Goal: Task Accomplishment & Management: Use online tool/utility

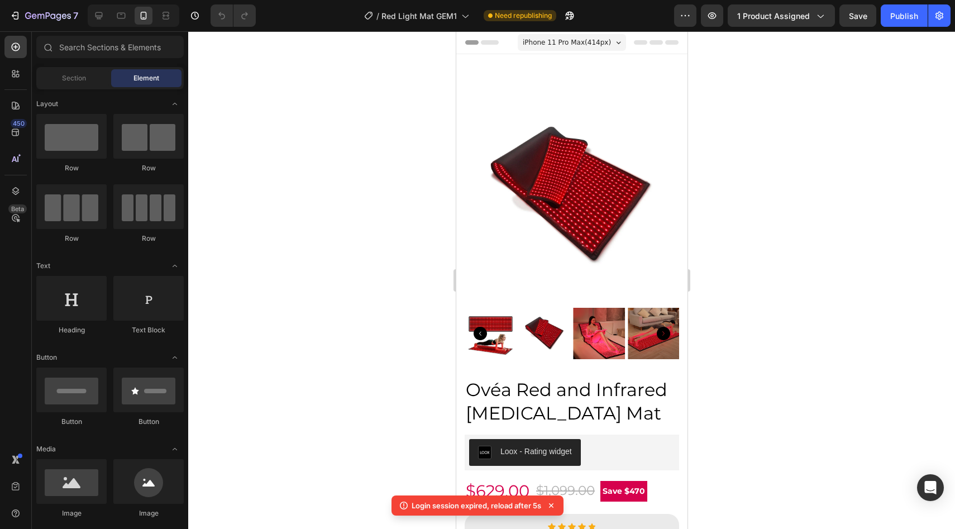
scroll to position [366, 0]
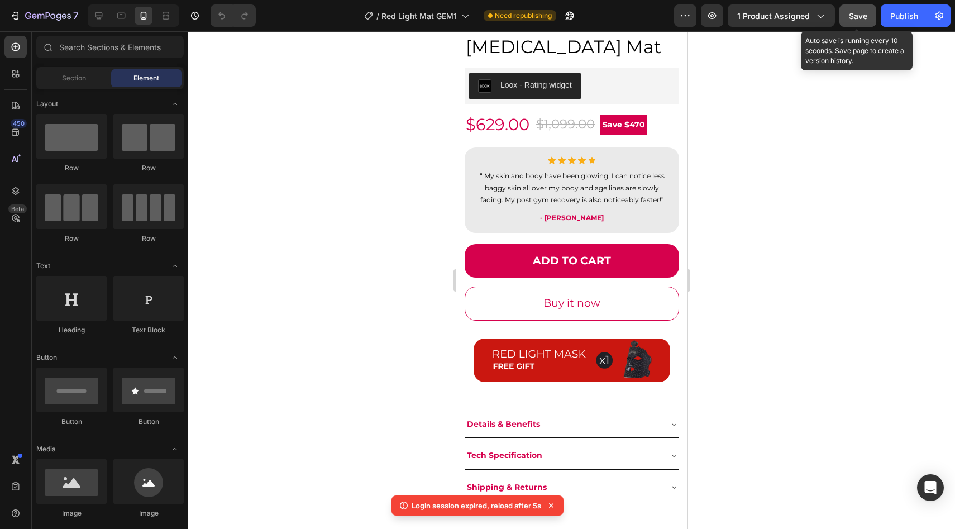
click at [846, 16] on button "Save" at bounding box center [857, 15] width 37 height 22
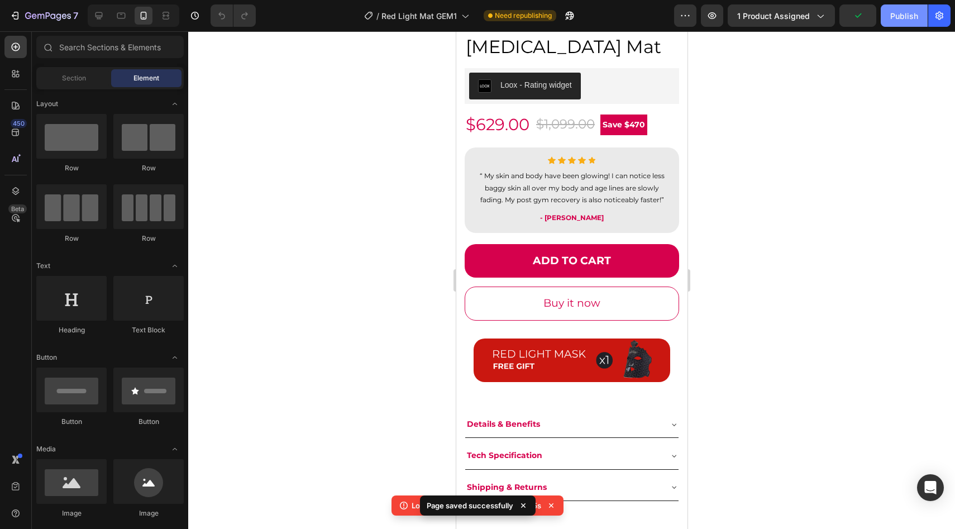
click at [922, 16] on button "Publish" at bounding box center [904, 15] width 47 height 22
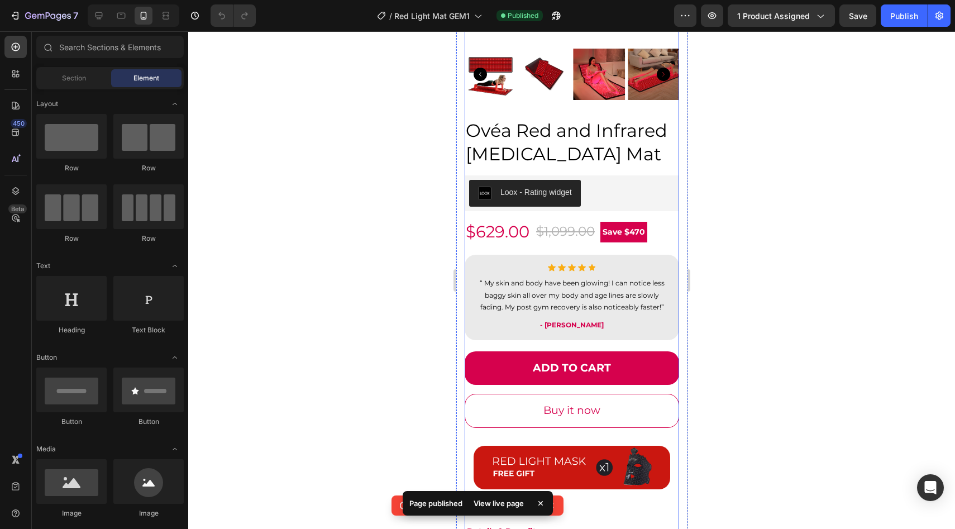
scroll to position [0, 0]
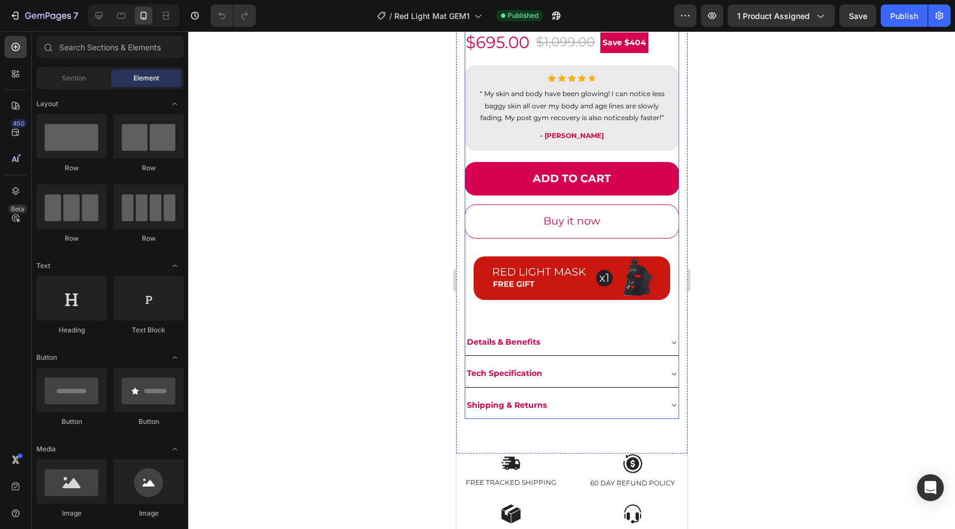
scroll to position [455, 0]
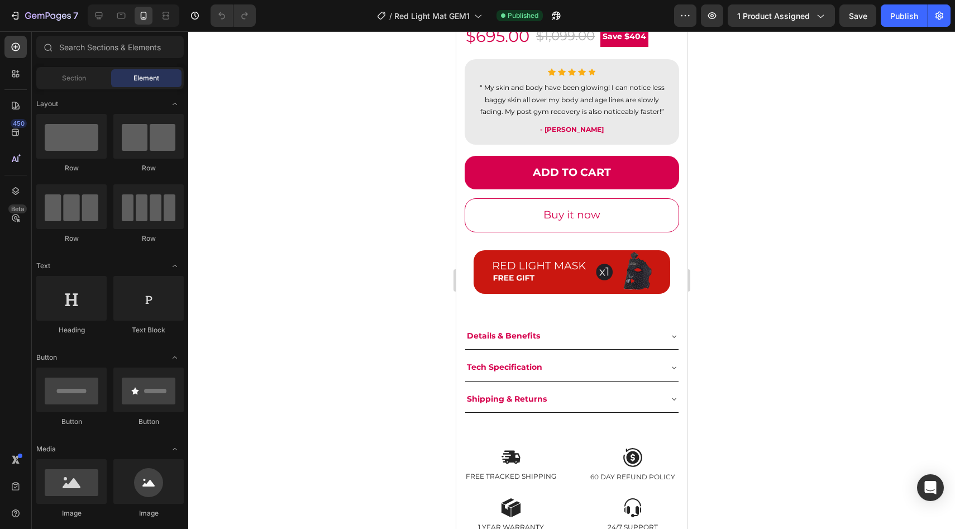
click at [720, 150] on div at bounding box center [571, 280] width 767 height 498
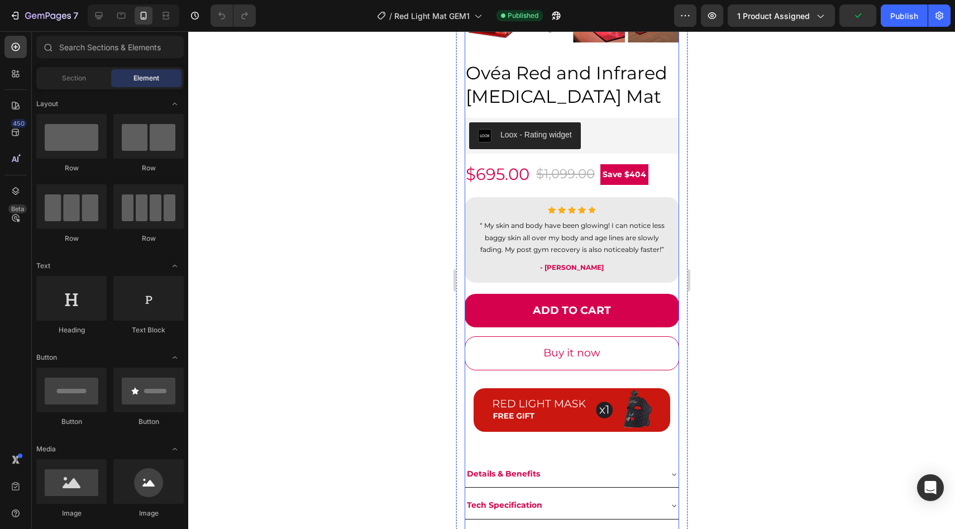
scroll to position [317, 0]
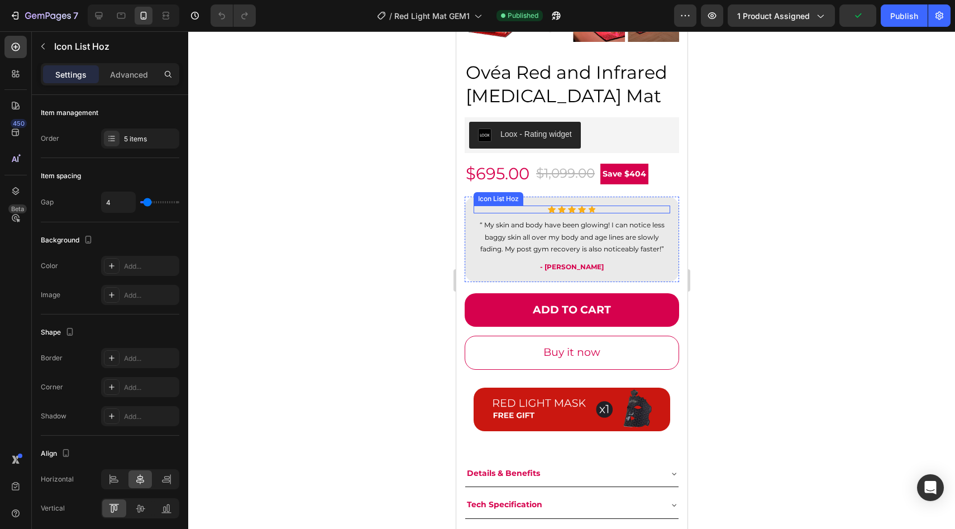
click at [532, 211] on div "Icon Icon Icon Icon Icon" at bounding box center [571, 209] width 197 height 8
click at [475, 227] on p "“ My skin and body have been glowing! I can notice less baggy skin all over my …" at bounding box center [571, 237] width 194 height 36
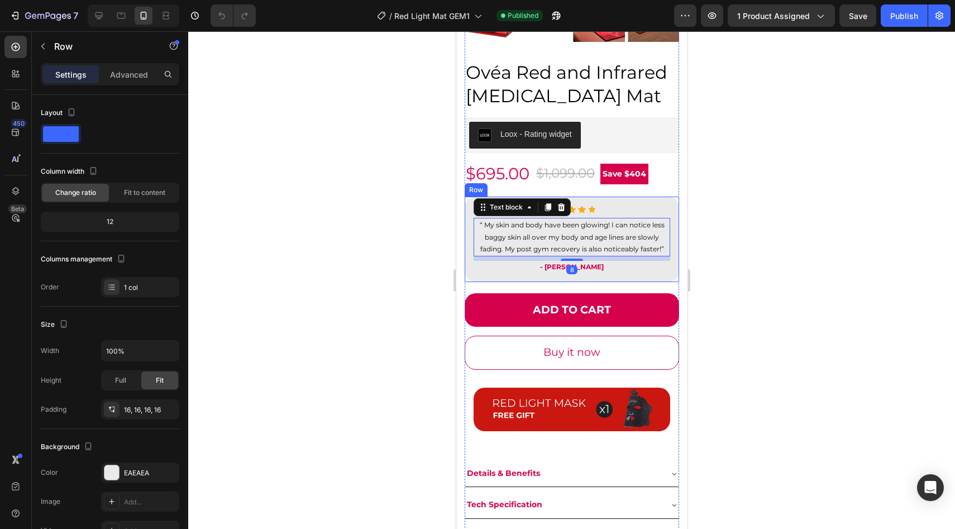
click at [468, 228] on div "Icon Icon Icon Icon Icon Icon List Hoz “ My skin and body have been glowing! I …" at bounding box center [571, 239] width 214 height 85
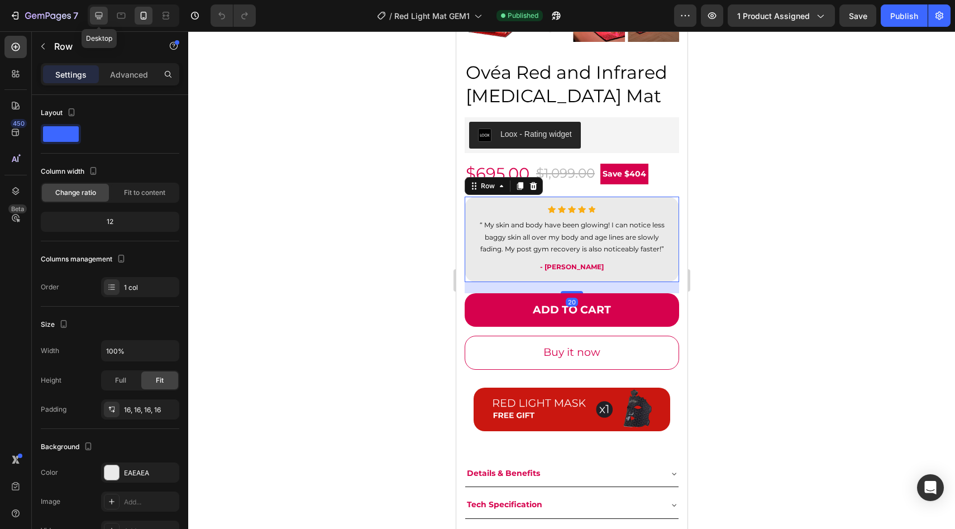
click at [94, 23] on div at bounding box center [99, 16] width 18 height 18
type input "1200"
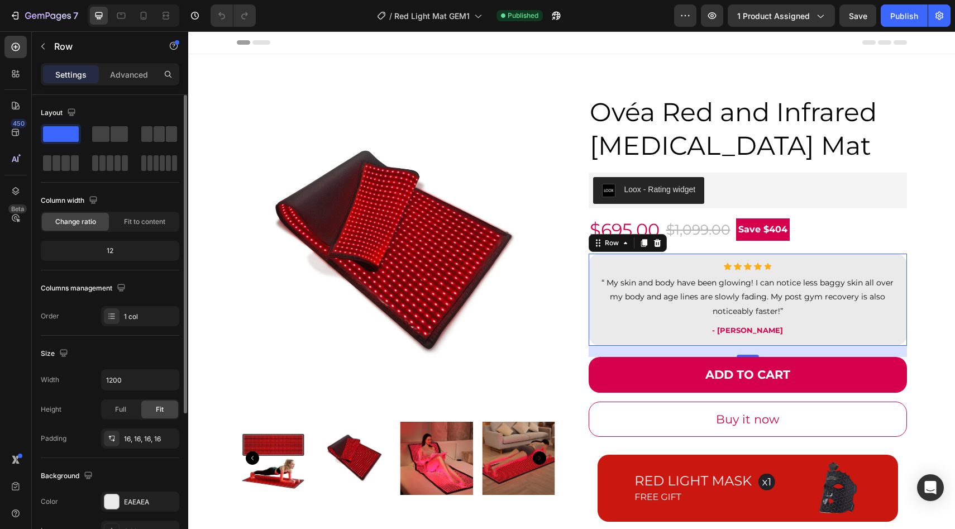
scroll to position [93, 0]
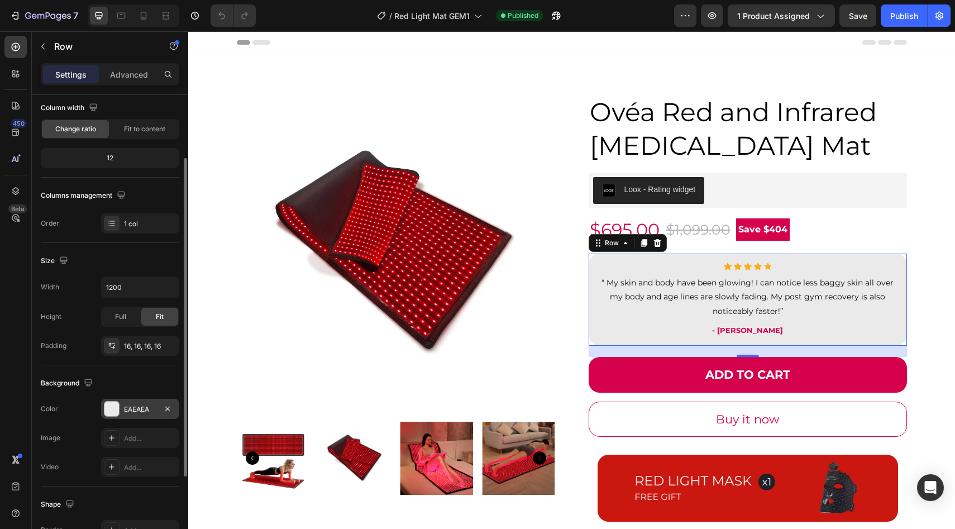
click at [125, 407] on div "EAEAEA" at bounding box center [140, 409] width 32 height 10
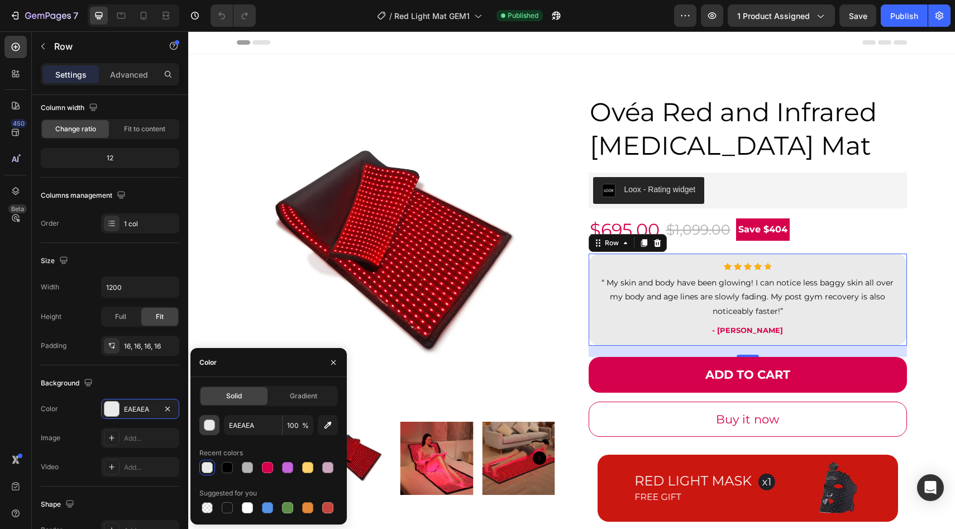
click at [214, 427] on div "button" at bounding box center [209, 425] width 11 height 11
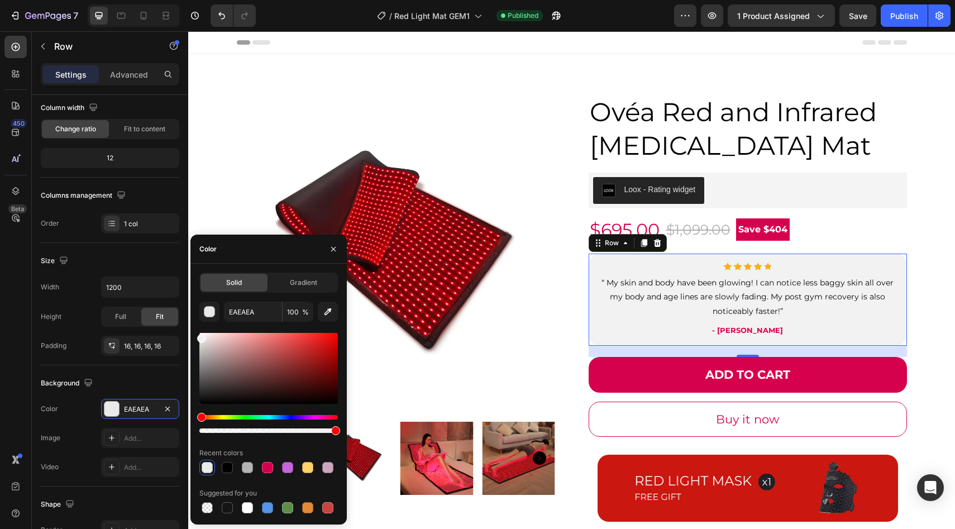
type input "F2F2F2"
drag, startPoint x: 200, startPoint y: 342, endPoint x: 195, endPoint y: 336, distance: 7.6
click at [195, 336] on div "Solid Gradient F2F2F2 100 % Recent colors Suggested for you" at bounding box center [268, 393] width 156 height 243
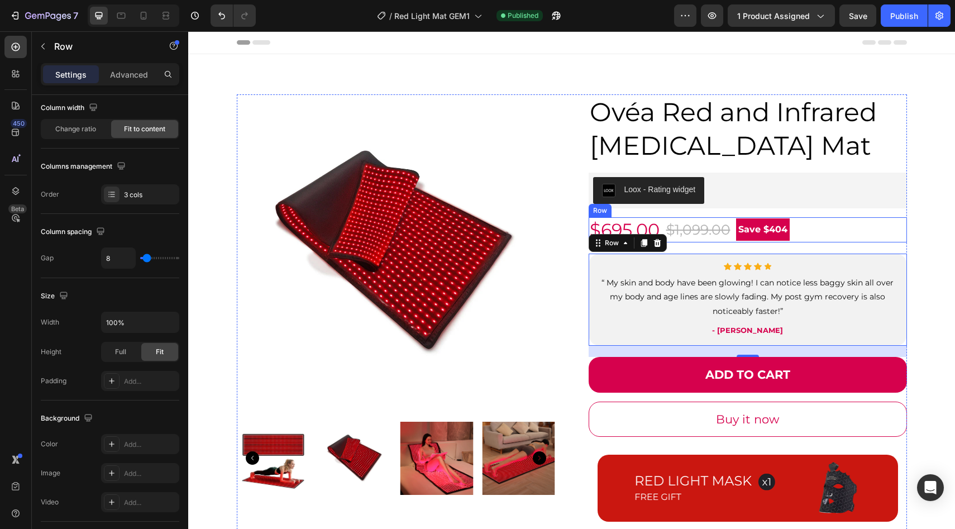
click at [831, 222] on div "$695.00 (P) Price (P) Price $1,099.00 (P) Price (P) Price Save $404 Product Bad…" at bounding box center [748, 230] width 318 height 26
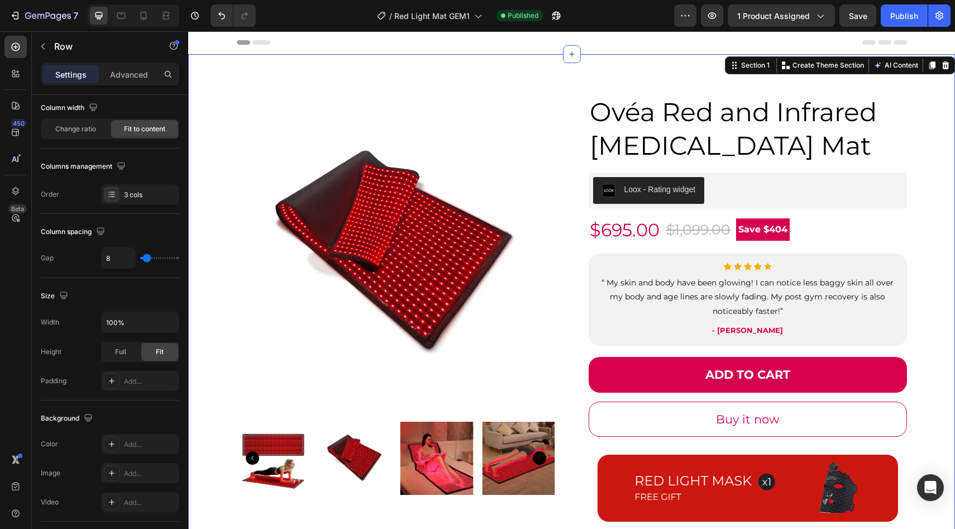
click at [928, 252] on div "Product Images Ovéa Red and Infrared Light Therapy Mat (P) Title Loox - Rating …" at bounding box center [572, 373] width 750 height 558
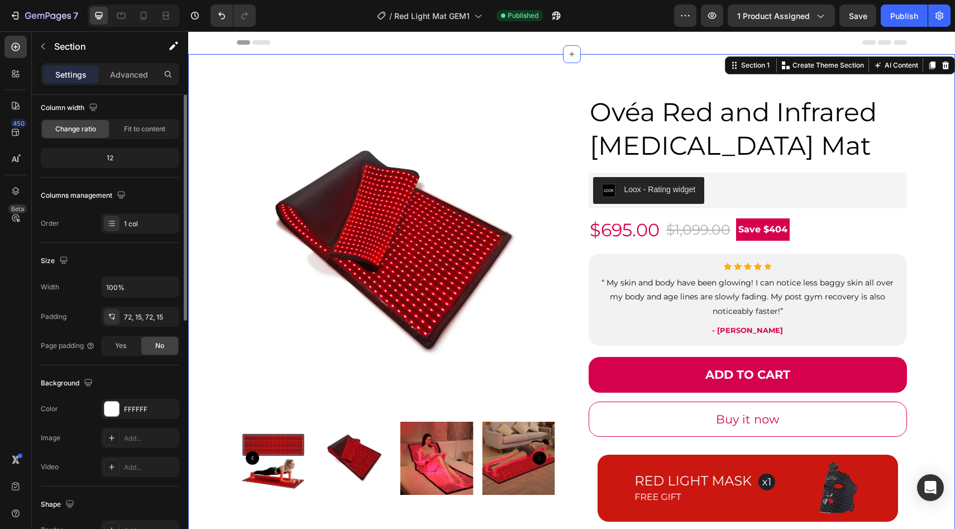
scroll to position [0, 0]
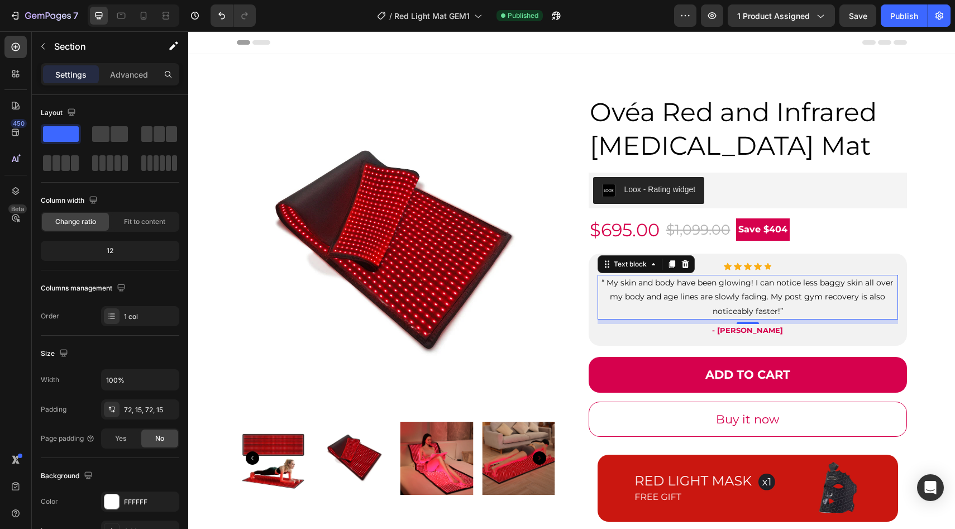
click at [870, 290] on p "“ My skin and body have been glowing! I can notice less baggy skin all over my …" at bounding box center [748, 297] width 298 height 42
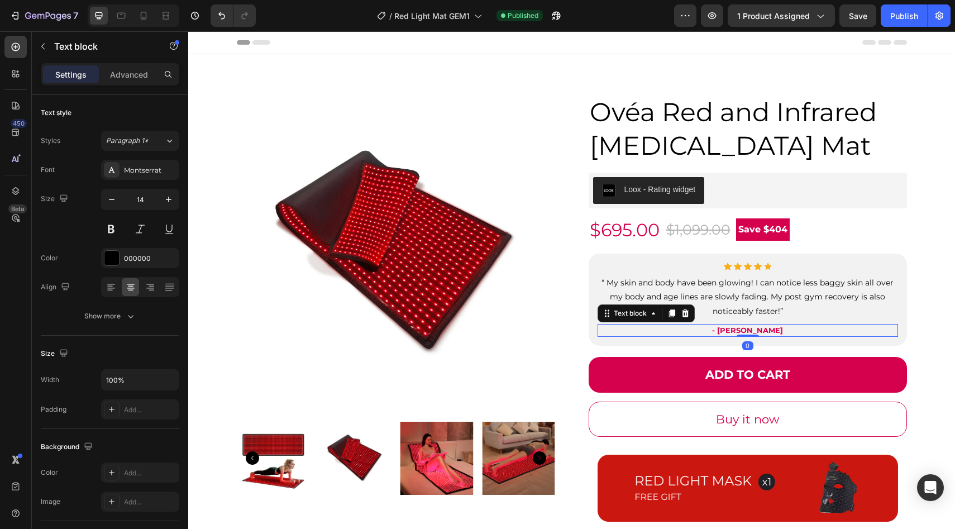
click at [867, 327] on p "- ALEXIS S." at bounding box center [748, 330] width 298 height 11
click at [142, 18] on icon at bounding box center [143, 15] width 11 height 11
type input "12"
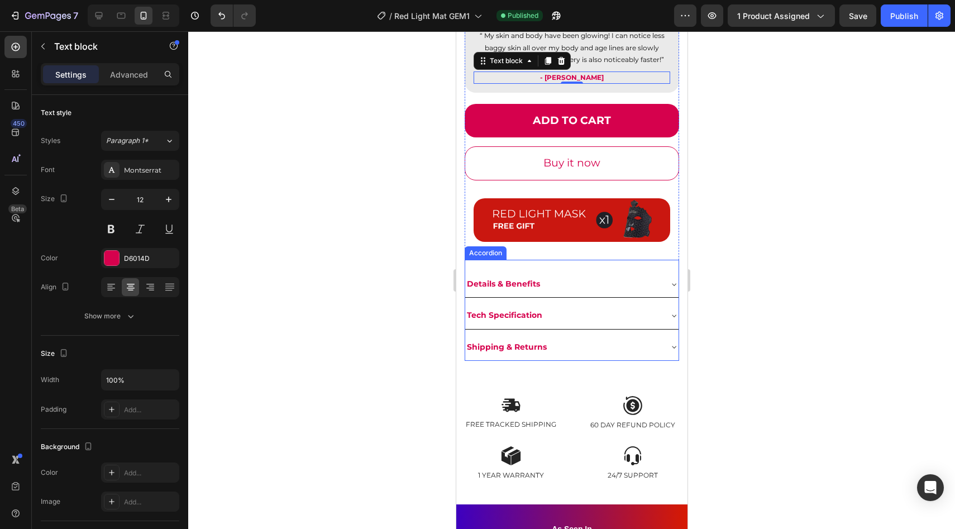
scroll to position [508, 0]
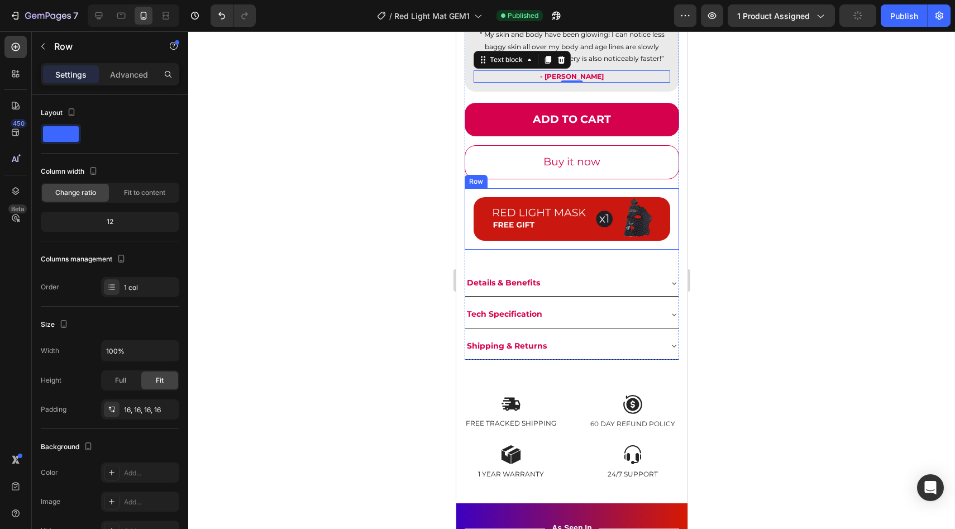
click at [666, 190] on div "Image Row" at bounding box center [571, 218] width 214 height 61
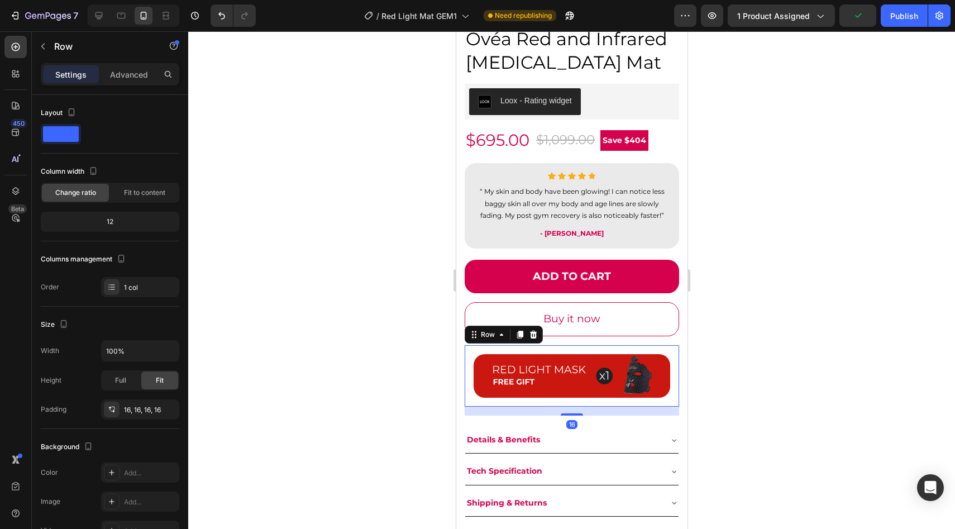
scroll to position [351, 0]
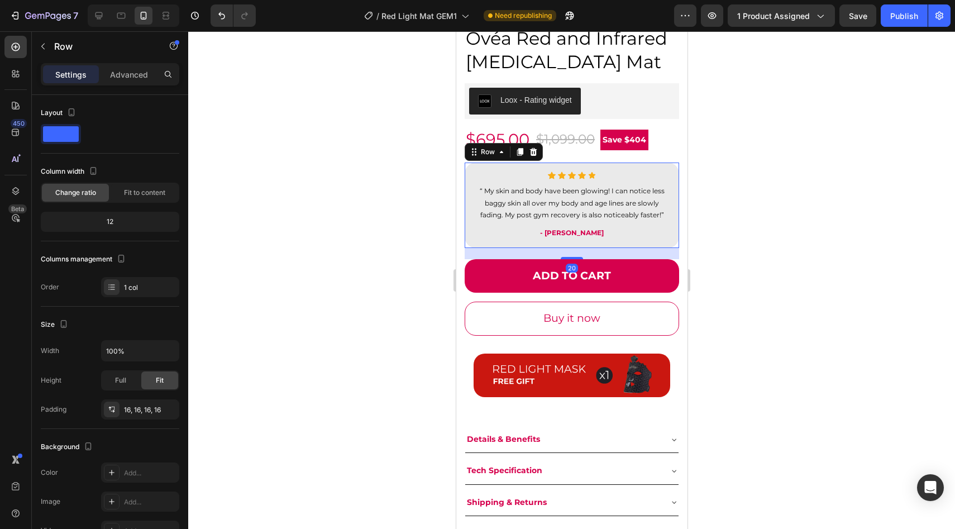
click at [470, 210] on div "Icon Icon Icon Icon Icon Icon List Hoz “ My skin and body have been glowing! I …" at bounding box center [571, 204] width 214 height 85
click at [150, 476] on div "EAEAEA" at bounding box center [140, 473] width 32 height 10
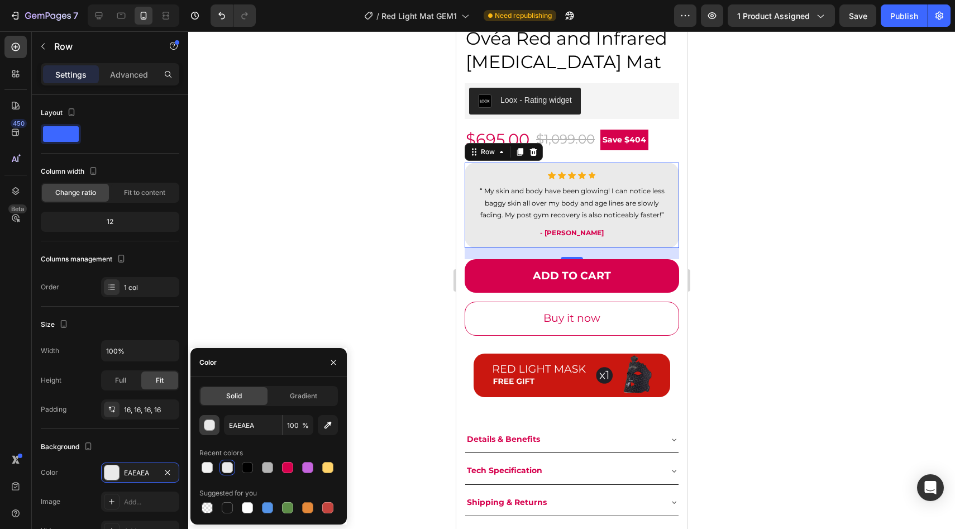
click at [211, 417] on button "button" at bounding box center [209, 425] width 20 height 20
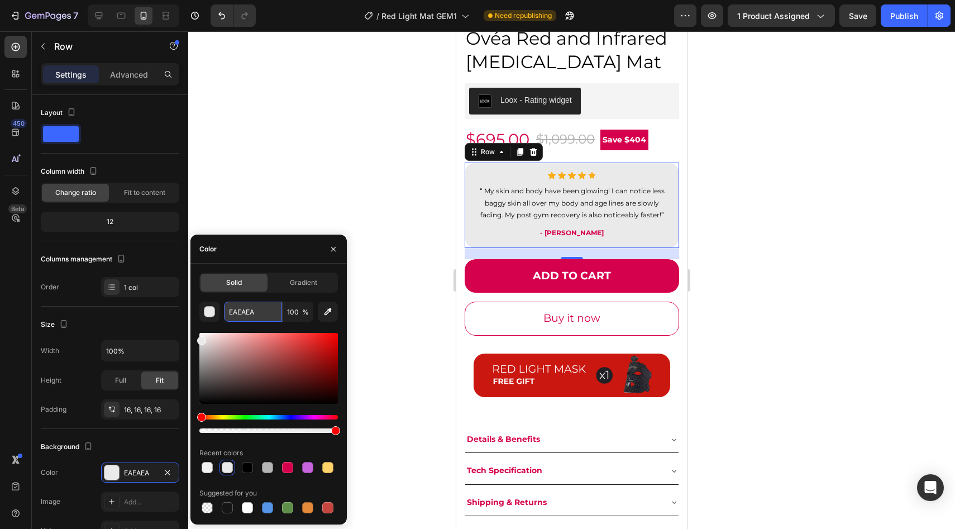
click at [240, 310] on input "EAEAEA" at bounding box center [253, 312] width 58 height 20
click at [197, 337] on div "Solid Gradient EAEAEA 100 % Recent colors Suggested for you" at bounding box center [268, 393] width 156 height 243
type input "EFEFEF"
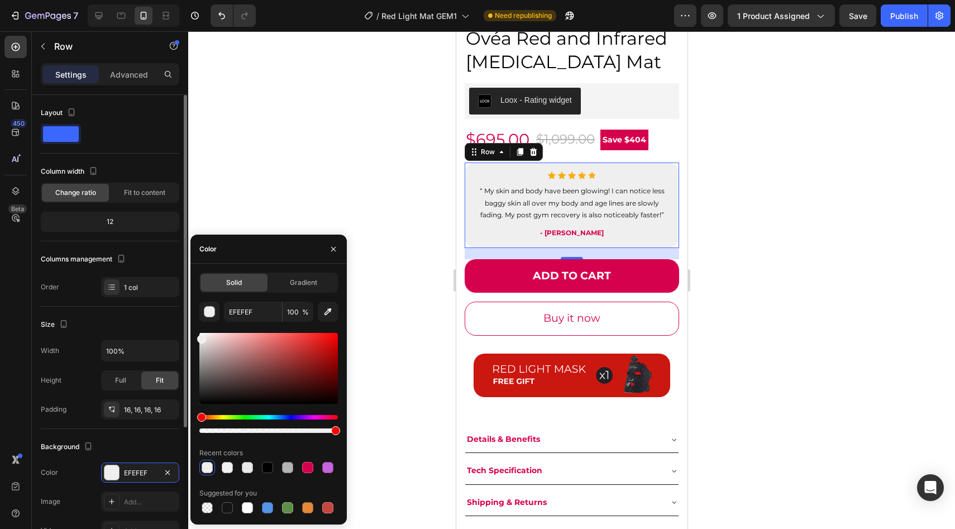
click at [153, 328] on div "Size" at bounding box center [110, 324] width 138 height 18
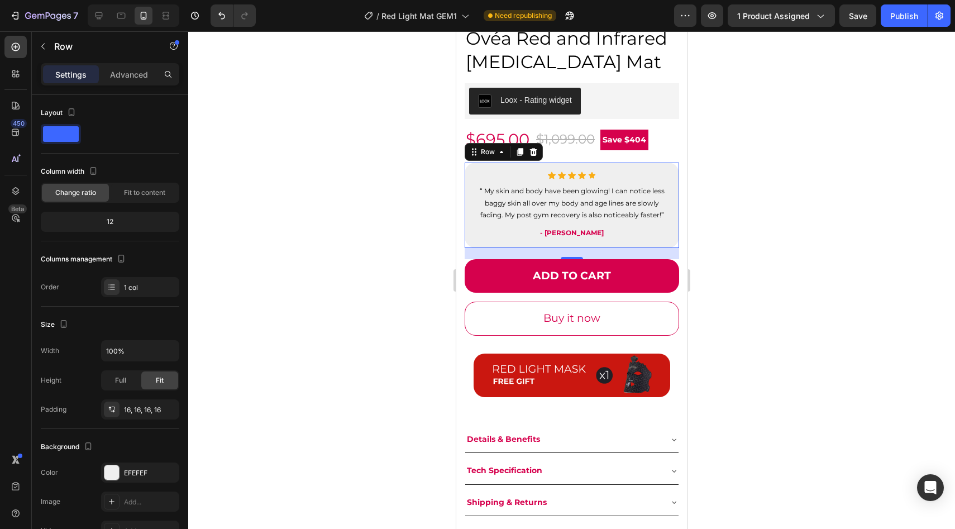
click at [467, 254] on div "20" at bounding box center [571, 253] width 214 height 11
click at [413, 272] on div at bounding box center [571, 280] width 767 height 498
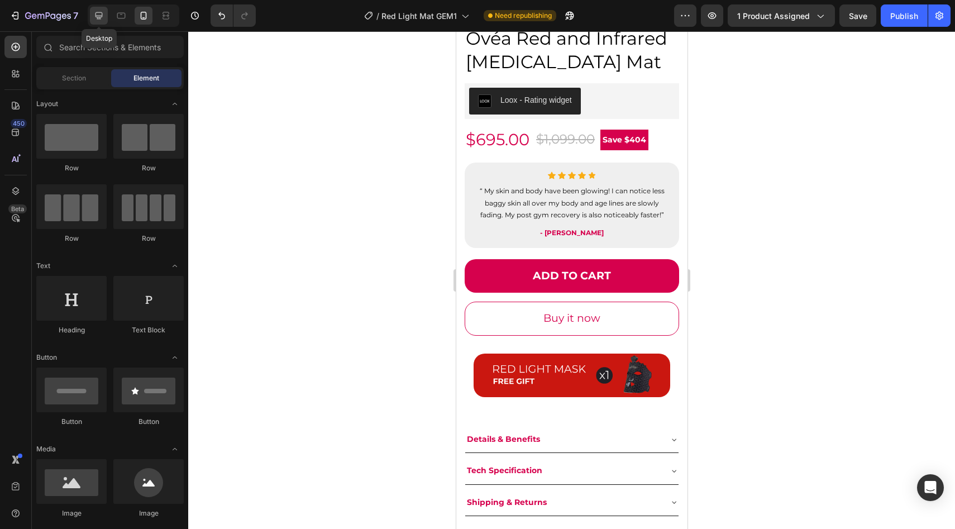
click at [98, 22] on div at bounding box center [99, 16] width 18 height 18
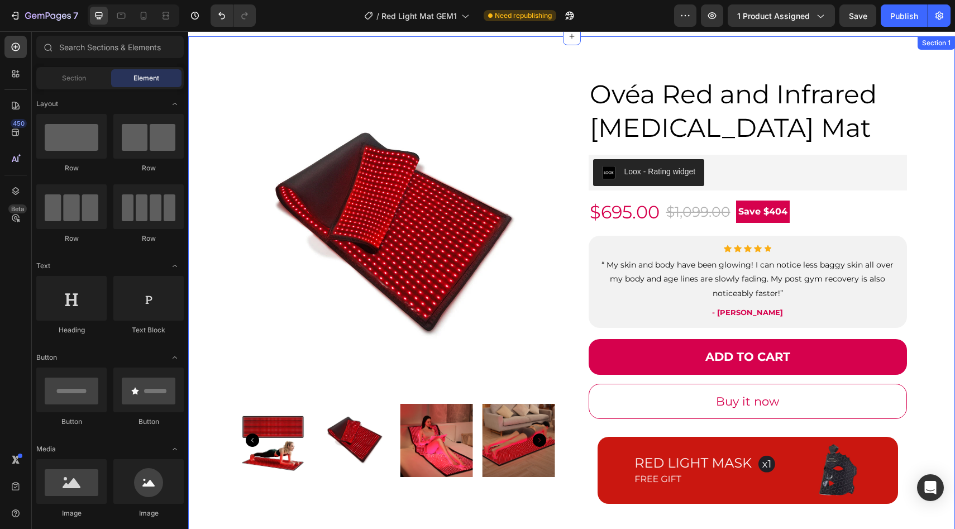
scroll to position [25, 0]
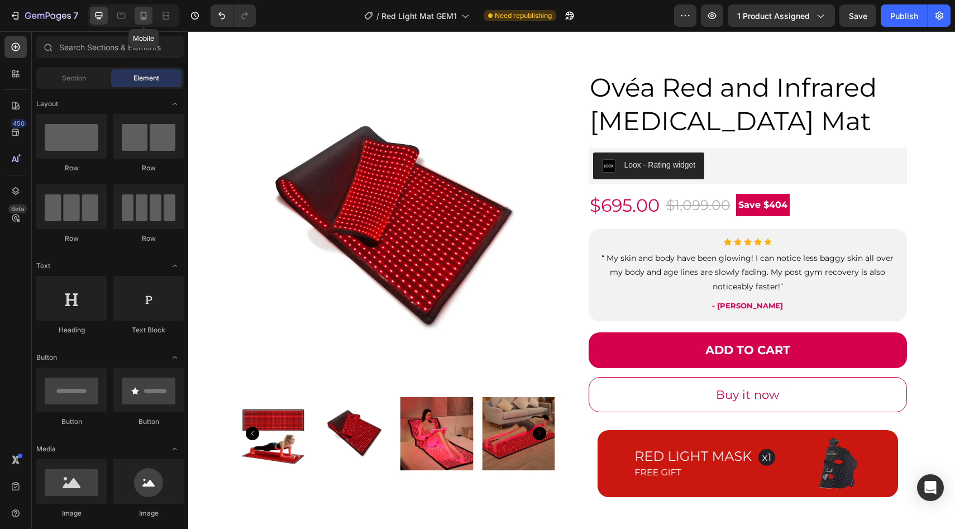
click at [147, 17] on icon at bounding box center [143, 15] width 11 height 11
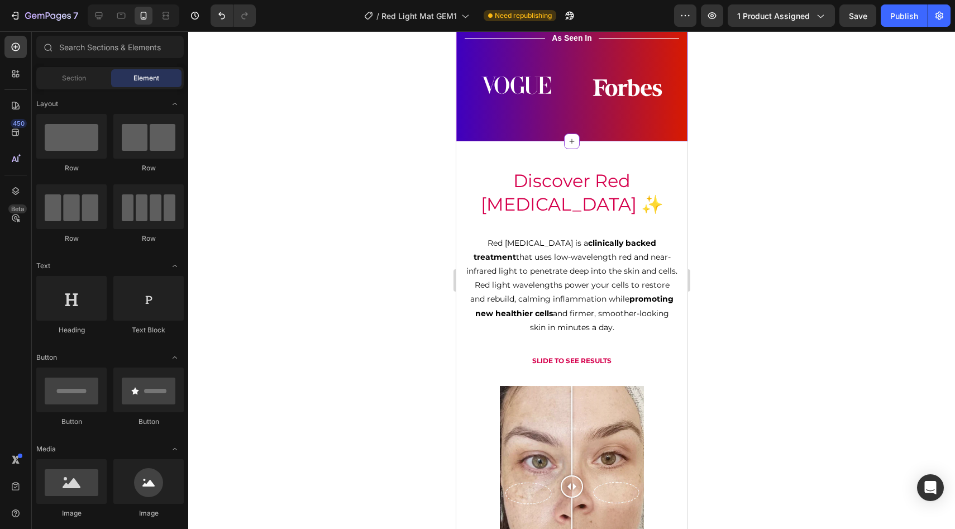
scroll to position [1000, 0]
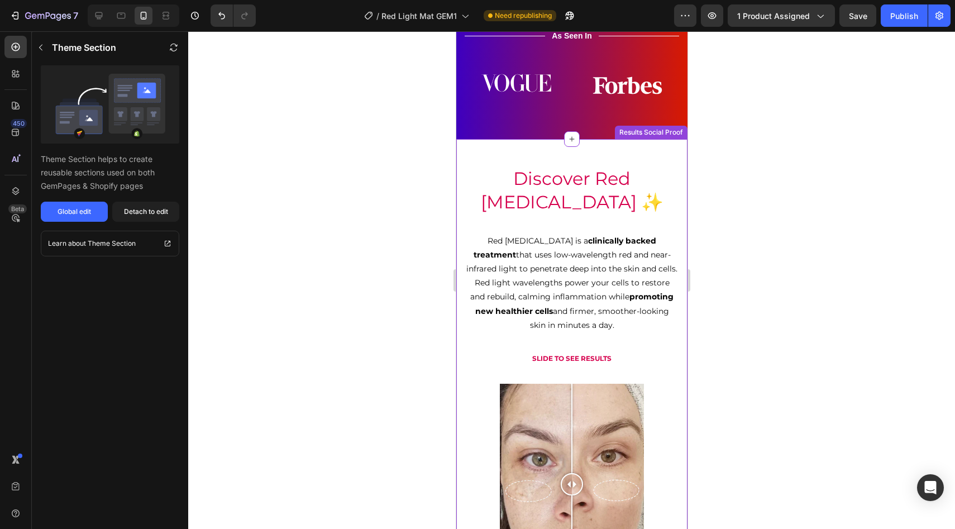
click at [622, 278] on p "Red light therapy is a clinically backed treatment that uses low-wavelength red…" at bounding box center [571, 283] width 211 height 98
click at [151, 211] on div "Detach to edit" at bounding box center [146, 212] width 44 height 10
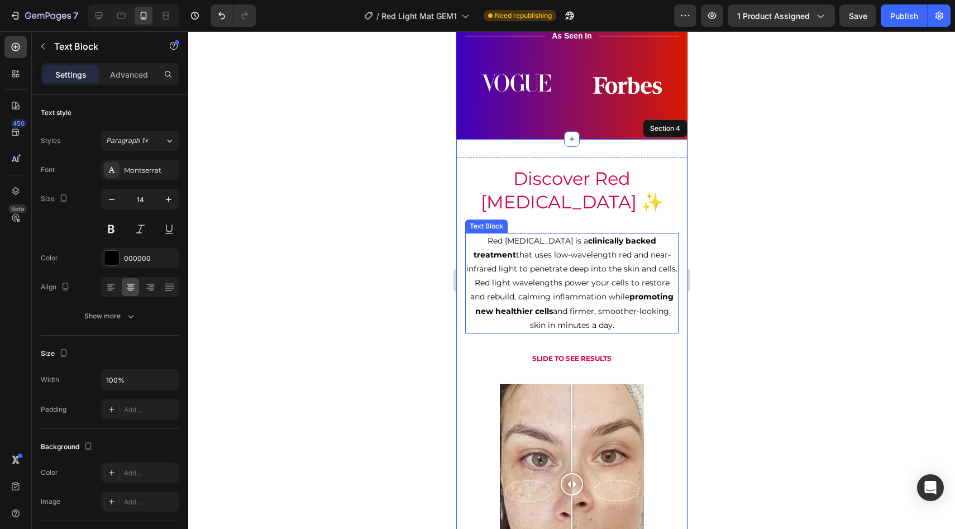
click at [509, 269] on p "Red light therapy is a clinically backed treatment that uses low-wavelength red…" at bounding box center [571, 283] width 211 height 98
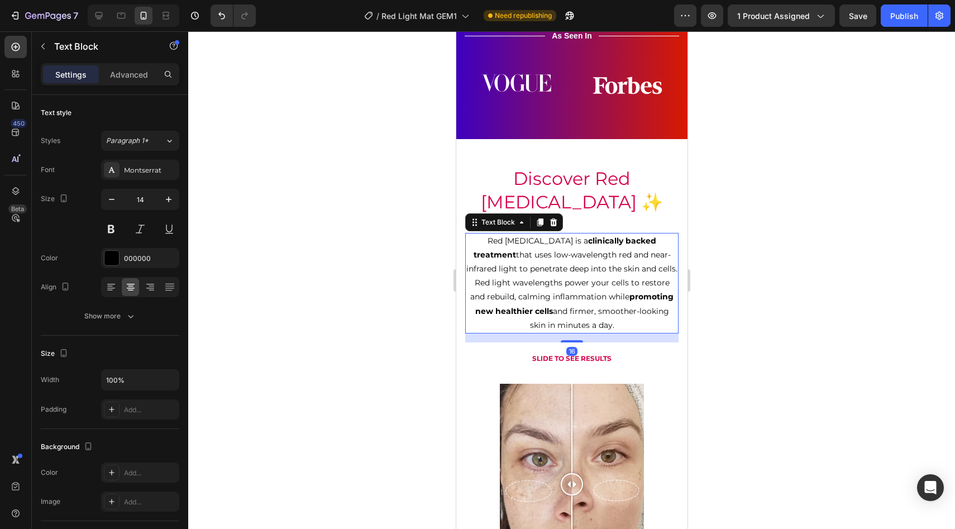
click at [509, 269] on p "Red light therapy is a clinically backed treatment that uses low-wavelength red…" at bounding box center [571, 283] width 211 height 98
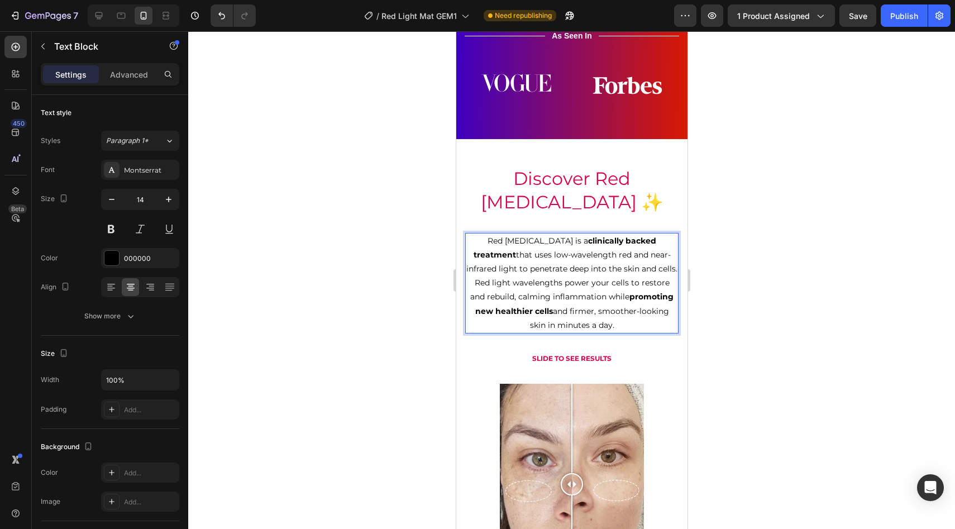
click at [542, 297] on p "Red light therapy is a clinically backed treatment that uses low-wavelength red…" at bounding box center [571, 283] width 211 height 98
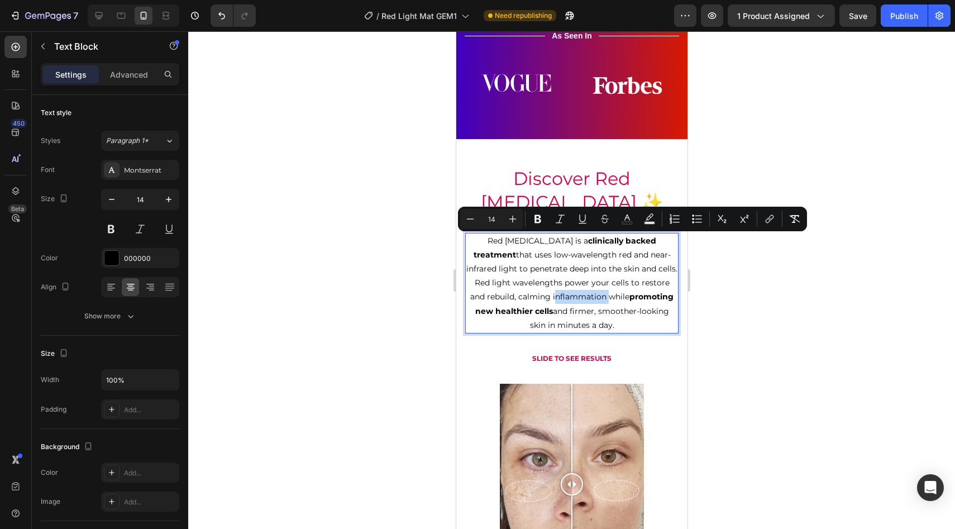
click at [542, 297] on p "Red light therapy is a clinically backed treatment that uses low-wavelength red…" at bounding box center [571, 283] width 211 height 98
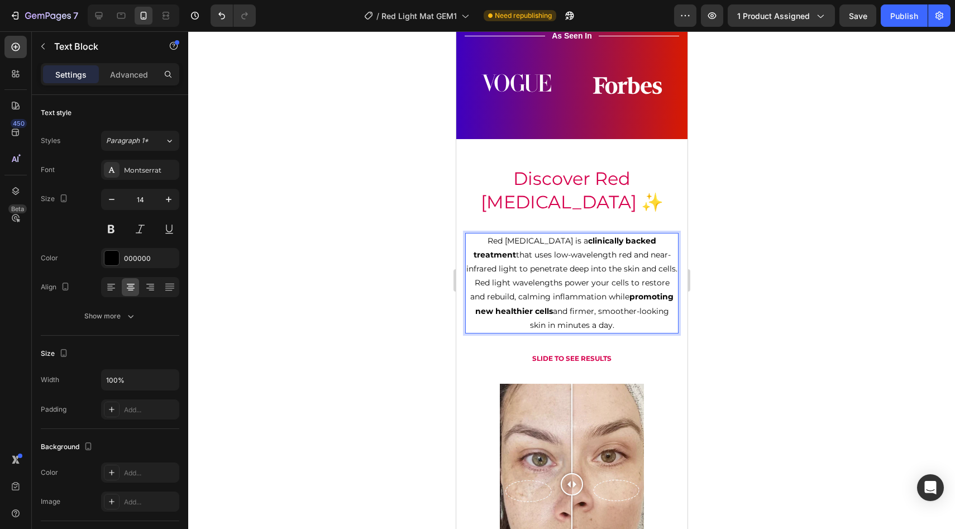
click at [552, 270] on p "Red light therapy is a clinically backed treatment that uses low-wavelength red…" at bounding box center [571, 283] width 211 height 98
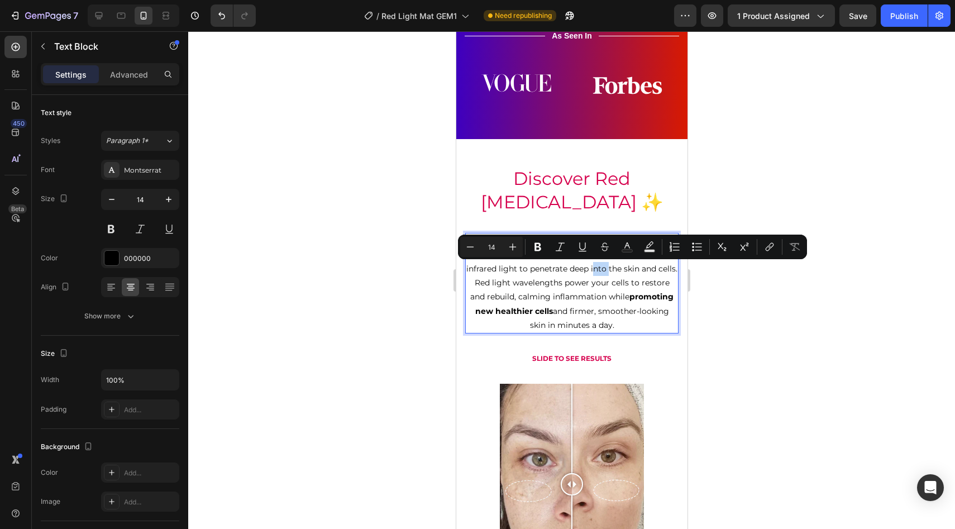
click at [552, 270] on p "Red light therapy is a clinically backed treatment that uses low-wavelength red…" at bounding box center [571, 283] width 211 height 98
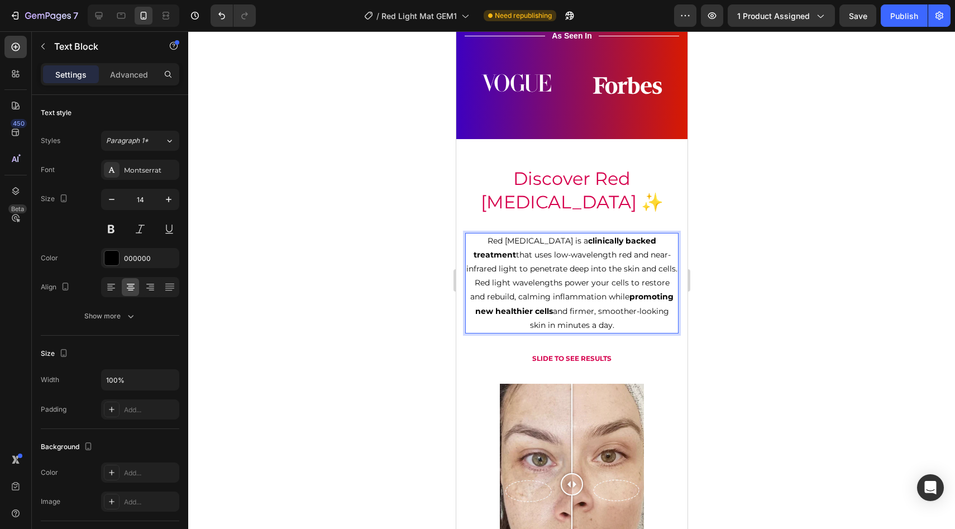
click at [553, 290] on p "Red light therapy is a clinically backed treatment that uses low-wavelength red…" at bounding box center [571, 283] width 211 height 98
click at [637, 271] on p "Red light therapy is a clinically backed treatment that uses low-wavelength red…" at bounding box center [571, 283] width 211 height 98
click at [632, 270] on p "Red light therapy is a clinically backed treatment that uses low-wavelength red…" at bounding box center [571, 283] width 211 height 98
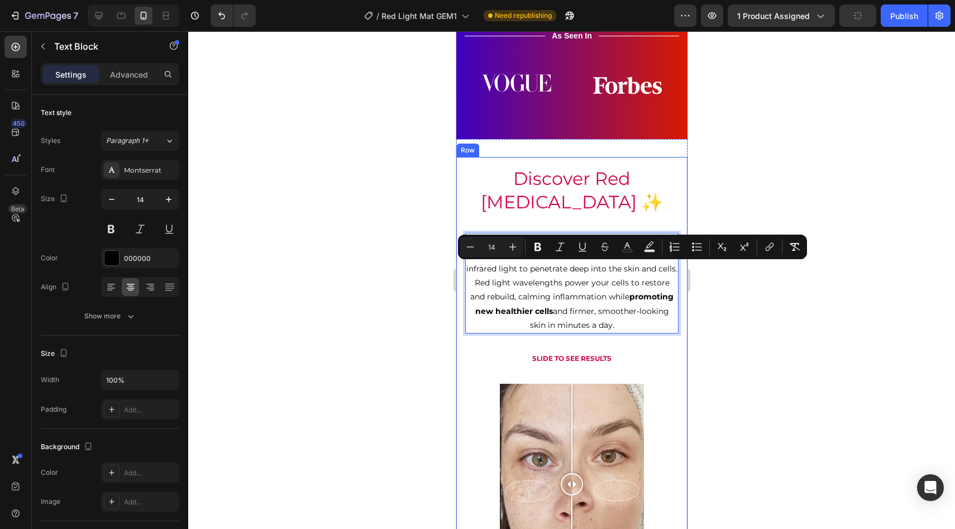
drag, startPoint x: 633, startPoint y: 270, endPoint x: 651, endPoint y: 333, distance: 65.6
click at [651, 333] on div "Discover Red Light Therapy ✨ Heading Red light therapy is a clinically backed t…" at bounding box center [571, 454] width 231 height 594
click at [642, 319] on p "Red light therapy is a clinically backed treatment that uses low-wavelength red…" at bounding box center [571, 283] width 211 height 98
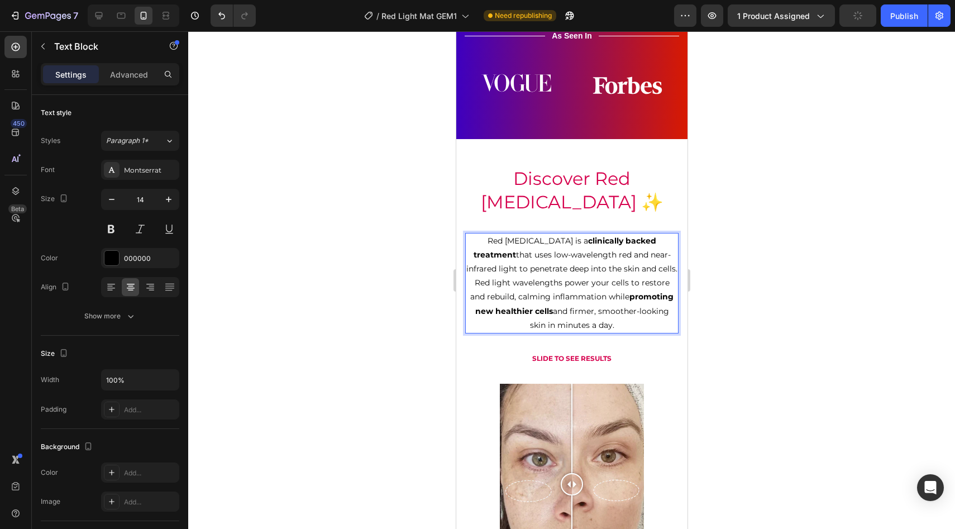
click at [642, 319] on p "Red light therapy is a clinically backed treatment that uses low-wavelength red…" at bounding box center [571, 283] width 211 height 98
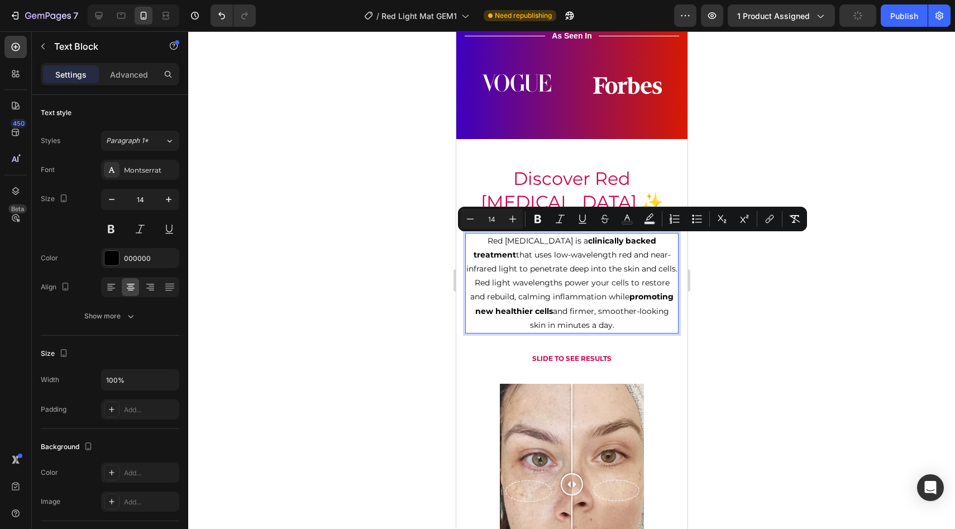
click at [642, 319] on p "Red light therapy is a clinically backed treatment that uses low-wavelength red…" at bounding box center [571, 283] width 211 height 98
copy p "Red light therapy is a clinically backed treatment that uses low-wavelength red…"
click at [566, 279] on p "Red light therapy is a clinically backed treatment that uses low-wavelength red…" at bounding box center [571, 283] width 211 height 98
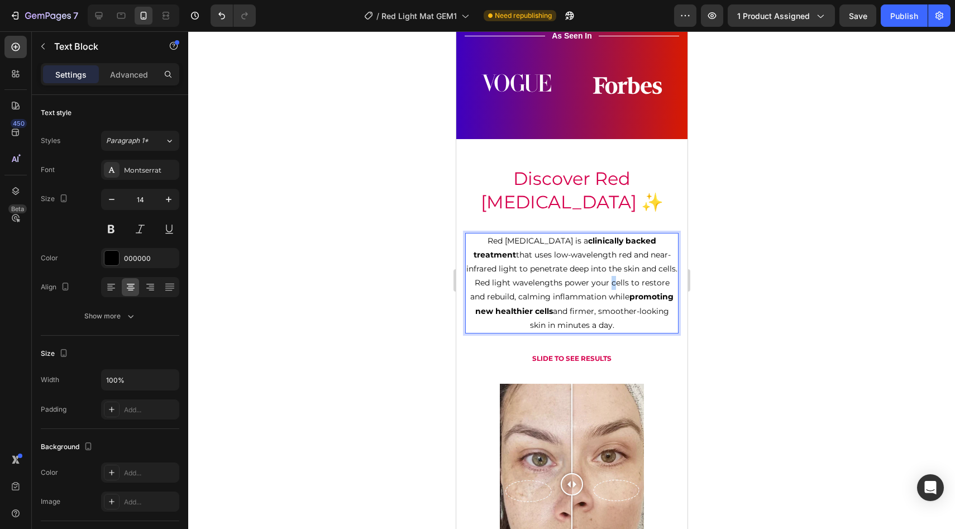
click at [566, 279] on p "Red light therapy is a clinically backed treatment that uses low-wavelength red…" at bounding box center [571, 283] width 211 height 98
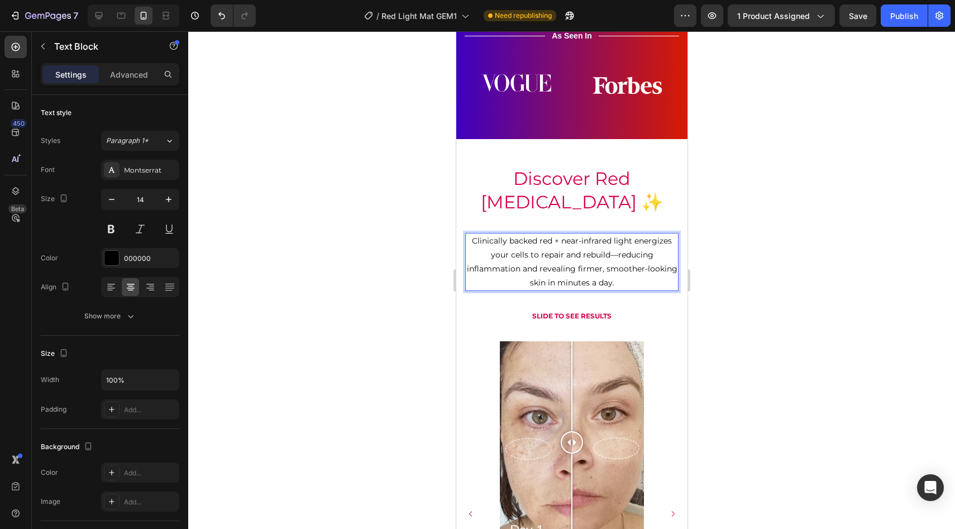
click at [633, 269] on p "Clinically backed red + near-infrared light energizes your cells to repair and …" at bounding box center [571, 262] width 211 height 56
click at [471, 242] on p "Clinically backed red + near-infrared light energizes your cells to repair and …" at bounding box center [571, 262] width 211 height 56
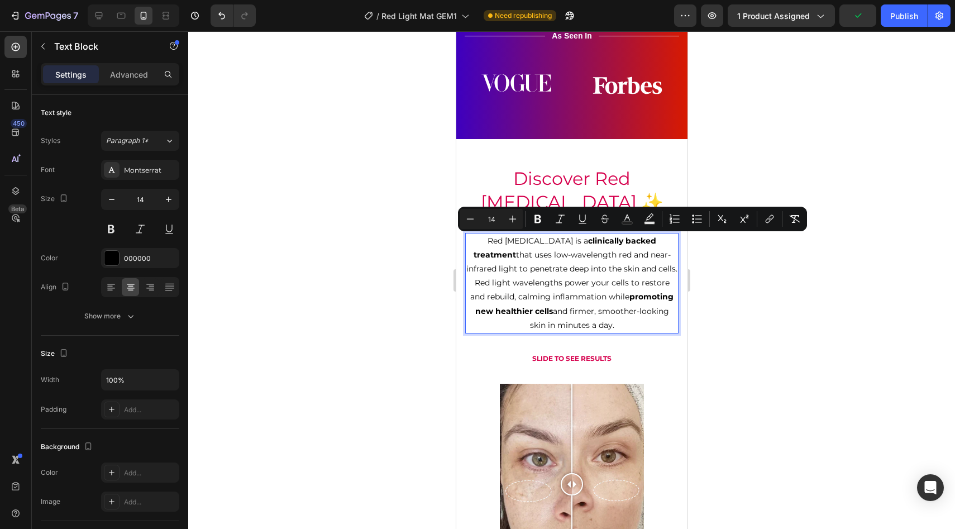
click at [505, 264] on p "Red light therapy is a clinically backed treatment that uses low-wavelength red…" at bounding box center [571, 283] width 211 height 98
copy p "Red light therapy is a clinically backed treatment that uses low-wavelength red…"
click at [584, 278] on p "Red light therapy is a clinically backed treatment that uses low-wavelength red…" at bounding box center [571, 283] width 211 height 98
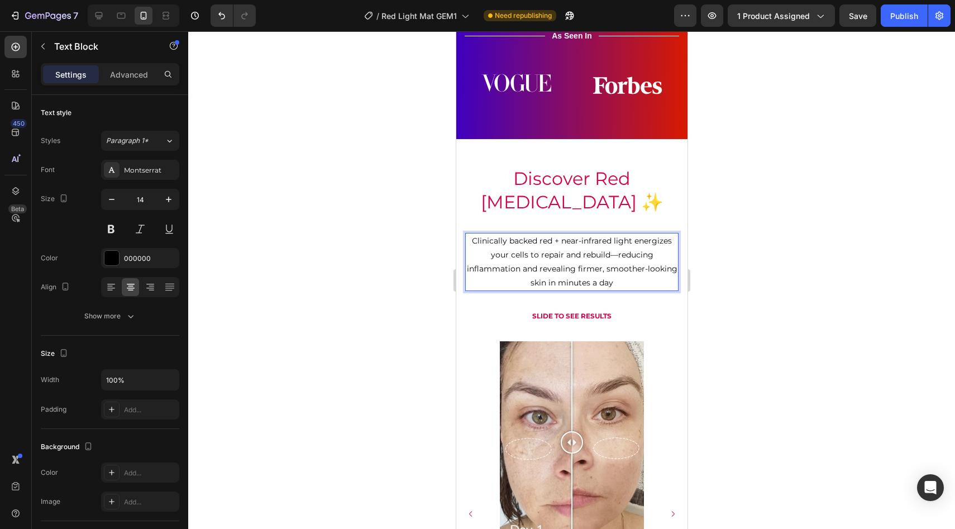
click at [474, 241] on p "Clinically backed red + near-infrared light energizes your cells to repair and …" at bounding box center [571, 262] width 211 height 56
click at [471, 241] on p "Clinically backed red + near-infrared light energizes your cells to repair and …" at bounding box center [571, 262] width 211 height 56
click at [557, 238] on p "Red Light Therapy is colincally Clinically backed red + near-infrared light ene…" at bounding box center [571, 262] width 211 height 56
click at [599, 245] on p "Red Light Therapy is clincally Clinically backed red + near-infrared light ener…" at bounding box center [571, 262] width 211 height 56
click at [581, 245] on p "Red Light Therapy is clincally Clinically backed red + near-infrared light ener…" at bounding box center [571, 262] width 211 height 56
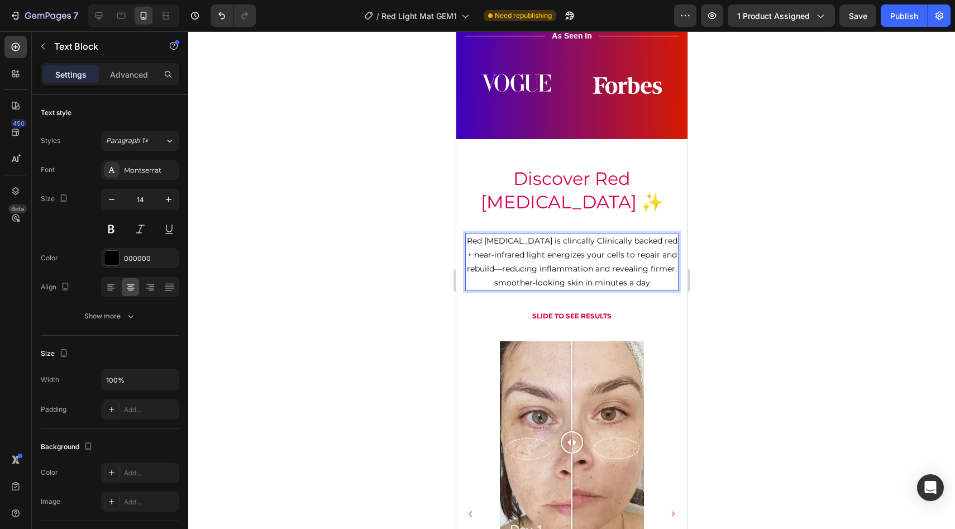
click at [588, 240] on p "Red Light Therapy is clincally Clinically backed red + near-infrared light ener…" at bounding box center [571, 262] width 211 height 56
click at [585, 256] on p "Red Light Therapy is clincally Clinically backed red + near-infrared light ener…" at bounding box center [571, 262] width 211 height 56
click at [587, 239] on p "Red Light Therapy is clinically Clinically backed red + near-infrared light ene…" at bounding box center [571, 262] width 211 height 56
click at [589, 242] on p "Red Light Therapy is clinically Clinically backed red + near-infrared light ene…" at bounding box center [571, 262] width 211 height 56
drag, startPoint x: 582, startPoint y: 242, endPoint x: 619, endPoint y: 243, distance: 36.3
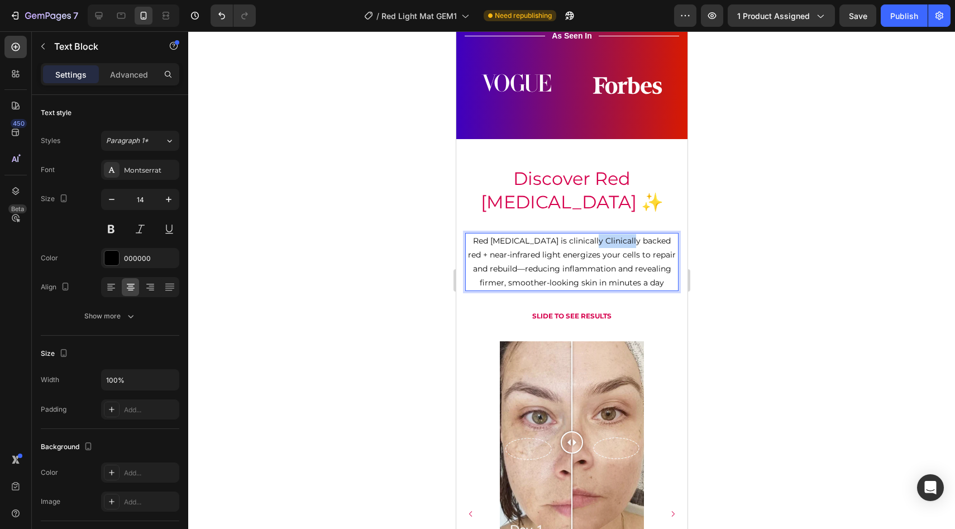
click at [619, 243] on p "Red Light Therapy is clinically Clinically backed red + near-infrared light ene…" at bounding box center [571, 262] width 211 height 56
click at [640, 245] on p "Red Light Therapy is clinically backed red + near-infrared light energizes your…" at bounding box center [571, 262] width 211 height 56
click at [624, 245] on p "Red Light Therapy is clinically backed red + near-infrared light energizes your…" at bounding box center [571, 262] width 211 height 56
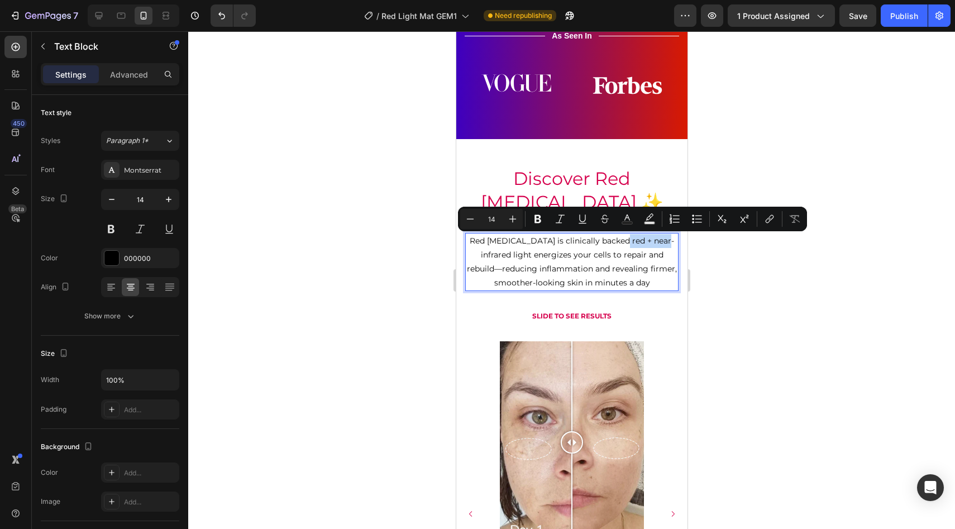
drag, startPoint x: 624, startPoint y: 243, endPoint x: 666, endPoint y: 243, distance: 42.4
click at [666, 243] on p "Red Light Therapy is clinically backed red + near-infrared light energizes your…" at bounding box center [571, 262] width 211 height 56
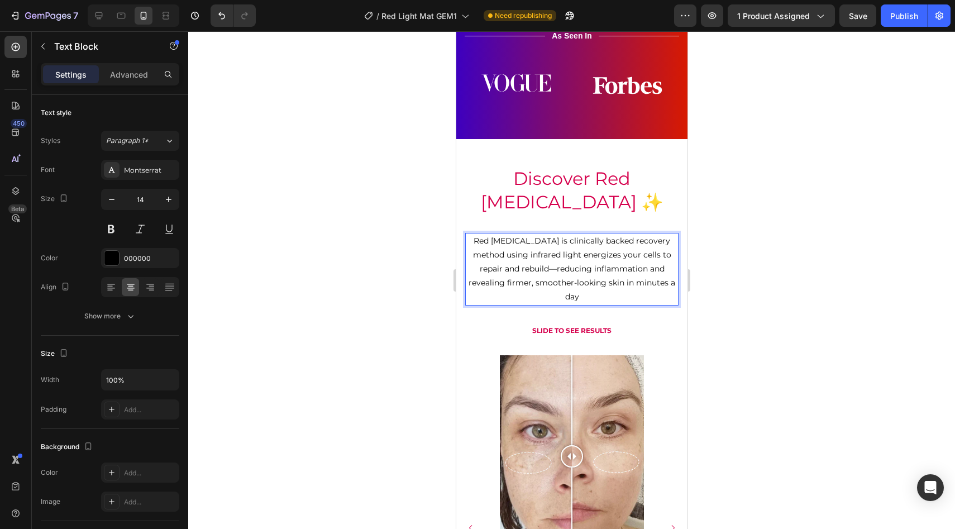
click at [581, 255] on p "Red Light Therapy is clinically backed recovery method using infrared light ene…" at bounding box center [571, 269] width 211 height 70
click at [583, 255] on p "Red Light Therapy is clinically backed recovery method using infrared light ene…" at bounding box center [571, 269] width 211 height 70
click at [568, 282] on p "Red Light Therapy is clinically backed recovery method using infrared light whi…" at bounding box center [571, 269] width 211 height 70
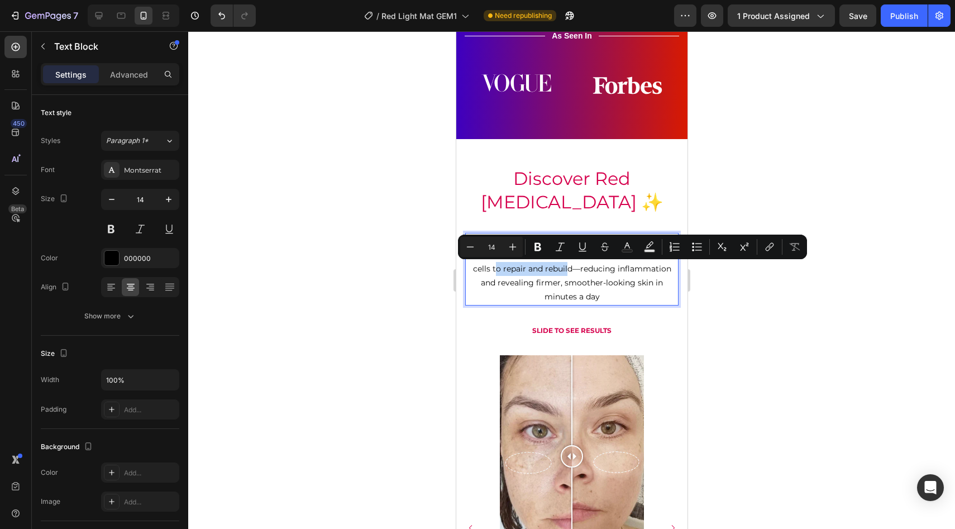
drag, startPoint x: 500, startPoint y: 269, endPoint x: 570, endPoint y: 267, distance: 69.8
click at [570, 267] on p "Red Light Therapy is clinically backed recovery method using infrared light whi…" at bounding box center [571, 269] width 211 height 70
click at [539, 248] on icon "Editor contextual toolbar" at bounding box center [537, 247] width 7 height 8
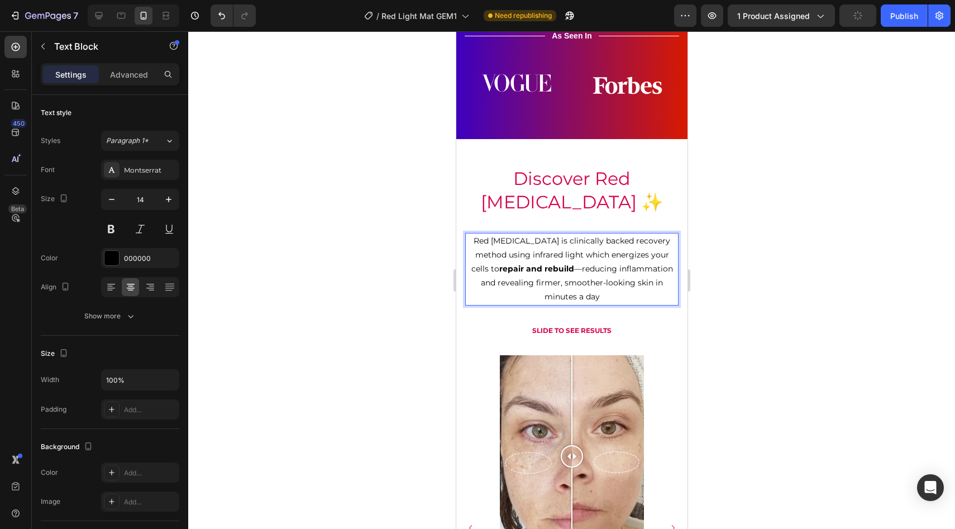
click at [561, 292] on p "Red Light Therapy is clinically backed recovery method using infrared light whi…" at bounding box center [571, 269] width 211 height 70
click at [628, 291] on p "Red Light Therapy is clinically backed recovery method using infrared light whi…" at bounding box center [571, 269] width 211 height 70
click at [810, 266] on div at bounding box center [571, 280] width 767 height 498
click at [546, 269] on strong "repair and rebuild" at bounding box center [536, 269] width 75 height 10
drag, startPoint x: 501, startPoint y: 269, endPoint x: 605, endPoint y: 279, distance: 104.3
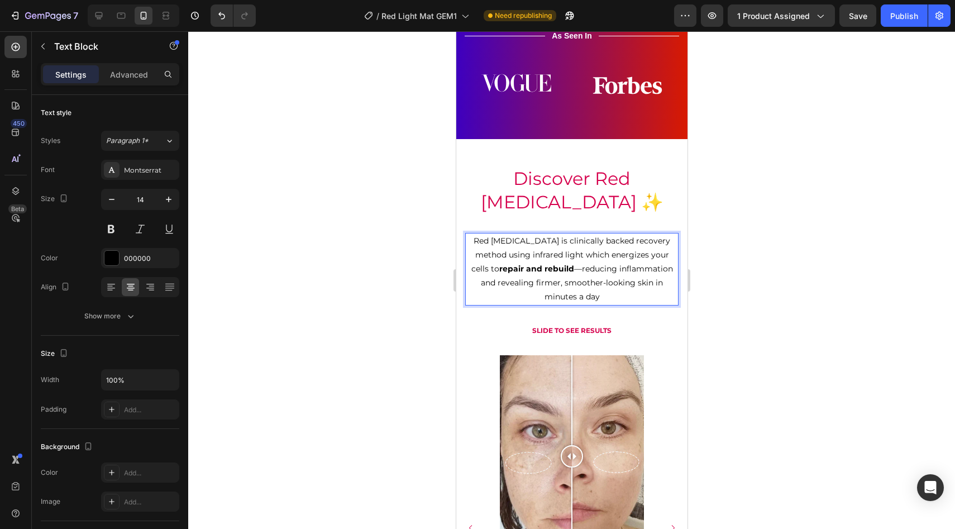
click at [483, 264] on p "Red Light Therapy is clinically backed recovery method using infrared light whi…" at bounding box center [571, 269] width 211 height 70
click at [506, 266] on strong "repair and rebuild" at bounding box center [536, 269] width 75 height 10
drag, startPoint x: 499, startPoint y: 270, endPoint x: 650, endPoint y: 281, distance: 151.2
click at [650, 281] on p "Red Light Therapy is clinically backed recovery method using infrared light whi…" at bounding box center [571, 269] width 211 height 70
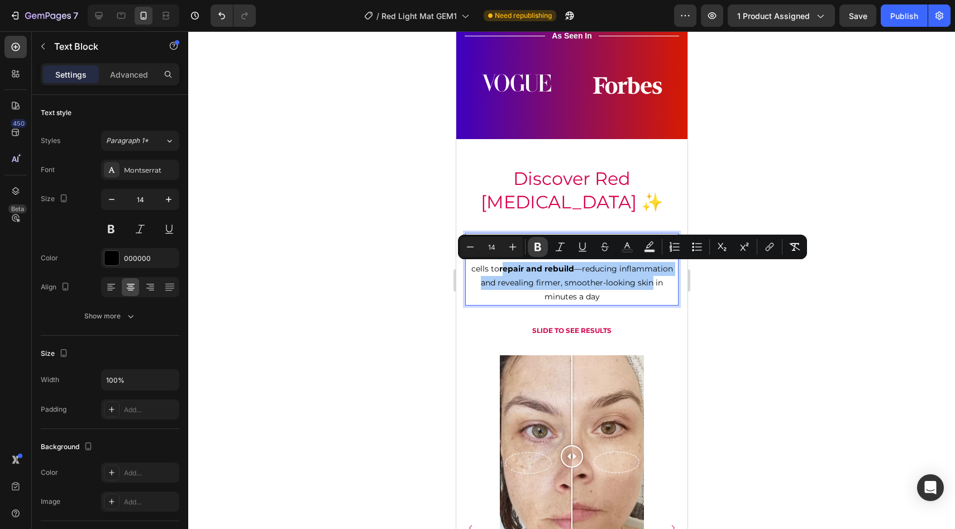
click at [534, 245] on icon "Editor contextual toolbar" at bounding box center [537, 247] width 7 height 8
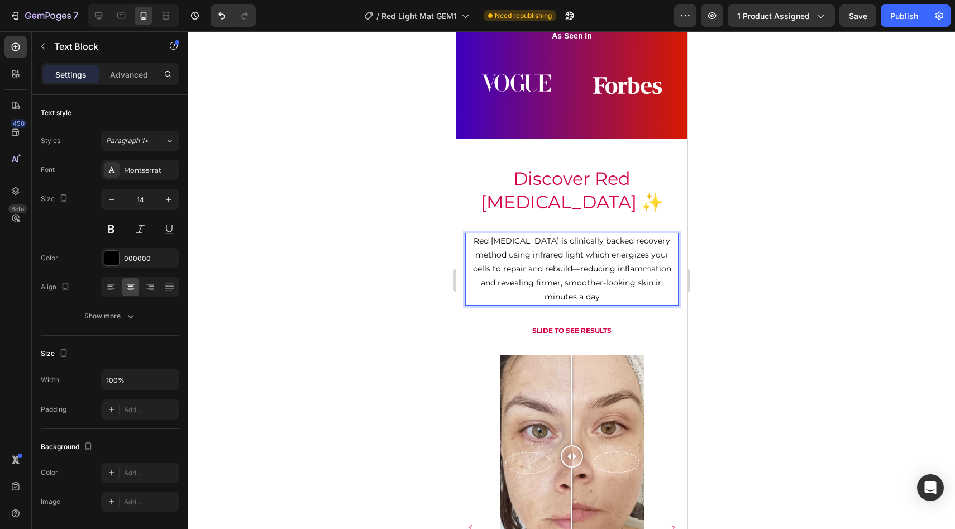
click at [503, 267] on p "Red Light Therapy is clinically backed recovery method using infrared light whi…" at bounding box center [571, 269] width 211 height 70
drag, startPoint x: 503, startPoint y: 267, endPoint x: 653, endPoint y: 284, distance: 151.1
click at [653, 284] on p "Red Light Therapy is clinically backed recovery method using infrared light whi…" at bounding box center [571, 269] width 211 height 70
click at [581, 281] on p "Red Light Therapy is clinically backed recovery method using infrared light whi…" at bounding box center [571, 269] width 211 height 70
click at [501, 264] on p "Red Light Therapy is clinically backed recovery method using infrared light whi…" at bounding box center [571, 269] width 211 height 70
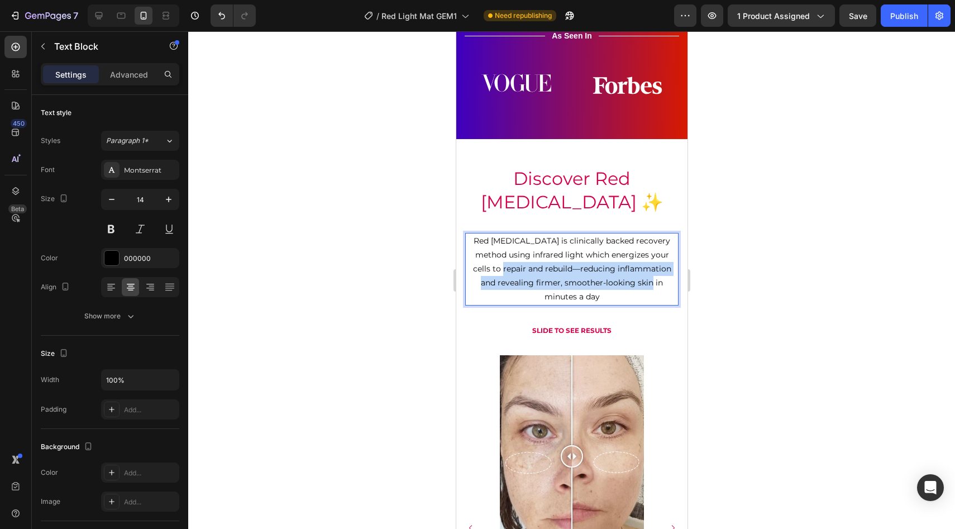
drag, startPoint x: 501, startPoint y: 265, endPoint x: 652, endPoint y: 279, distance: 150.8
click at [652, 279] on p "Red Light Therapy is clinically backed recovery method using infrared light whi…" at bounding box center [571, 269] width 211 height 70
click at [764, 274] on div at bounding box center [571, 280] width 767 height 498
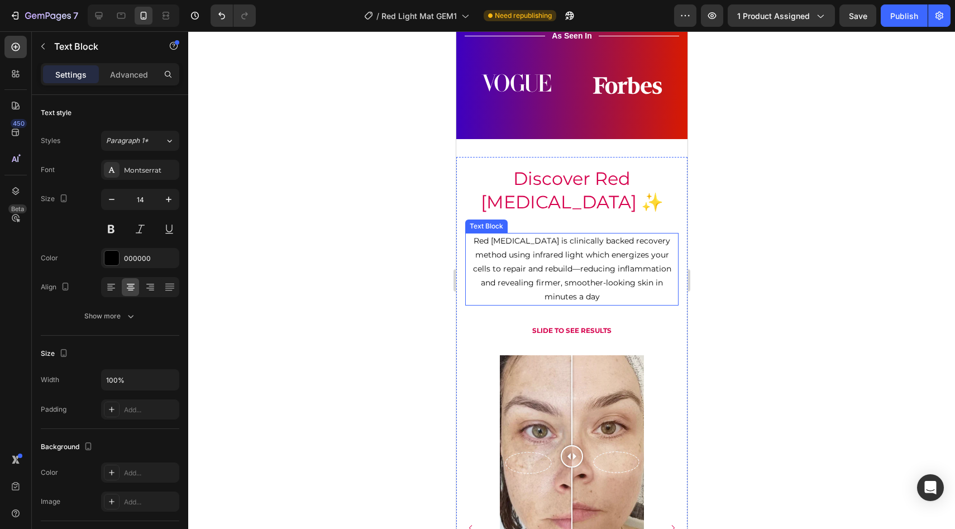
click at [654, 288] on p "Red Light Therapy is clinically backed recovery method using infrared light whi…" at bounding box center [571, 269] width 211 height 70
click at [648, 286] on p "Red Light Therapy is clinically backed recovery method using infrared light whi…" at bounding box center [571, 269] width 211 height 70
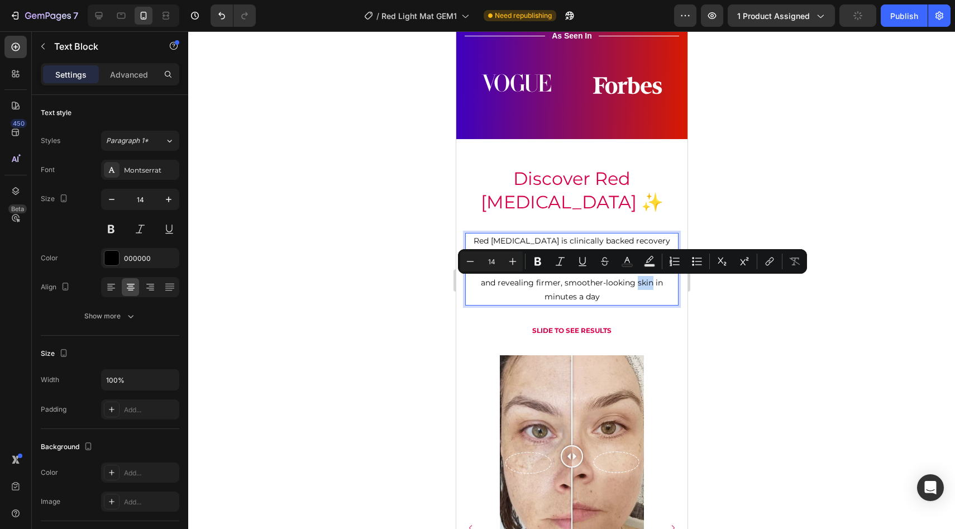
click at [650, 285] on p "Red Light Therapy is clinically backed recovery method using infrared light whi…" at bounding box center [571, 269] width 211 height 70
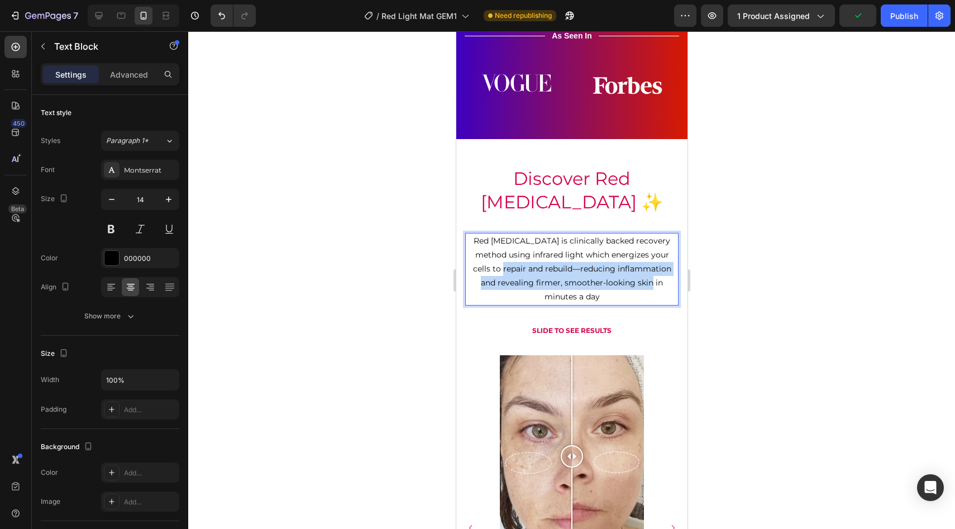
drag, startPoint x: 651, startPoint y: 285, endPoint x: 501, endPoint y: 272, distance: 150.7
click at [501, 272] on p "Red Light Therapy is clinically backed recovery method using infrared light whi…" at bounding box center [571, 269] width 211 height 70
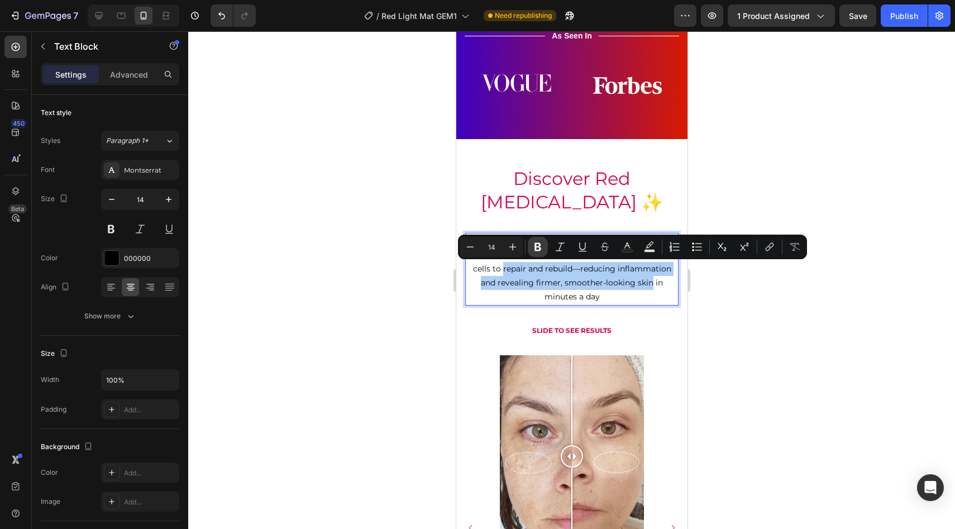
click at [536, 242] on icon "Editor contextual toolbar" at bounding box center [537, 246] width 11 height 11
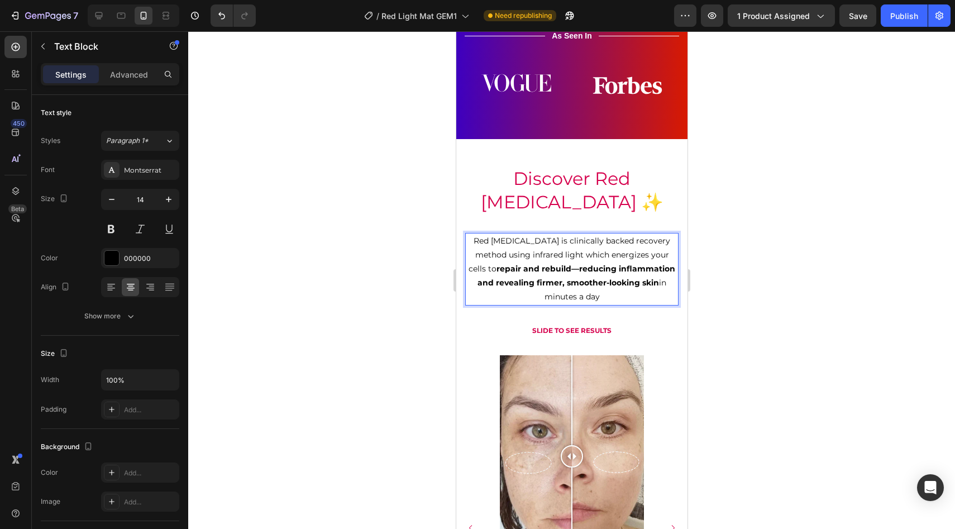
click at [389, 235] on div at bounding box center [571, 280] width 767 height 498
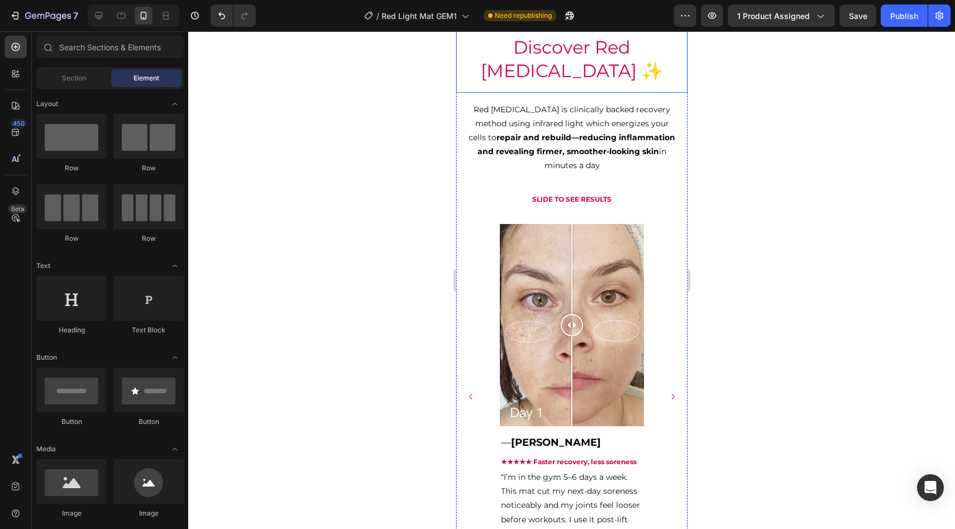
scroll to position [1115, 0]
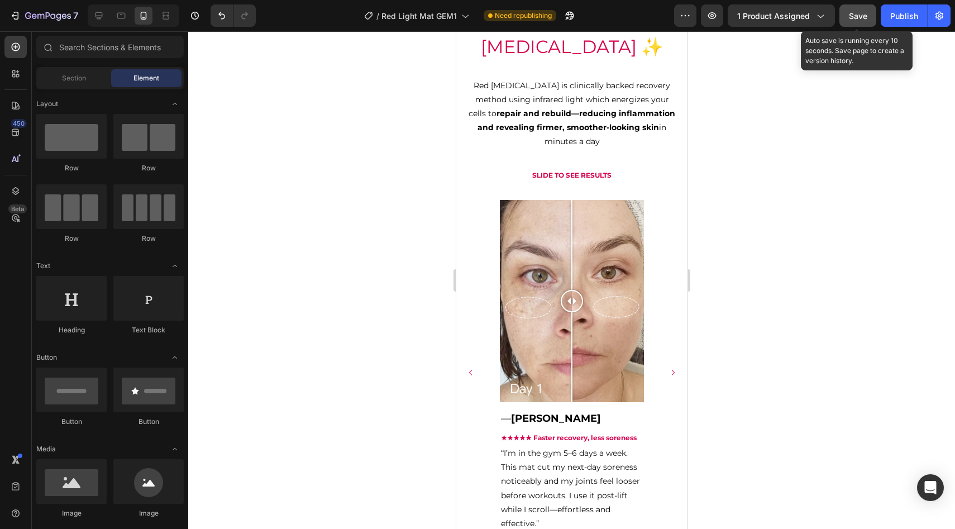
click at [866, 18] on span "Save" at bounding box center [858, 15] width 18 height 9
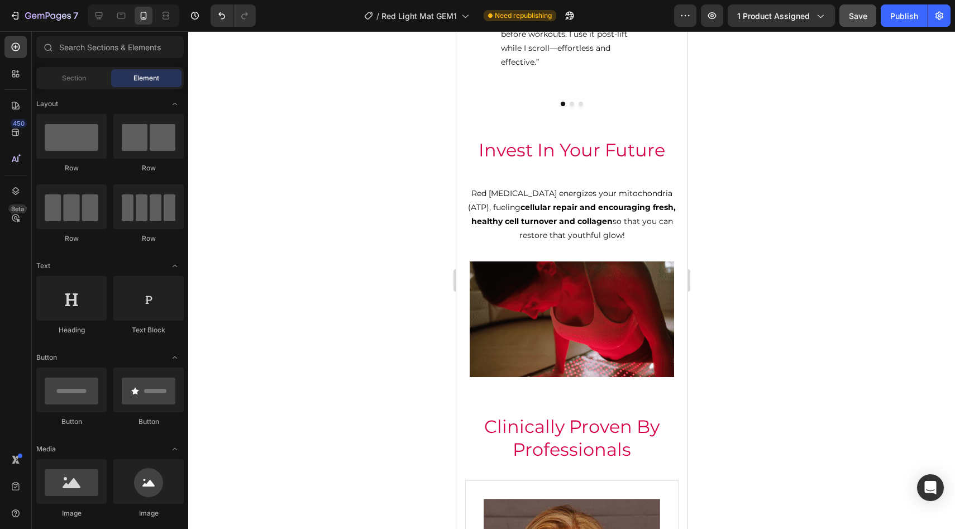
scroll to position [1615, 0]
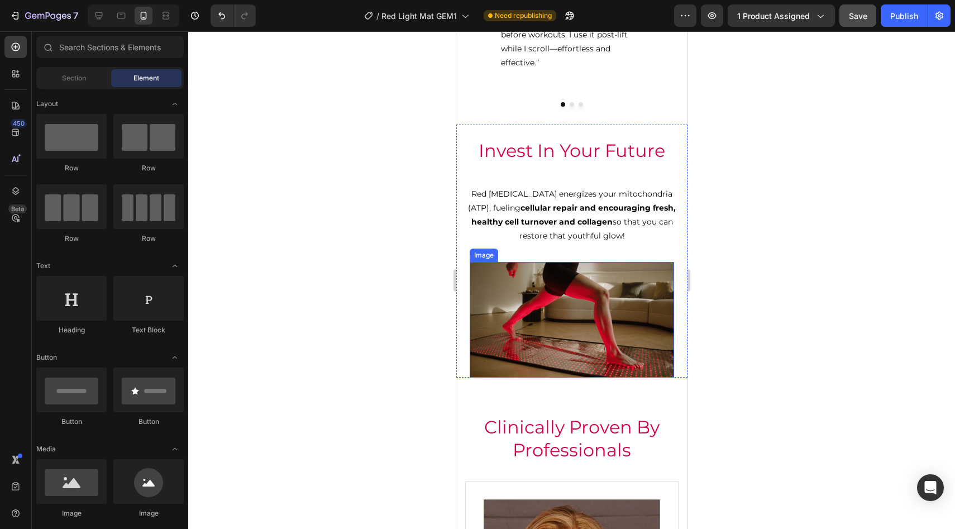
click at [594, 338] on img at bounding box center [571, 319] width 204 height 115
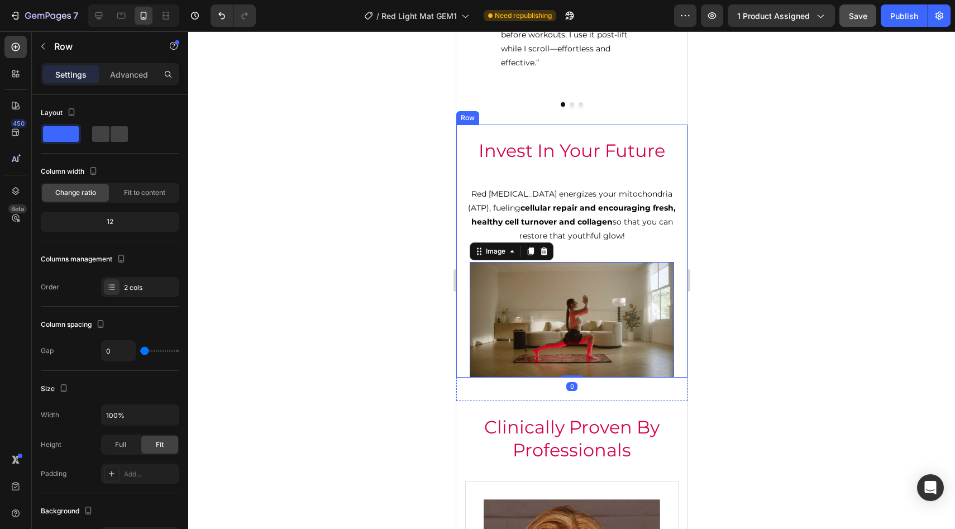
click at [608, 247] on div "Invest In Your Future Heading Red light therapy energizes your mitochondria (AT…" at bounding box center [571, 193] width 231 height 137
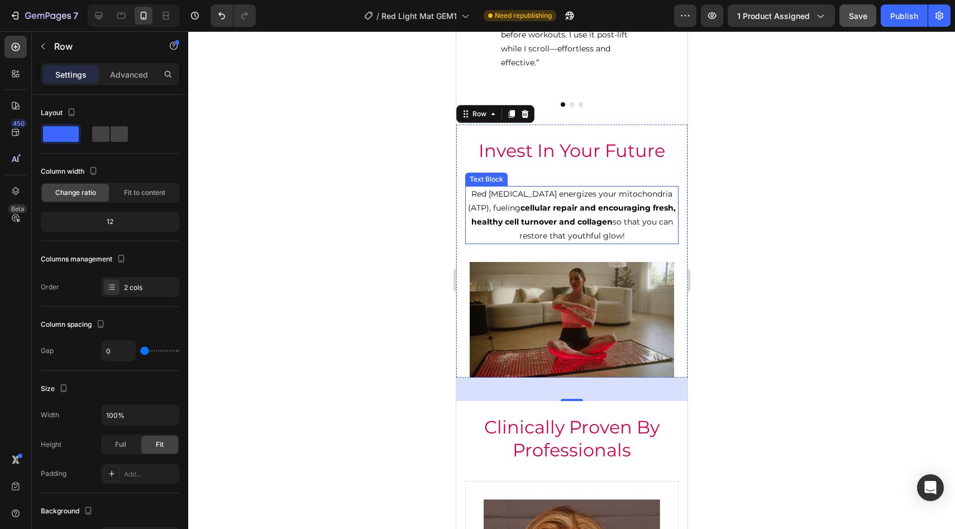
click at [582, 232] on p "Red light therapy energizes your mitochondria (ATP), fueling cellular repair an…" at bounding box center [571, 215] width 211 height 56
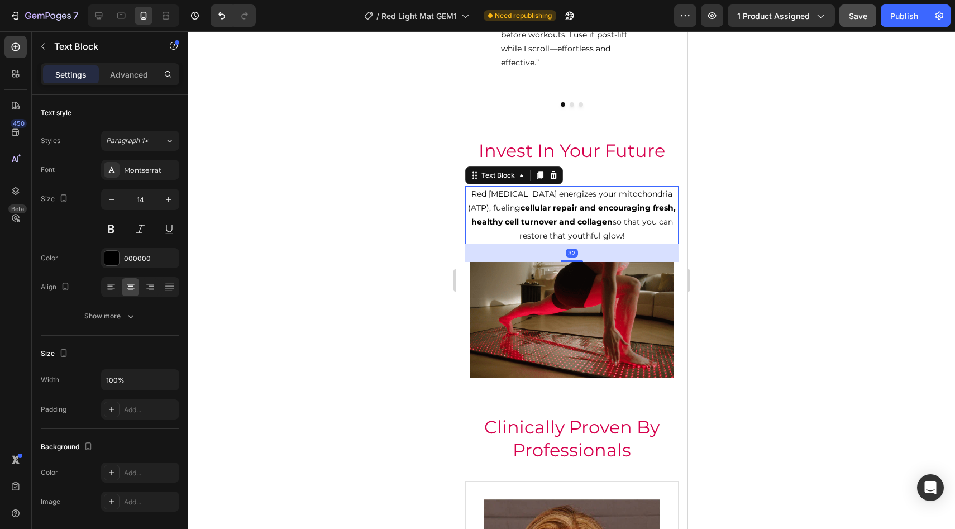
click at [578, 218] on strong "cellular repair and encouraging fresh, healthy cell turnover and collagen" at bounding box center [573, 215] width 205 height 24
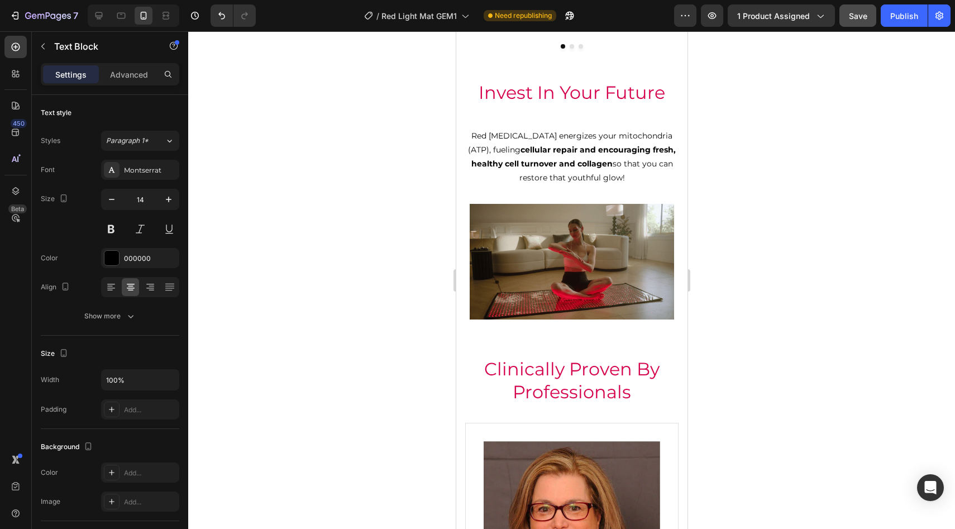
scroll to position [1663, 0]
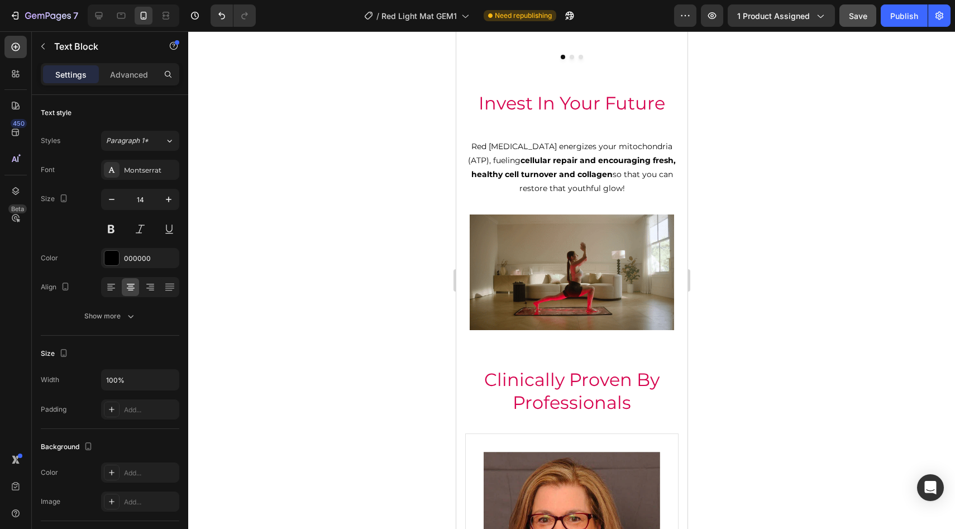
click at [572, 174] on strong "cellular repair and encouraging fresh, healthy cell turnover and collagen" at bounding box center [573, 167] width 205 height 24
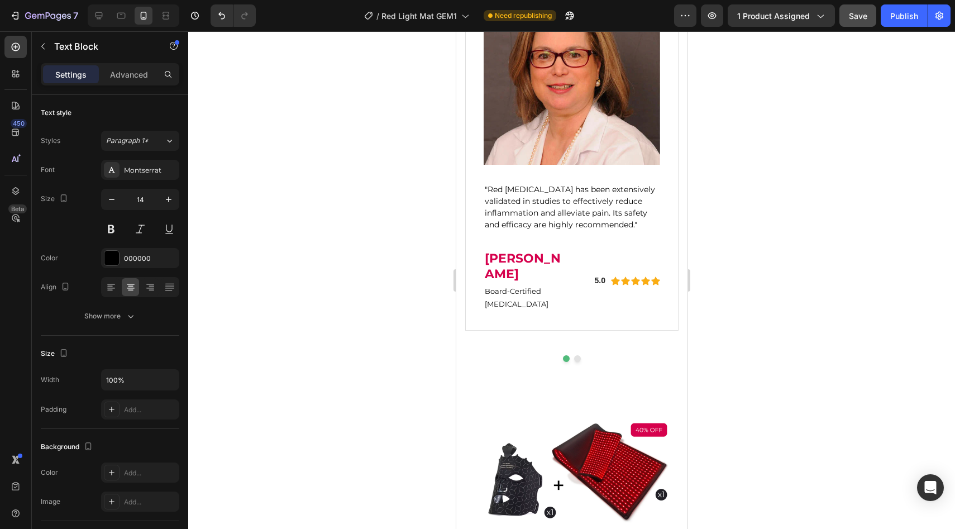
scroll to position [2123, 0]
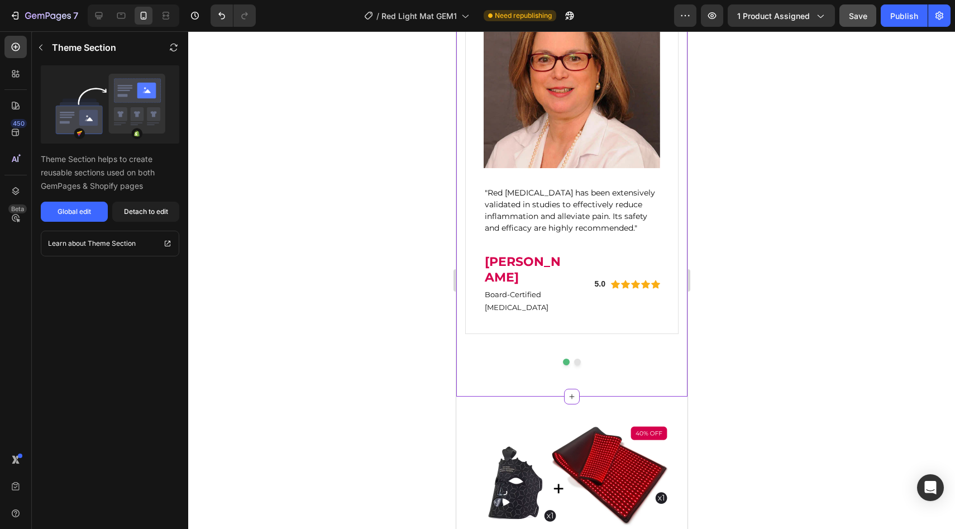
click at [581, 224] on p ""Red Light Therapy has been extensively validated in studies to effectively red…" at bounding box center [571, 210] width 174 height 47
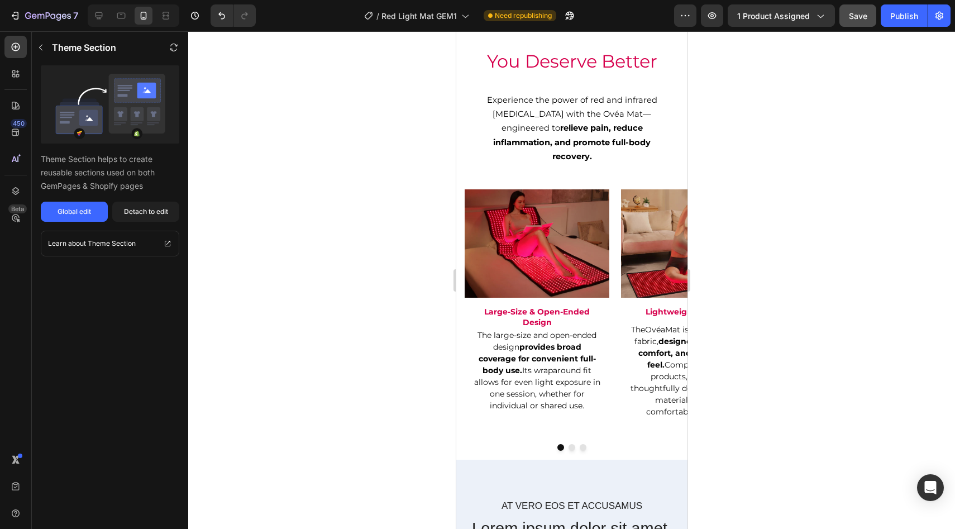
scroll to position [2880, 0]
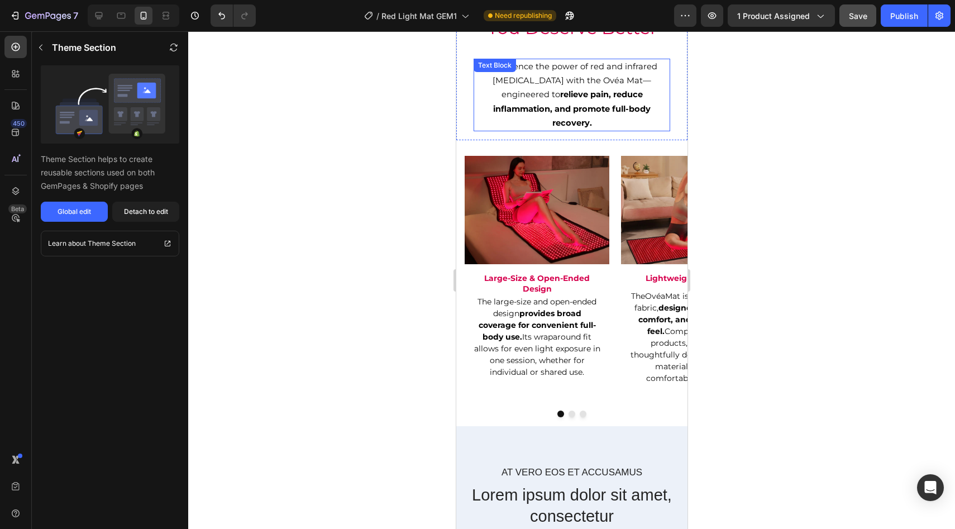
click at [624, 95] on strong "relieve pain, reduce inflammation, and promote full-body recovery." at bounding box center [570, 108] width 157 height 38
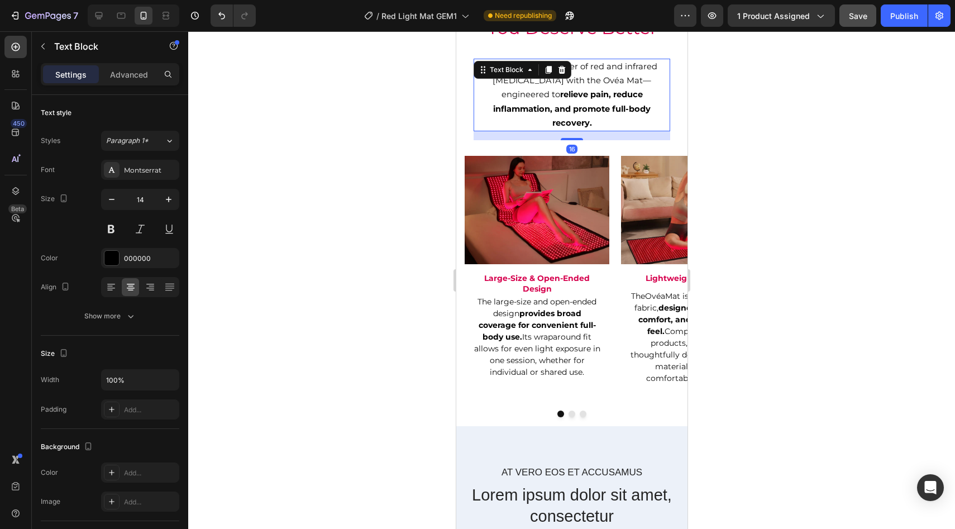
click at [801, 179] on div at bounding box center [571, 280] width 767 height 498
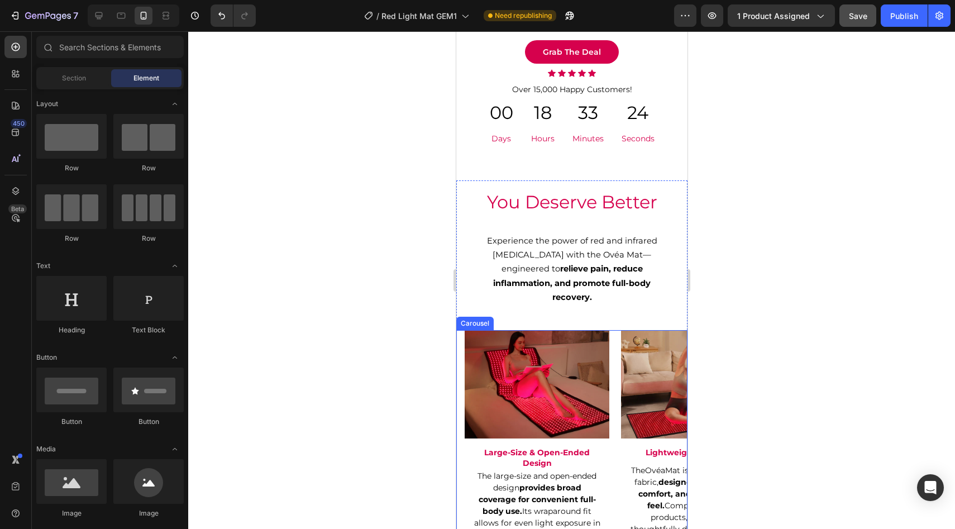
scroll to position [2698, 0]
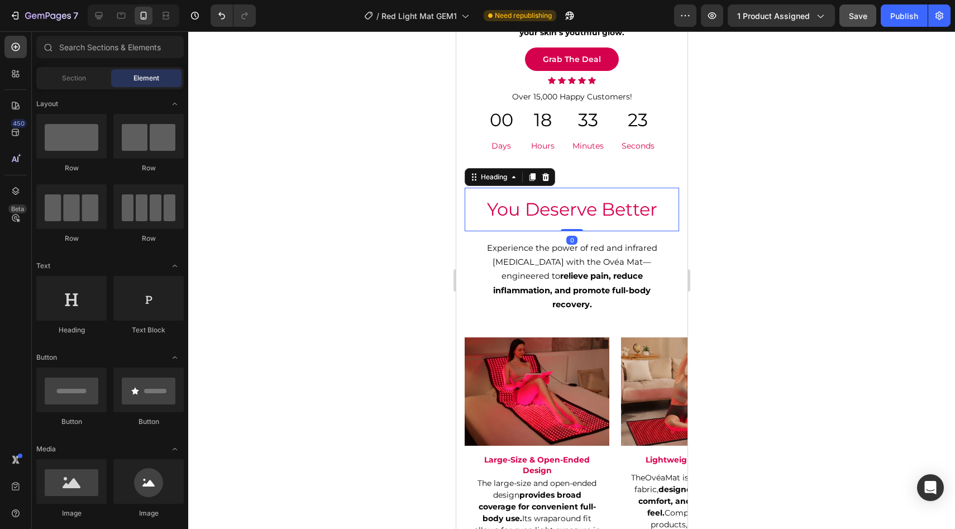
click at [466, 224] on div "You Deserve Better Heading 0" at bounding box center [571, 210] width 214 height 44
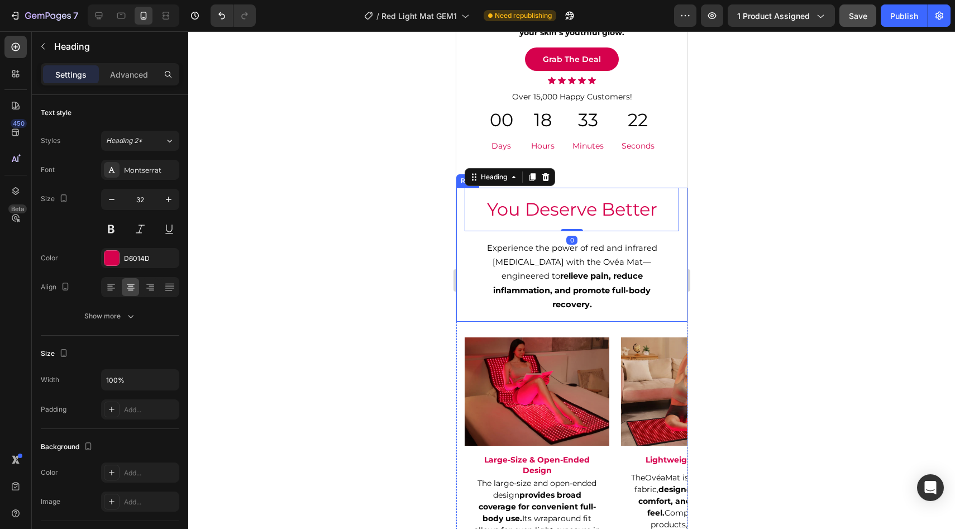
click at [458, 240] on div "You Deserve Better Heading 0 Experience the power of red and infrared light the…" at bounding box center [571, 255] width 231 height 134
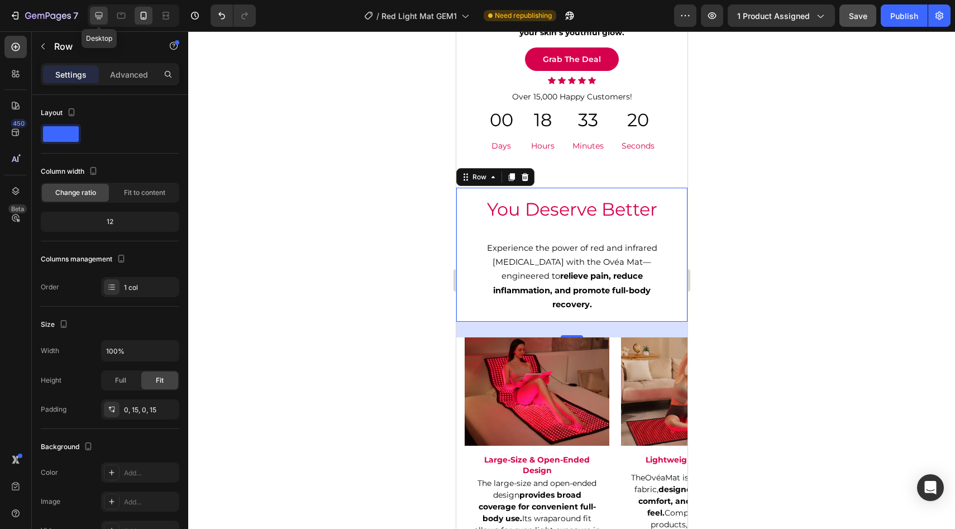
click at [102, 16] on icon at bounding box center [98, 15] width 7 height 7
type input "800"
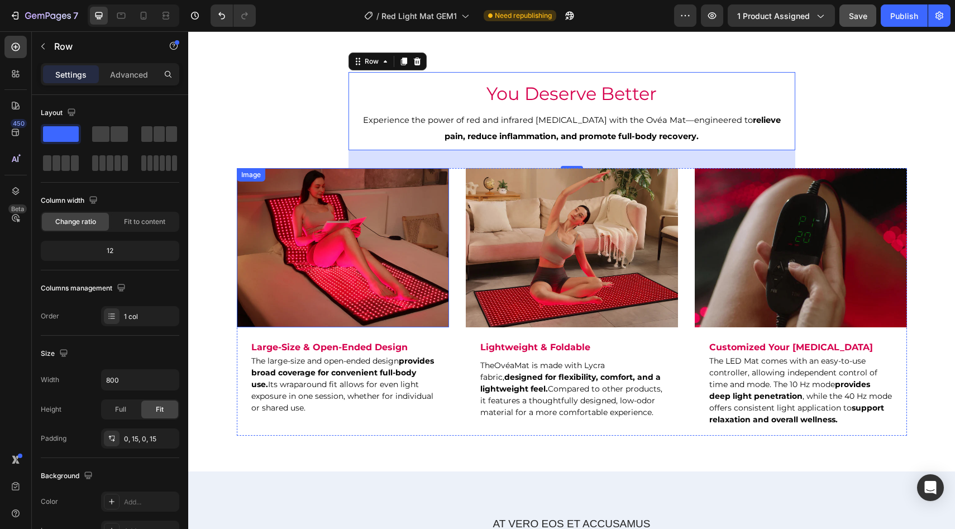
scroll to position [2913, 0]
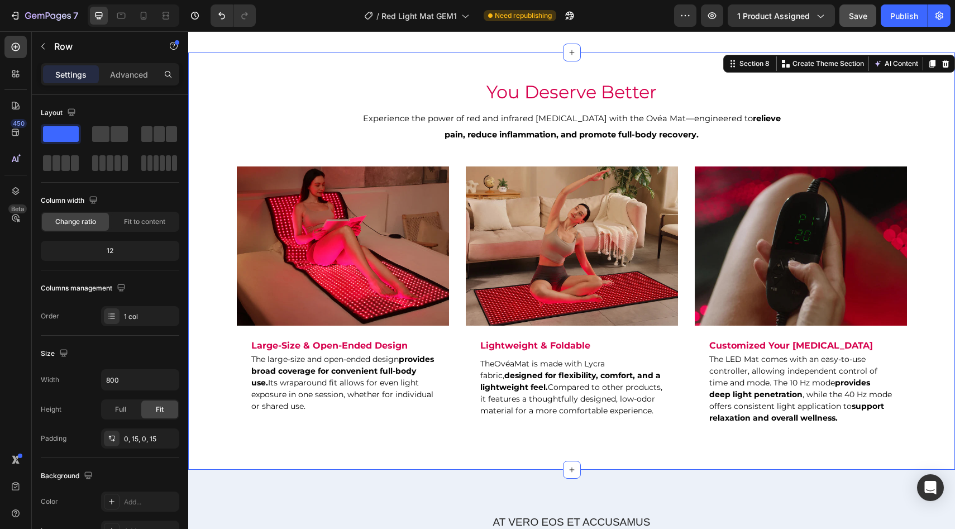
click at [296, 122] on div "You Deserve Better Heading Experience the power of red and infrared light thera…" at bounding box center [572, 260] width 750 height 381
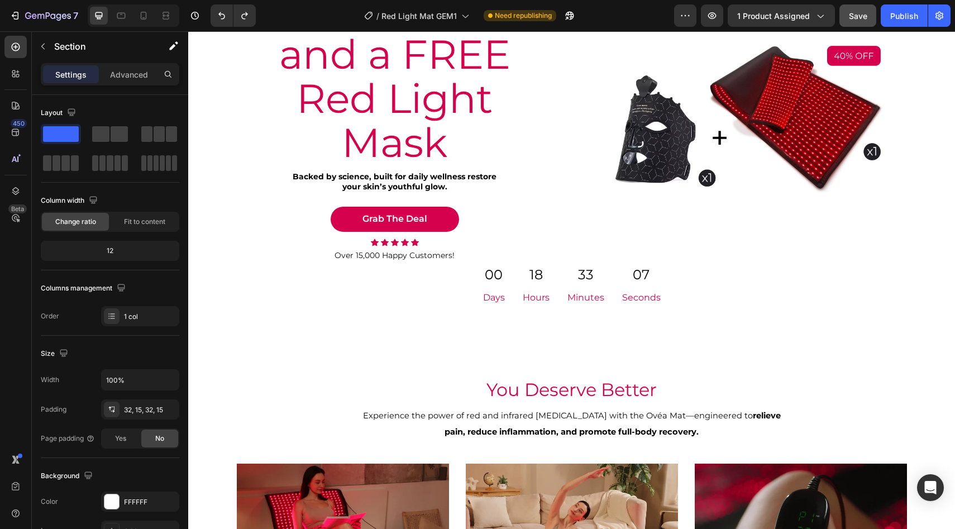
scroll to position [2627, 0]
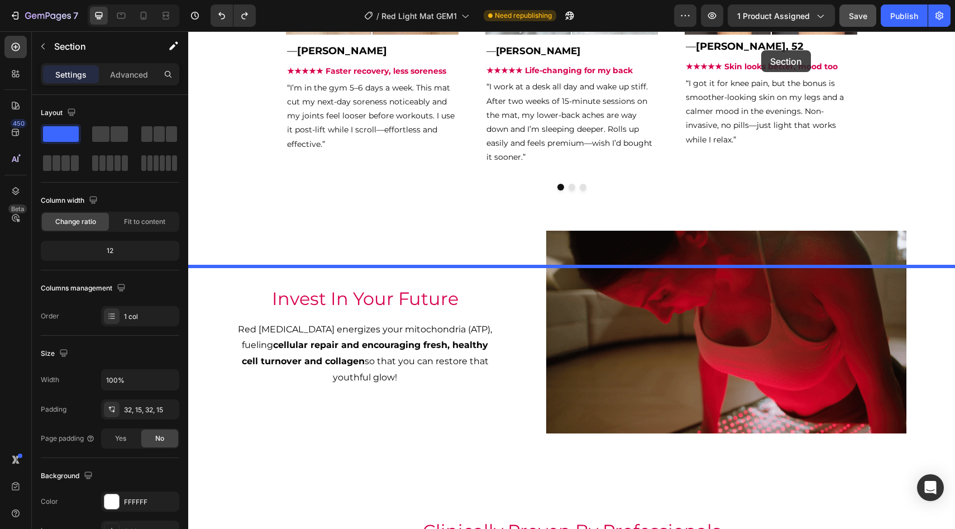
scroll to position [1480, 0]
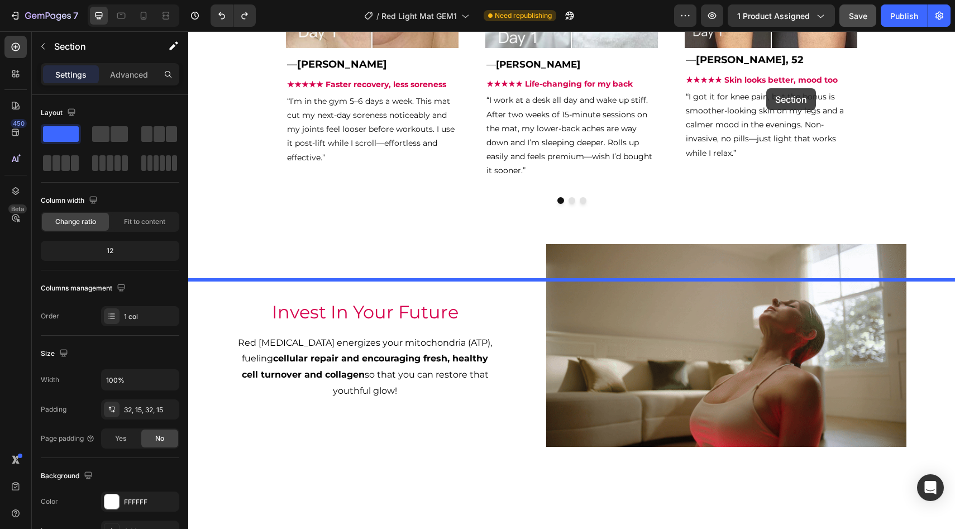
drag, startPoint x: 755, startPoint y: 375, endPoint x: 766, endPoint y: 88, distance: 286.6
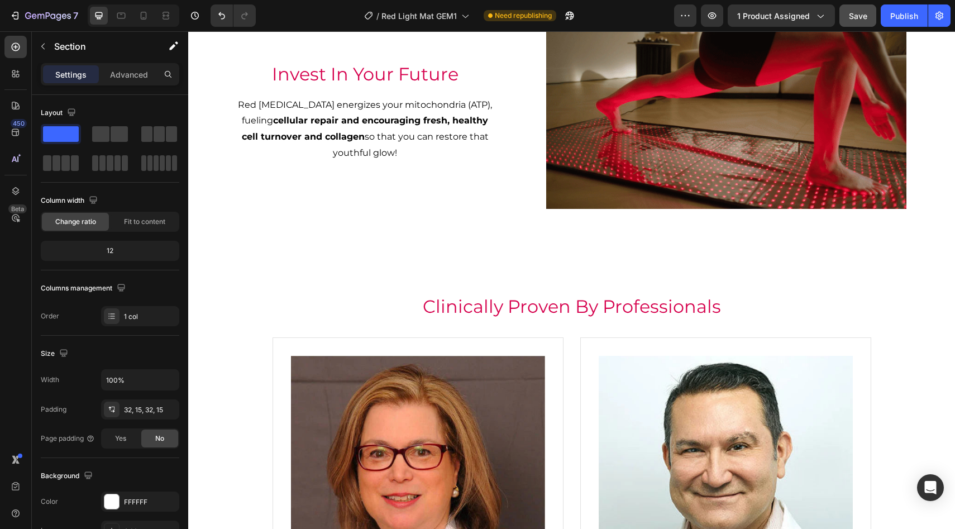
scroll to position [2153, 0]
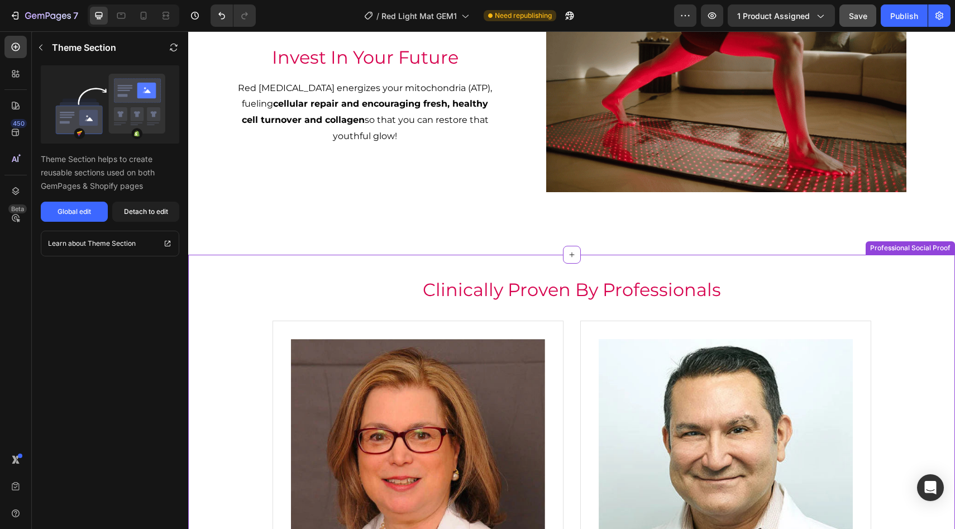
click at [719, 281] on h2 "Clinically Proven By Professionals" at bounding box center [572, 290] width 652 height 26
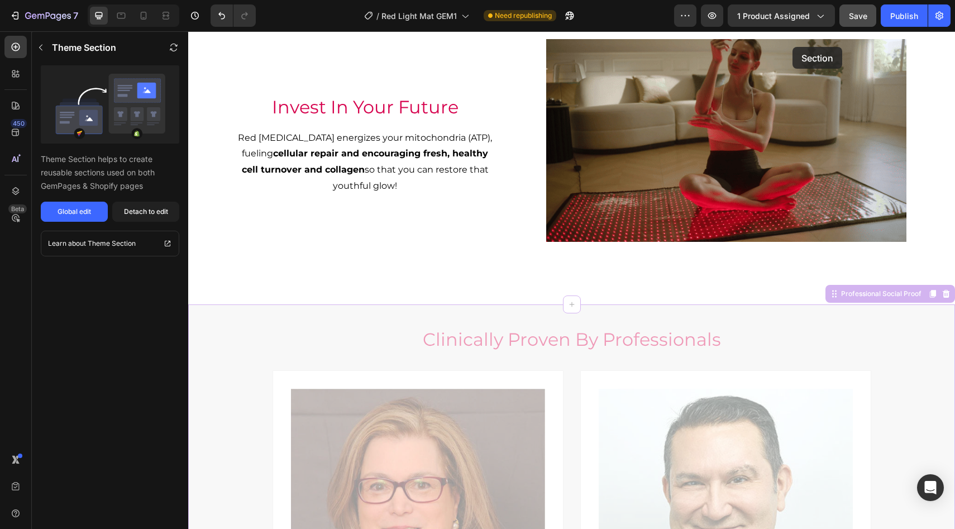
scroll to position [2072, 0]
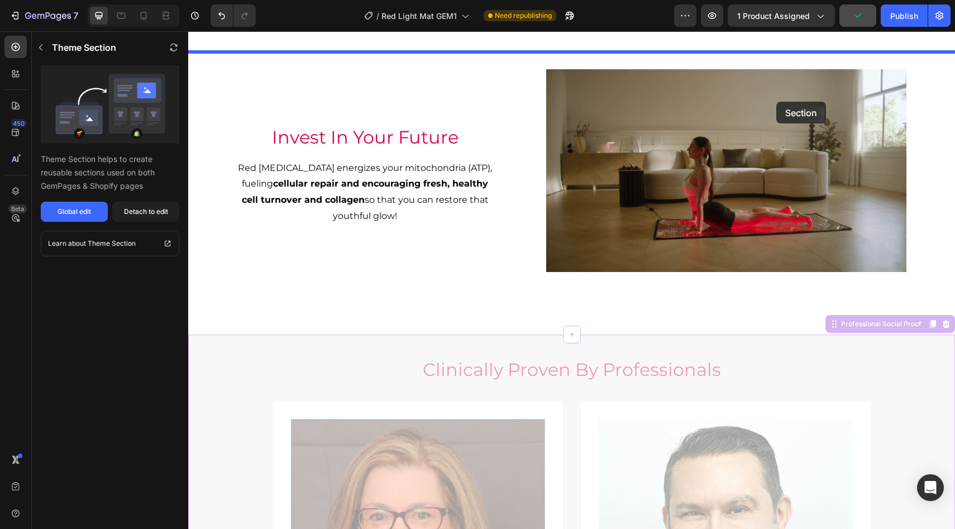
drag, startPoint x: 835, startPoint y: 250, endPoint x: 776, endPoint y: 102, distance: 159.9
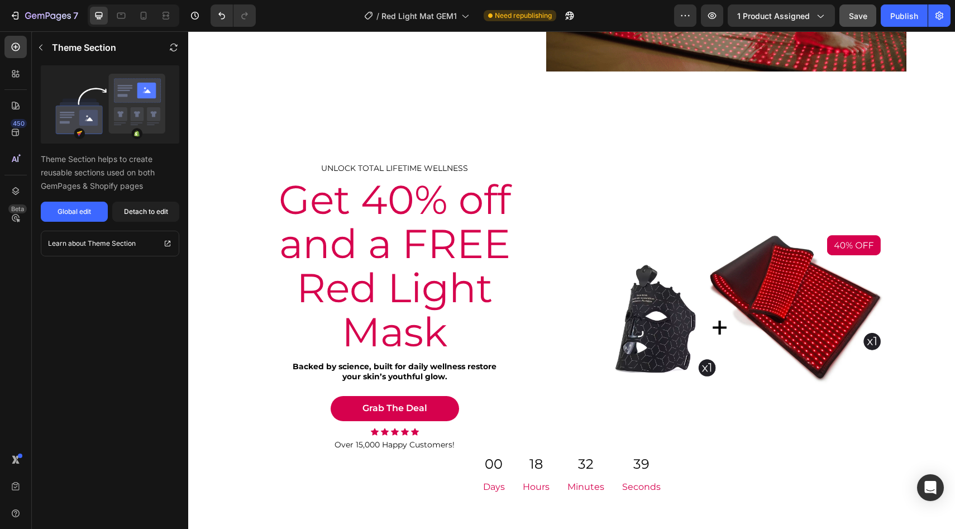
scroll to position [2795, 0]
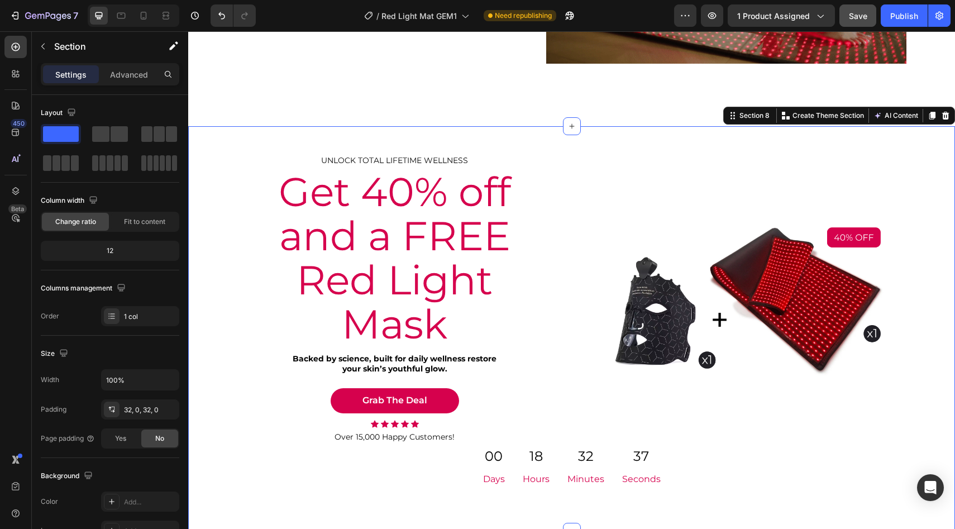
click at [725, 149] on div "UNLOCK TOTAL LIFETIME WELLNESS Text Block Get 40% off and a FREE Red Light Mask…" at bounding box center [571, 329] width 767 height 406
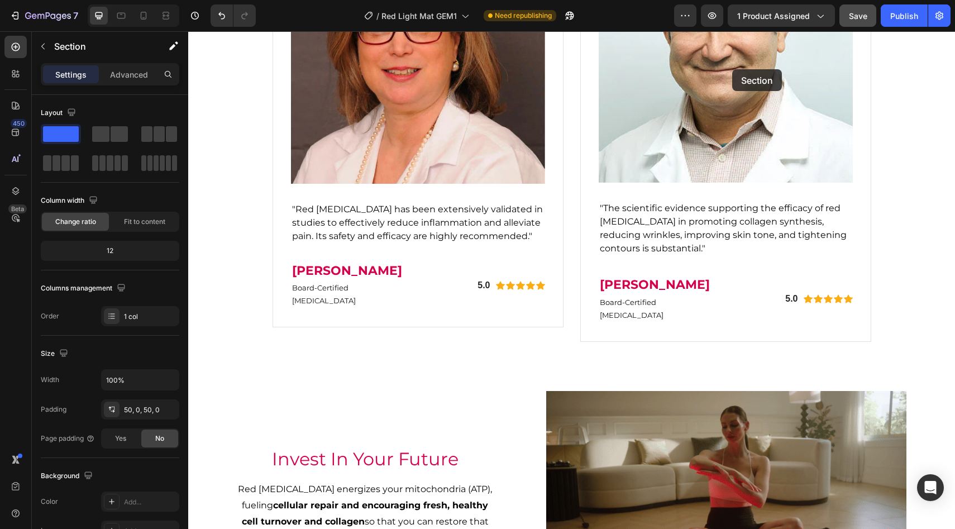
scroll to position [2271, 0]
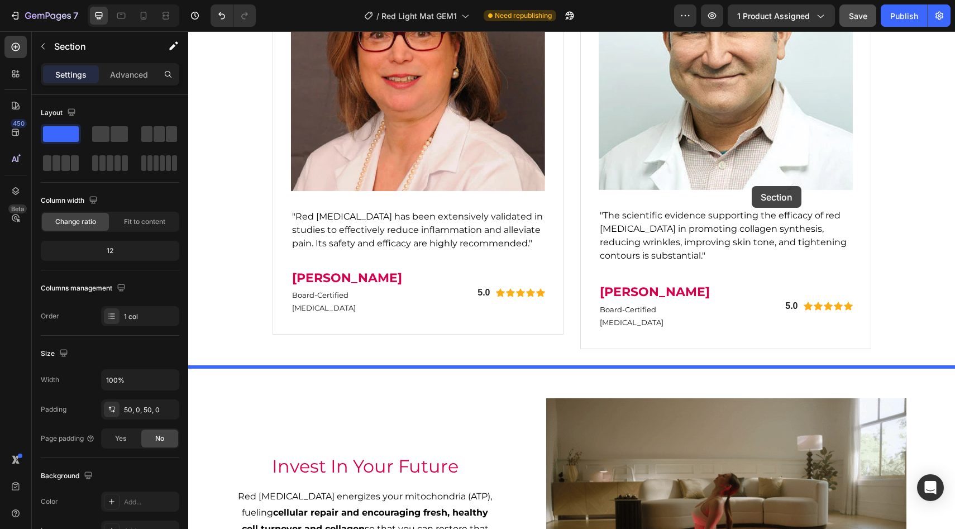
drag, startPoint x: 753, startPoint y: 112, endPoint x: 752, endPoint y: 186, distance: 73.7
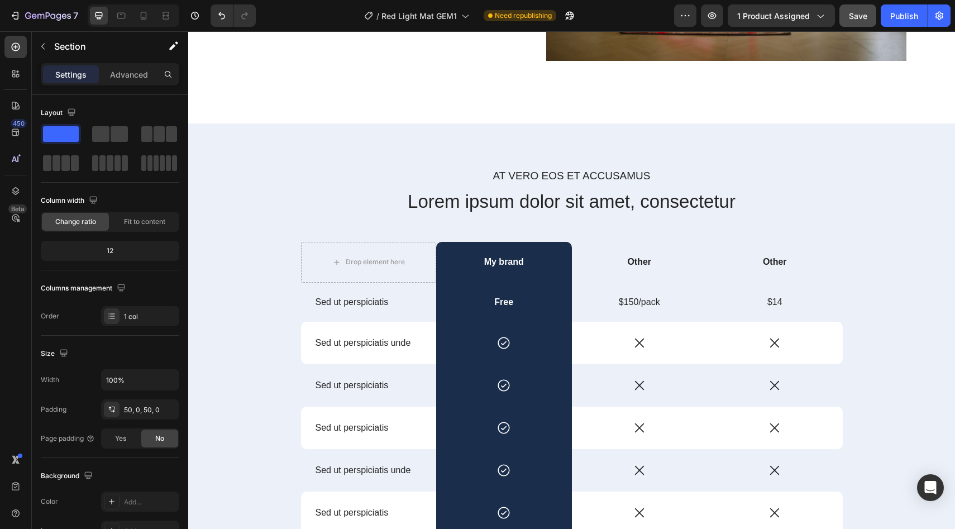
scroll to position [3196, 0]
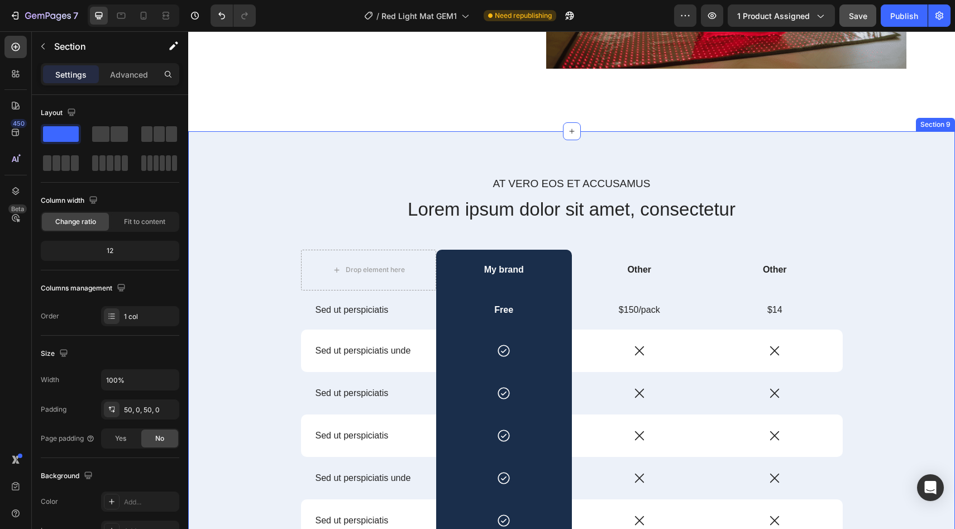
click at [889, 157] on div "At vero eos et accusamus Text Block Lorem ipsum dolor sit amet, consectetur Hea…" at bounding box center [571, 416] width 767 height 570
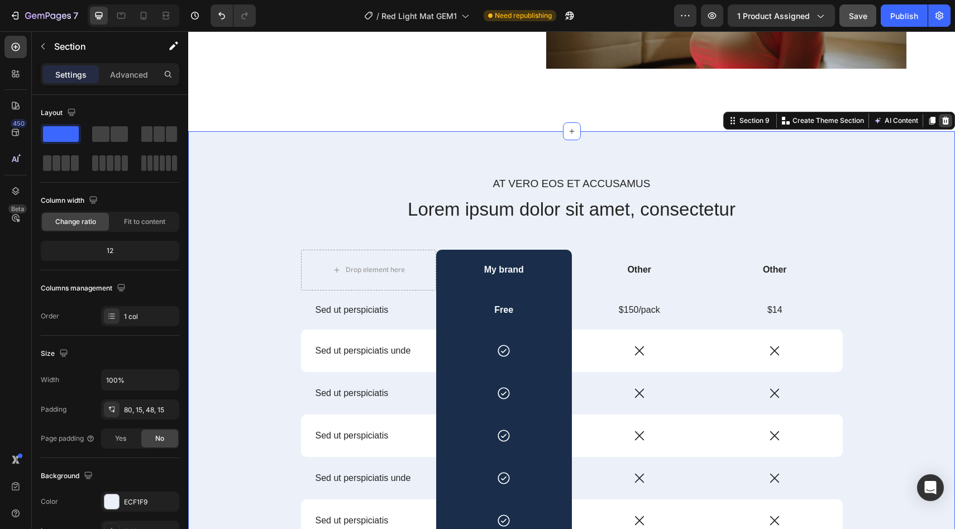
click at [945, 123] on icon at bounding box center [945, 121] width 7 height 8
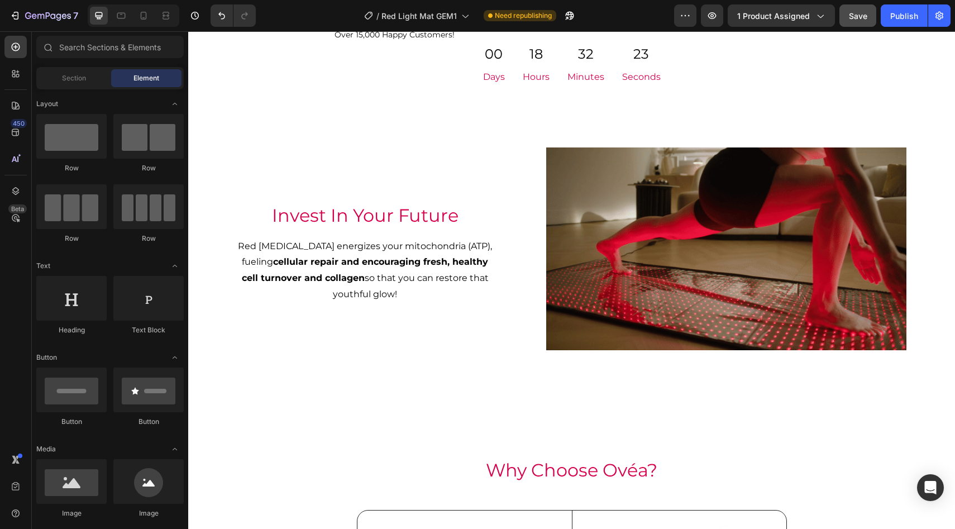
scroll to position [2911, 0]
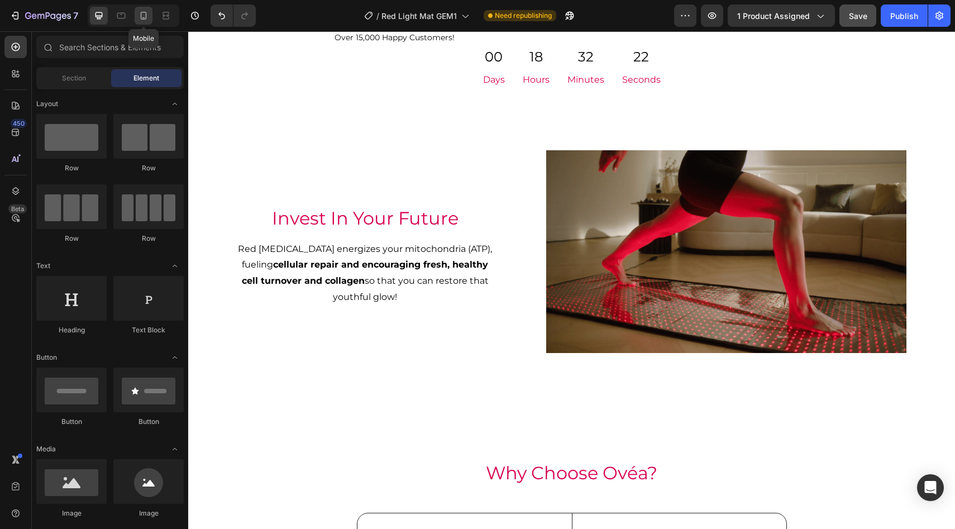
click at [148, 12] on icon at bounding box center [143, 15] width 11 height 11
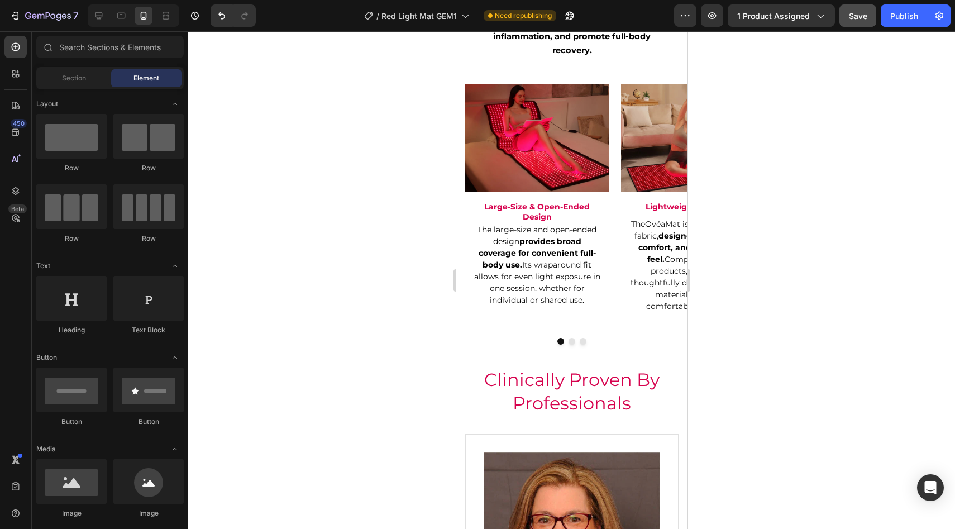
scroll to position [1810, 0]
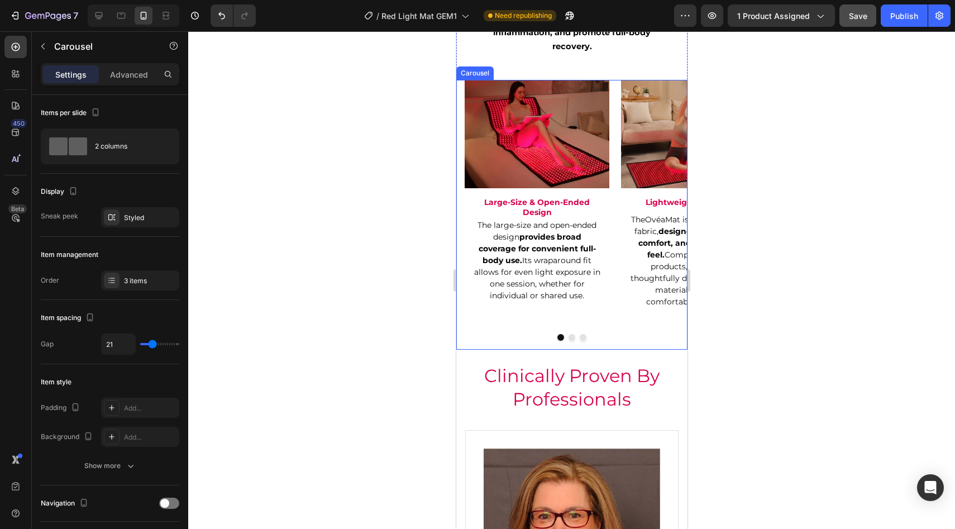
click at [572, 334] on button "Dot" at bounding box center [571, 337] width 7 height 7
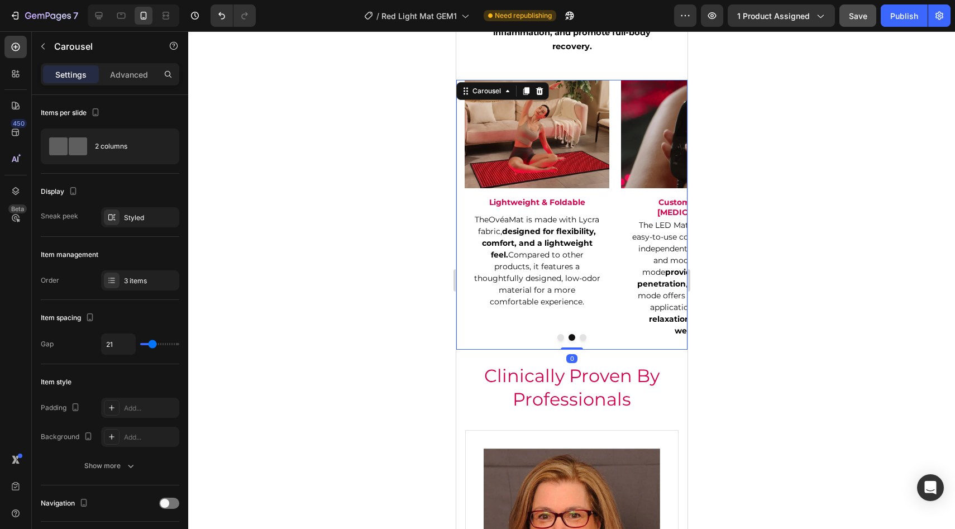
click at [582, 334] on button "Dot" at bounding box center [582, 337] width 7 height 7
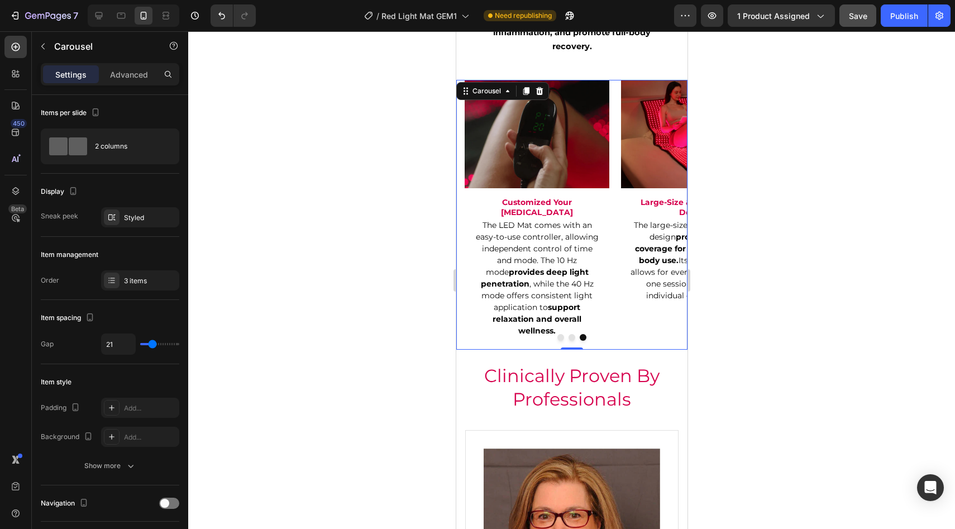
click at [558, 334] on button "Dot" at bounding box center [560, 337] width 7 height 7
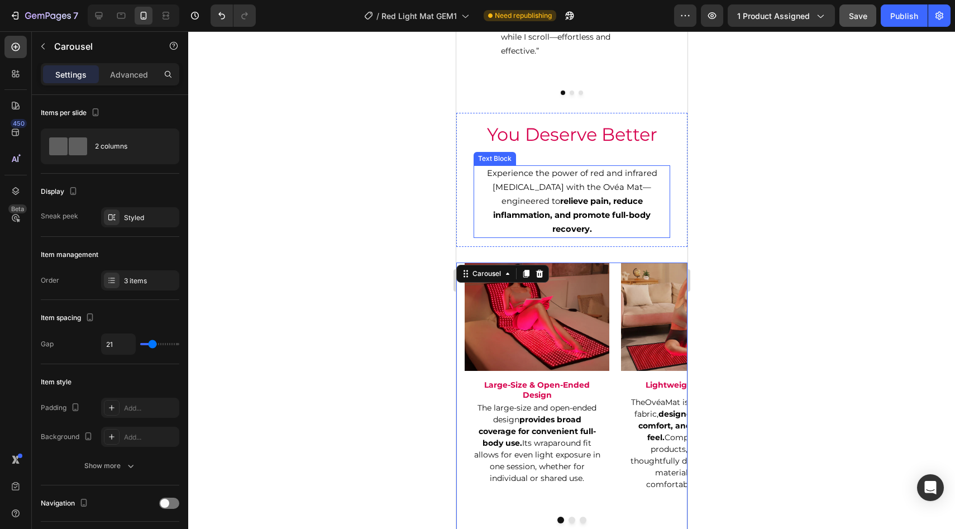
scroll to position [1628, 0]
click at [537, 378] on h2 "Large-Size & Open-Ended Design" at bounding box center [536, 389] width 129 height 22
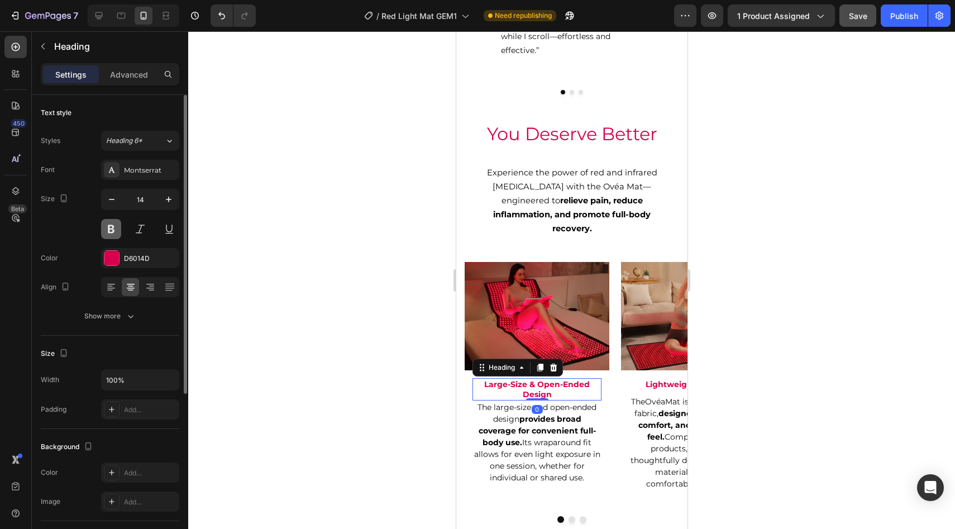
click at [106, 224] on button at bounding box center [111, 229] width 20 height 20
click at [317, 375] on div at bounding box center [571, 280] width 767 height 498
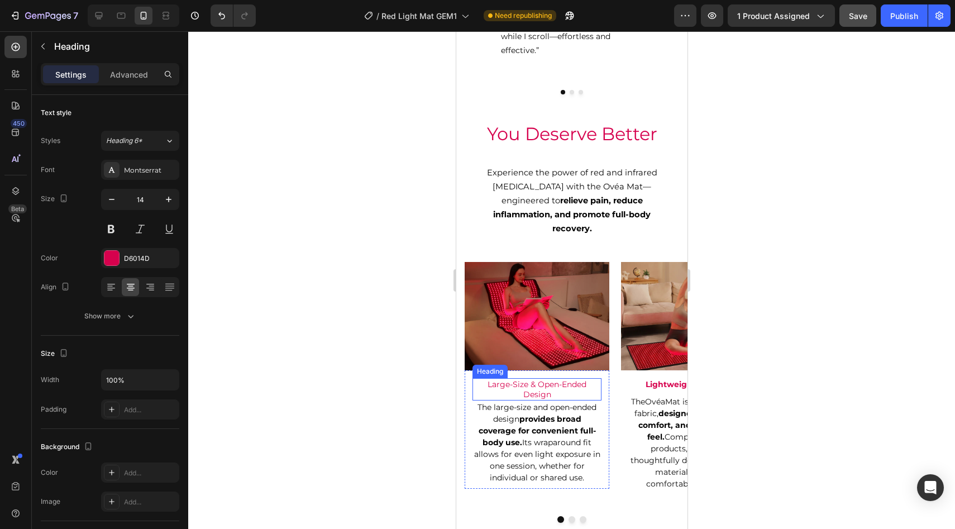
click at [520, 378] on h2 "Large-Size & Open-Ended Design" at bounding box center [536, 389] width 129 height 22
click at [395, 386] on div at bounding box center [571, 280] width 767 height 498
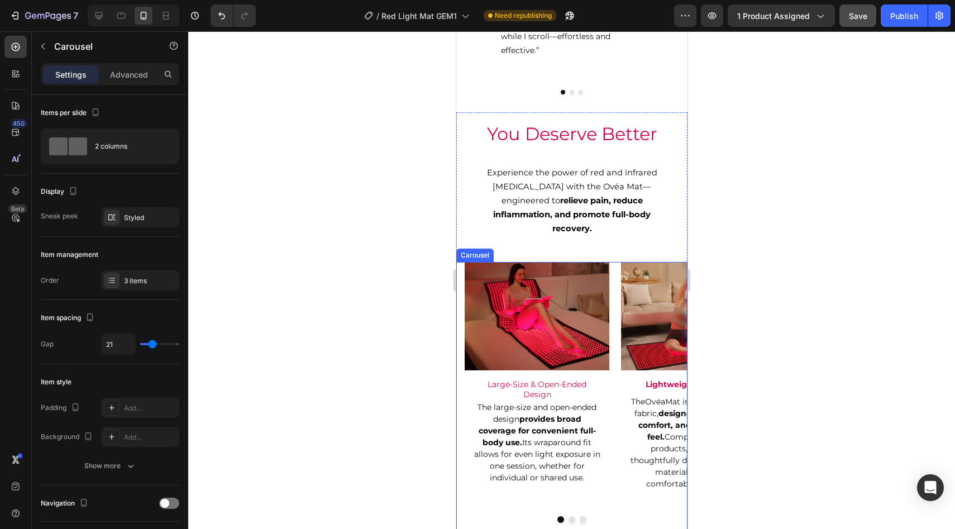
click at [572, 516] on button "Dot" at bounding box center [571, 519] width 7 height 7
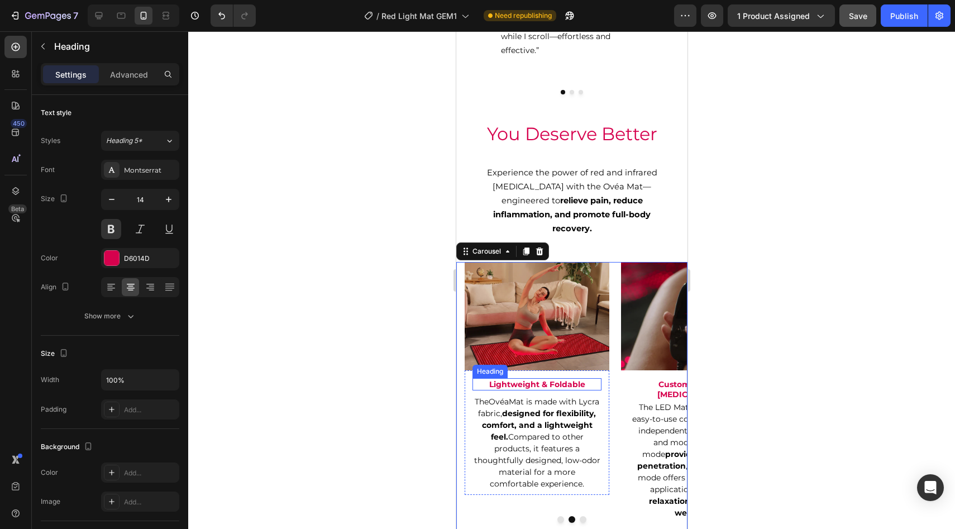
click at [511, 378] on h2 "Lightweight & Foldable" at bounding box center [536, 384] width 129 height 12
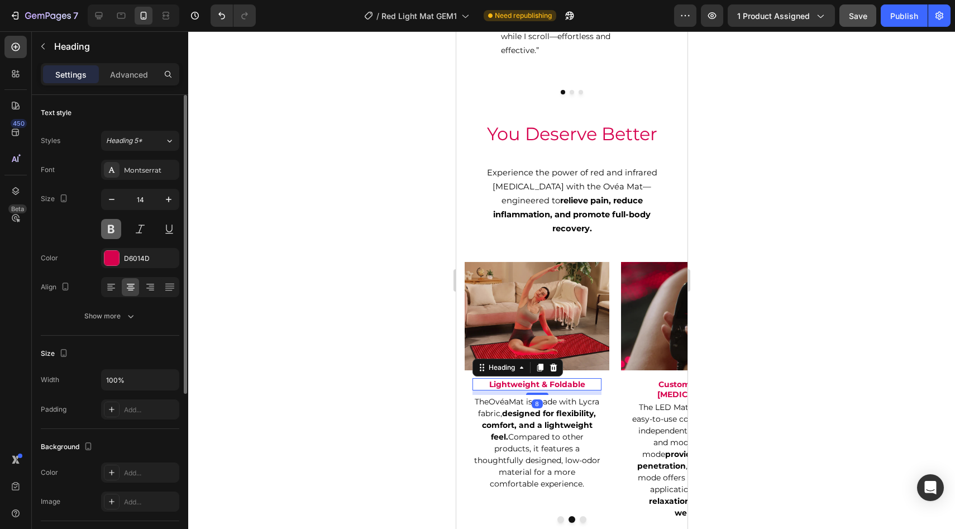
click at [116, 231] on button at bounding box center [111, 229] width 20 height 20
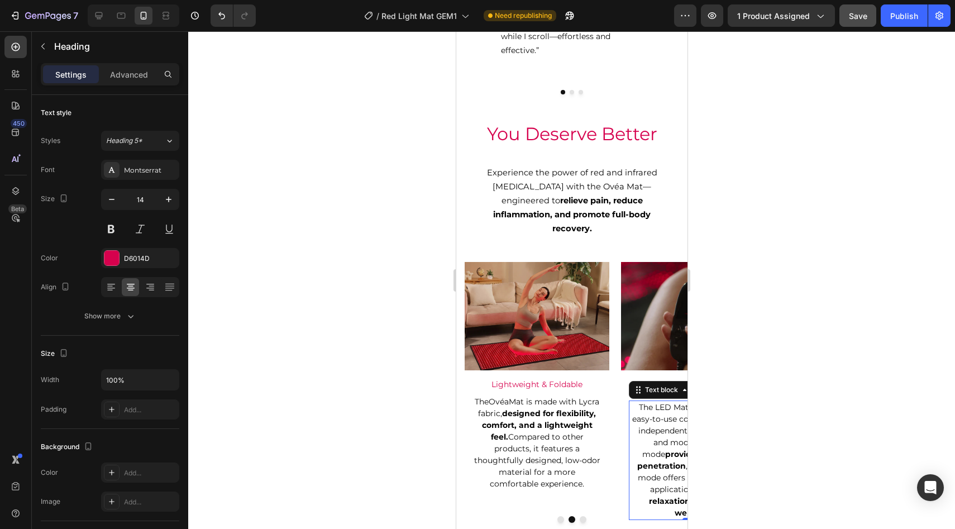
click at [642, 453] on strong "provides deep light penetration" at bounding box center [691, 460] width 108 height 22
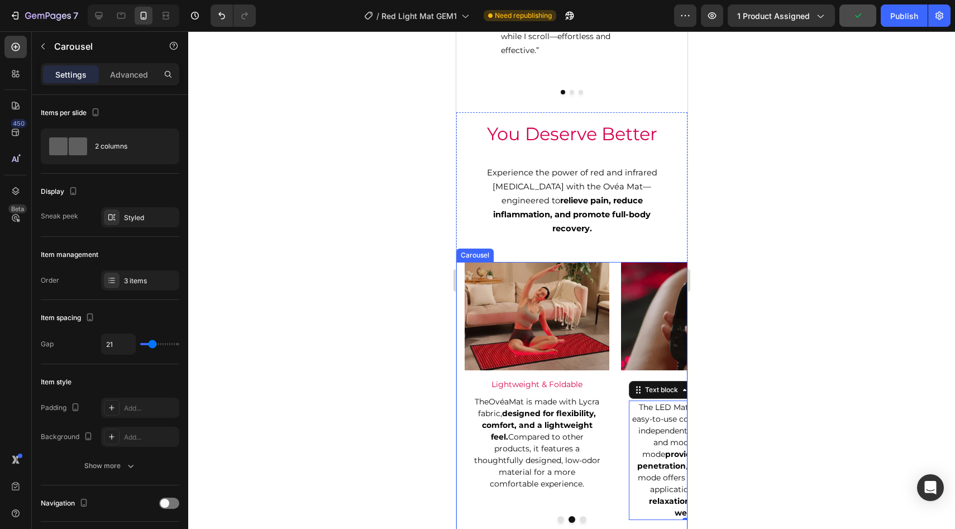
click at [585, 516] on button "Dot" at bounding box center [582, 519] width 7 height 7
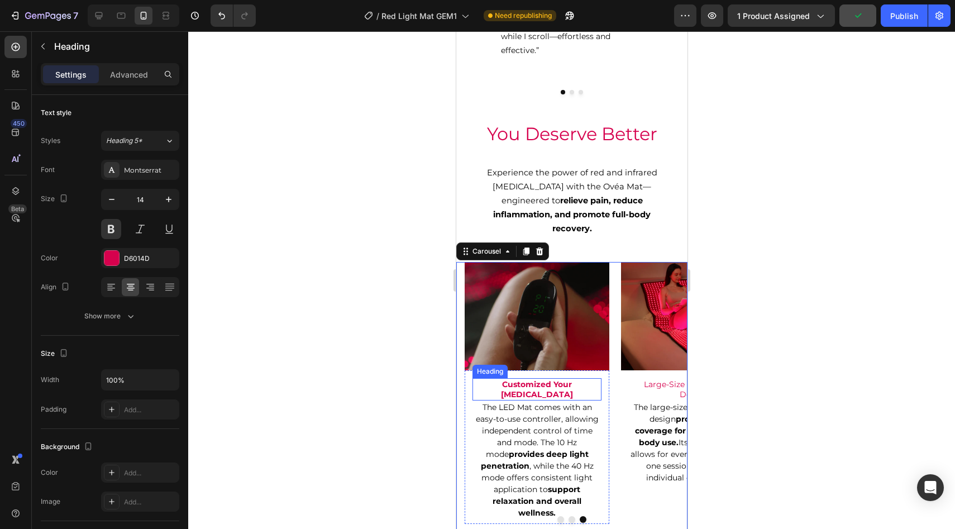
click at [553, 378] on h2 "Customized Your Light Therapy" at bounding box center [536, 389] width 129 height 22
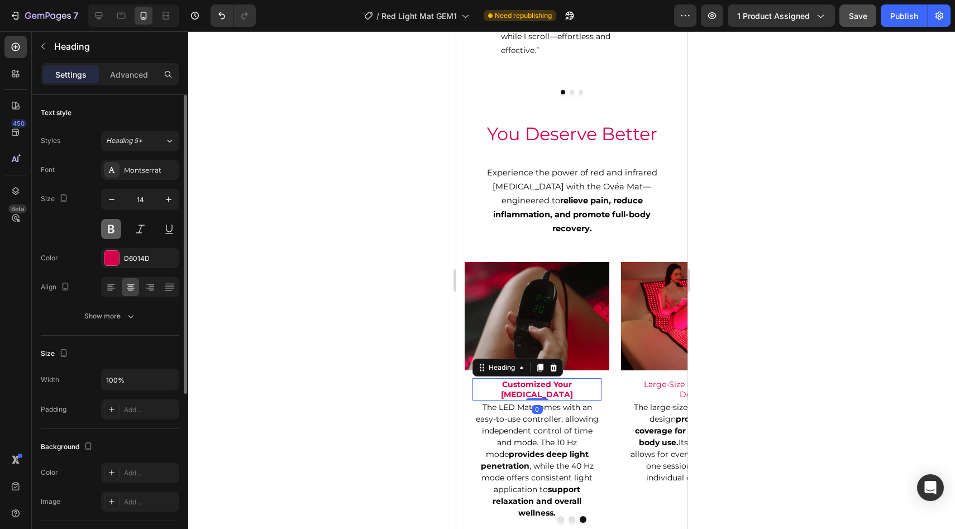
click at [104, 232] on button at bounding box center [111, 229] width 20 height 20
click at [334, 294] on div at bounding box center [571, 280] width 767 height 498
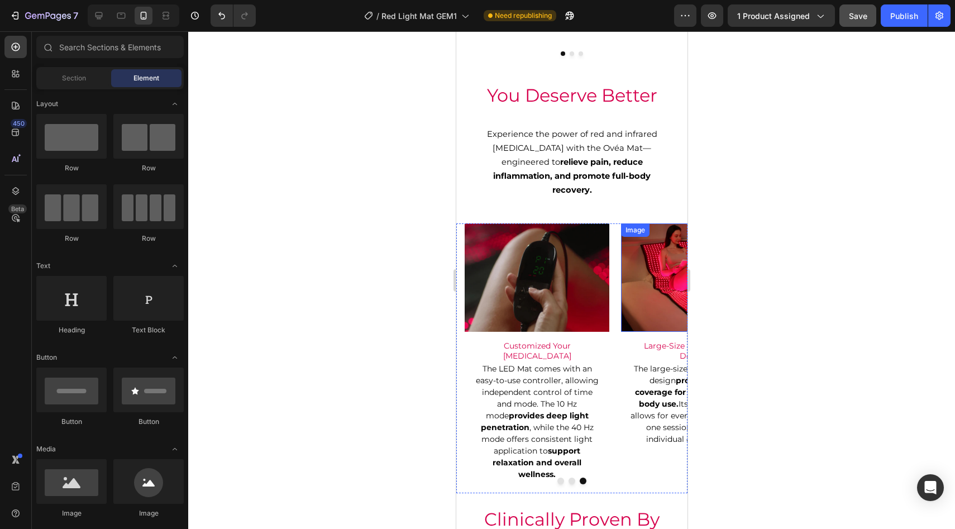
scroll to position [1667, 0]
click at [554, 339] on h2 "Customized Your Light Therapy" at bounding box center [536, 350] width 129 height 22
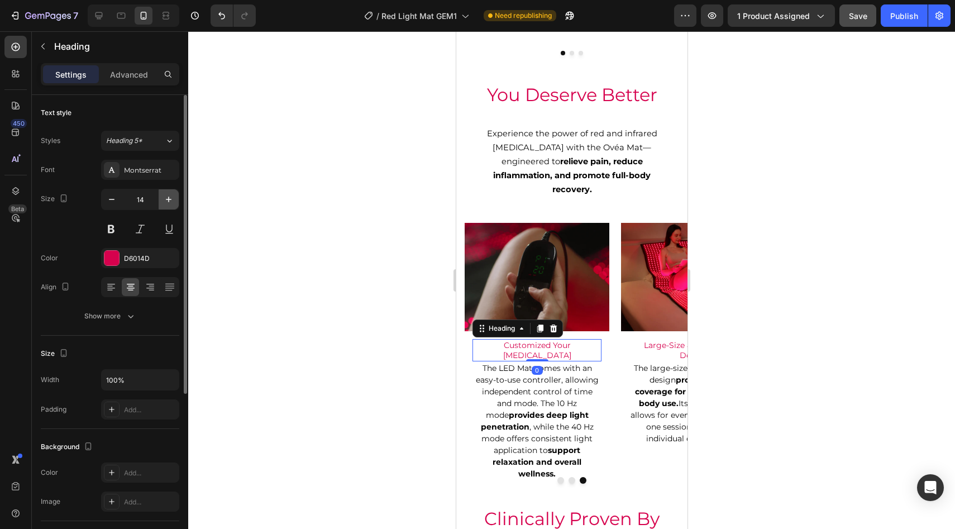
click at [170, 199] on icon "button" at bounding box center [168, 199] width 11 height 11
click at [170, 198] on icon "button" at bounding box center [168, 199] width 11 height 11
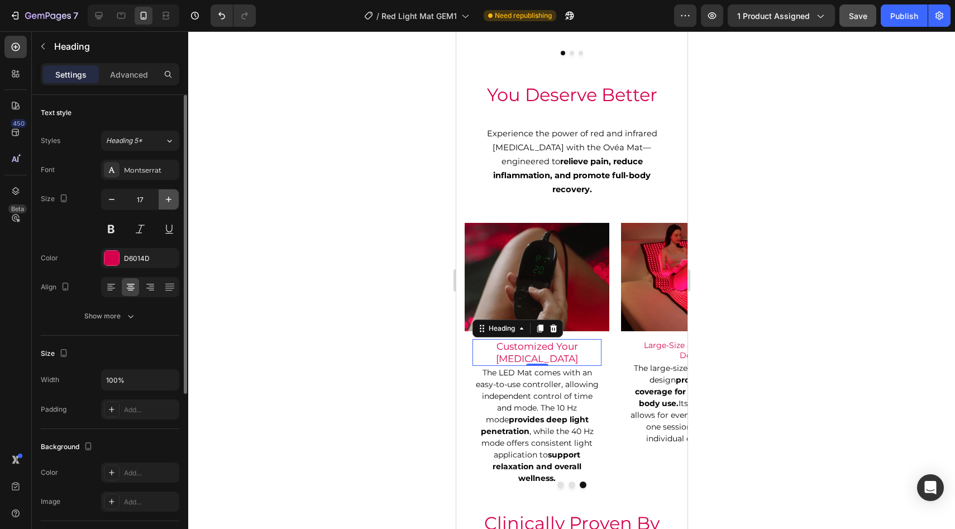
click at [170, 198] on icon "button" at bounding box center [168, 199] width 11 height 11
type input "18"
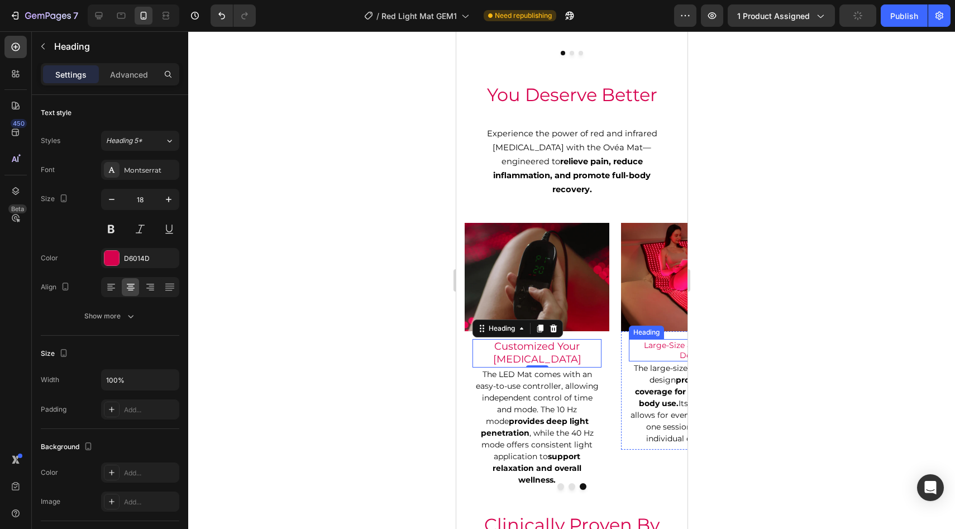
click at [651, 339] on h2 "Large-Size & Open-Ended Design" at bounding box center [692, 350] width 129 height 22
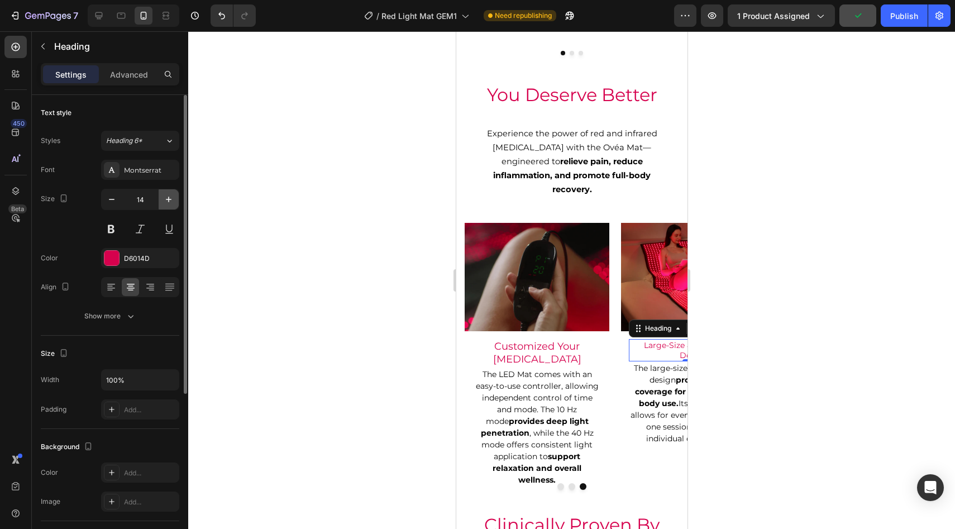
click at [171, 195] on icon "button" at bounding box center [168, 199] width 11 height 11
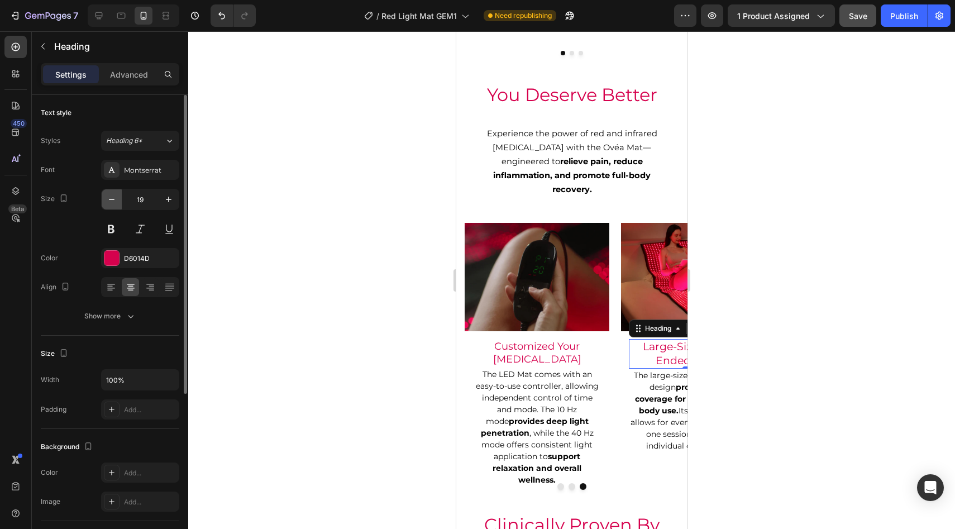
click at [111, 203] on icon "button" at bounding box center [111, 199] width 11 height 11
type input "18"
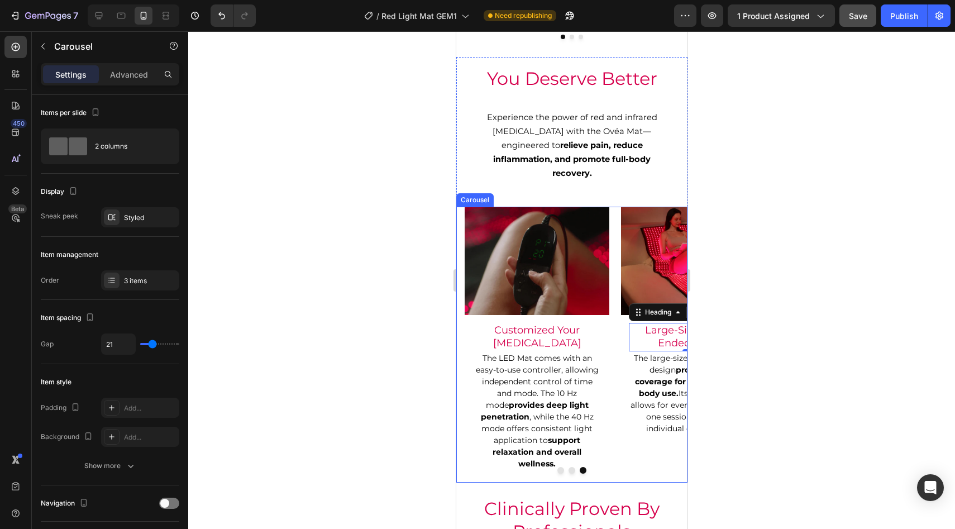
click at [573, 467] on button "Dot" at bounding box center [571, 470] width 7 height 7
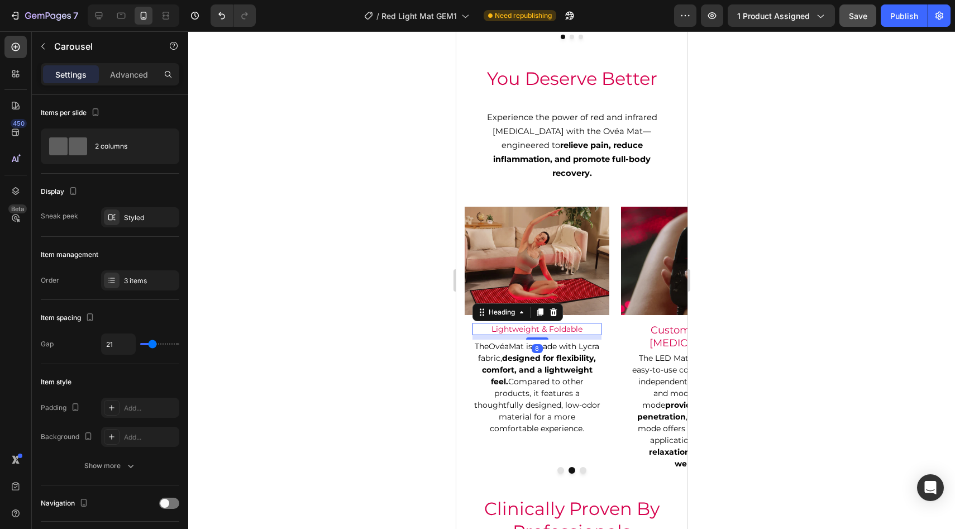
click at [535, 323] on h2 "Lightweight & Foldable" at bounding box center [536, 329] width 129 height 12
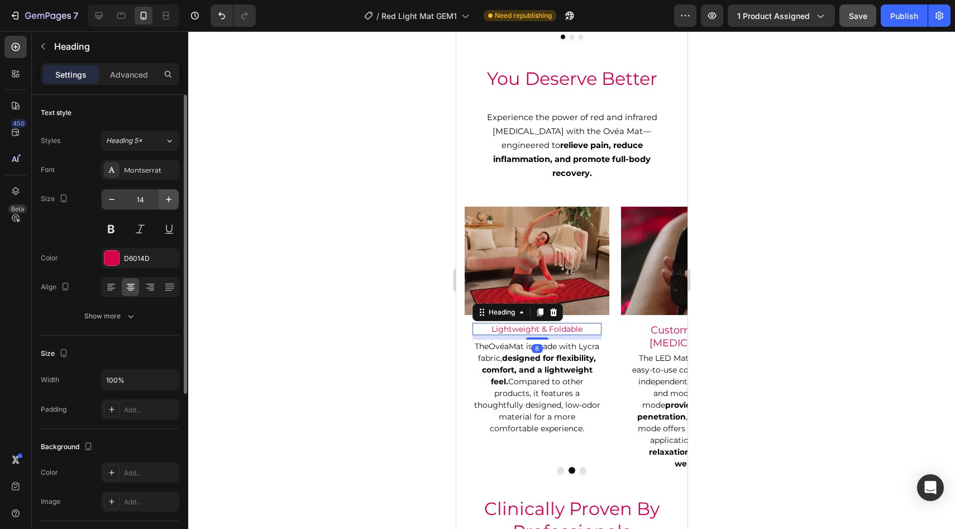
click at [161, 207] on button "button" at bounding box center [169, 199] width 20 height 20
click at [165, 205] on button "button" at bounding box center [169, 199] width 20 height 20
type input "18"
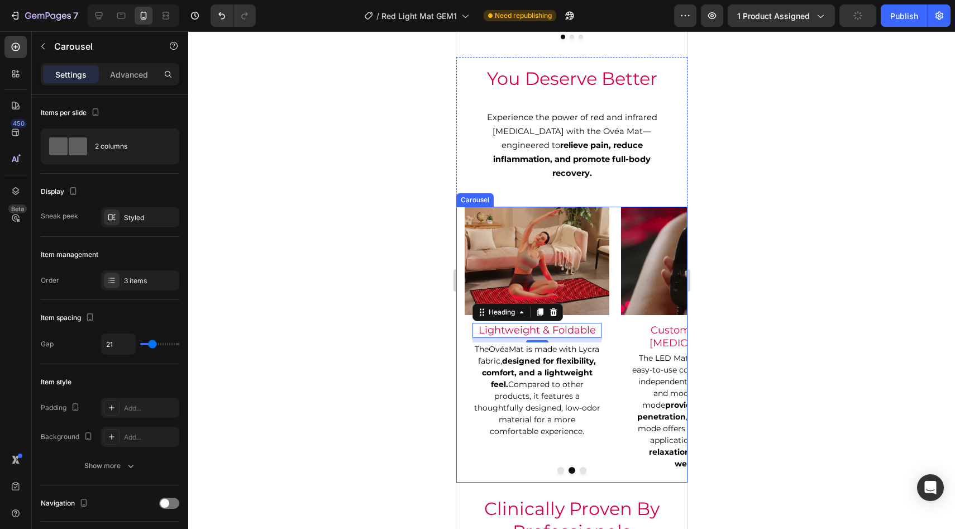
click at [559, 467] on button "Dot" at bounding box center [560, 470] width 7 height 7
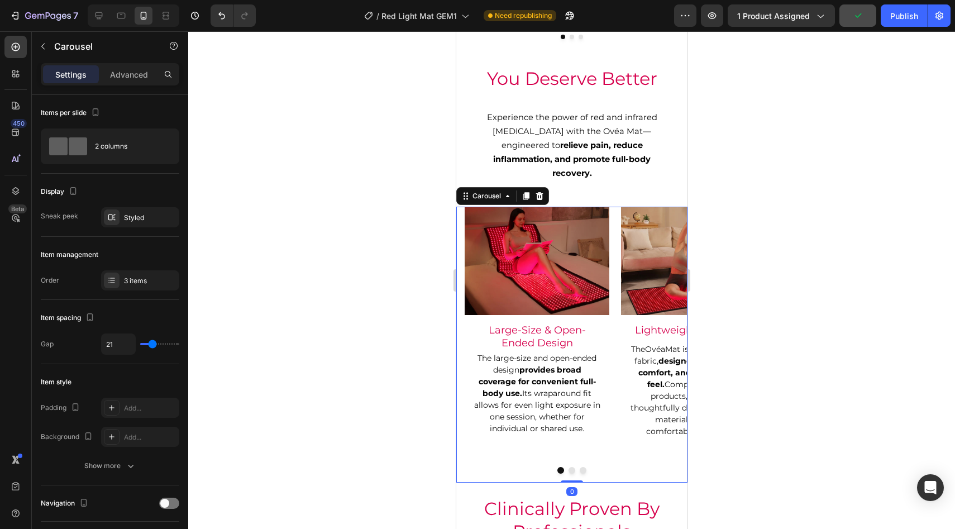
click at [865, 60] on div at bounding box center [571, 280] width 767 height 498
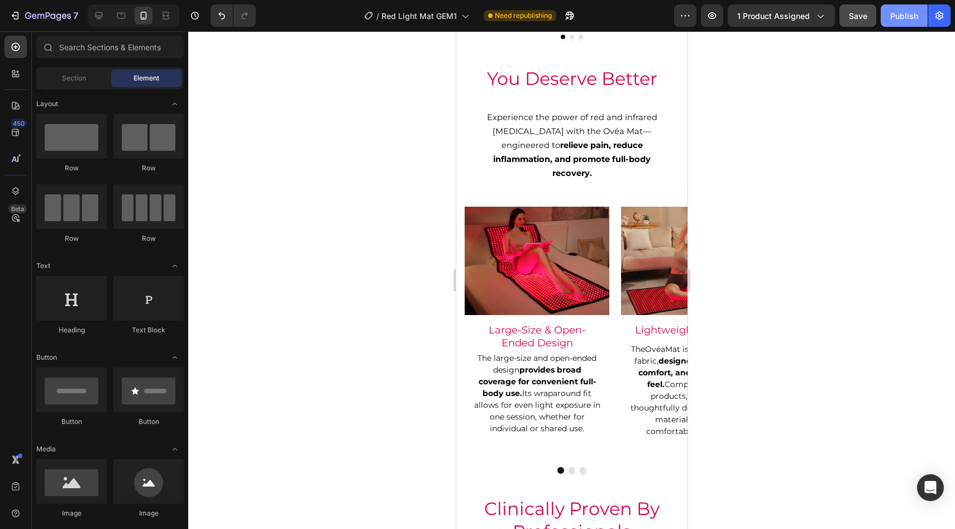
click at [898, 25] on button "Publish" at bounding box center [904, 15] width 47 height 22
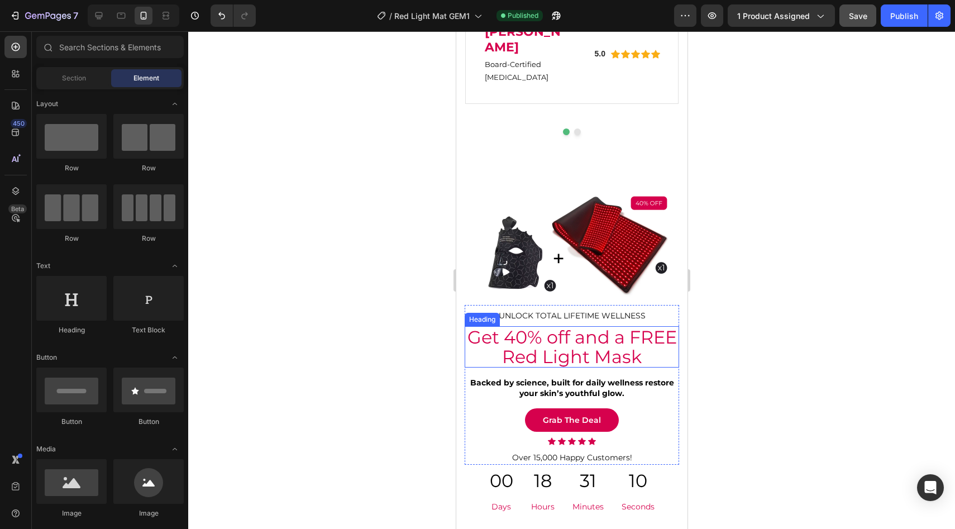
scroll to position [2488, 0]
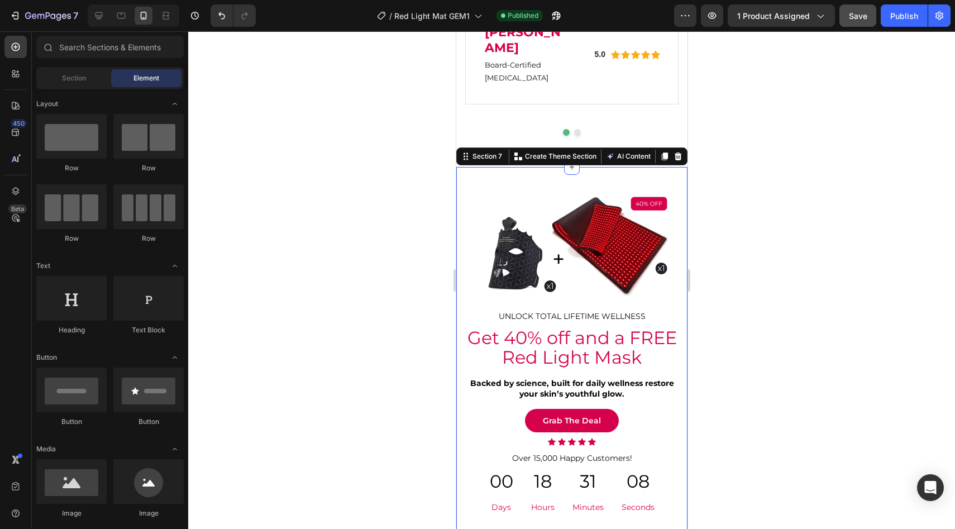
click at [497, 167] on div "UNLOCK TOTAL LIFETIME WELLNESS Text Block Get 40% off and a FREE Red Light Mask…" at bounding box center [571, 358] width 231 height 382
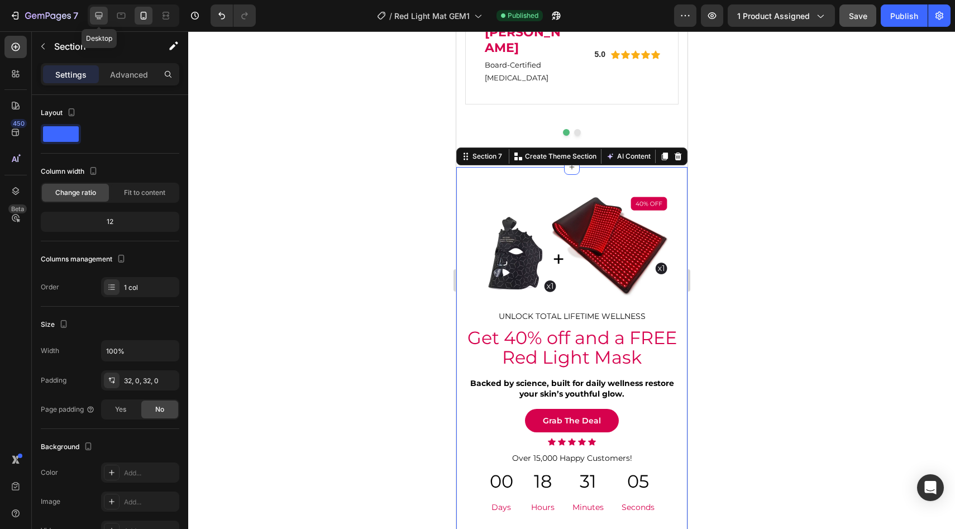
click at [92, 19] on div at bounding box center [99, 16] width 18 height 18
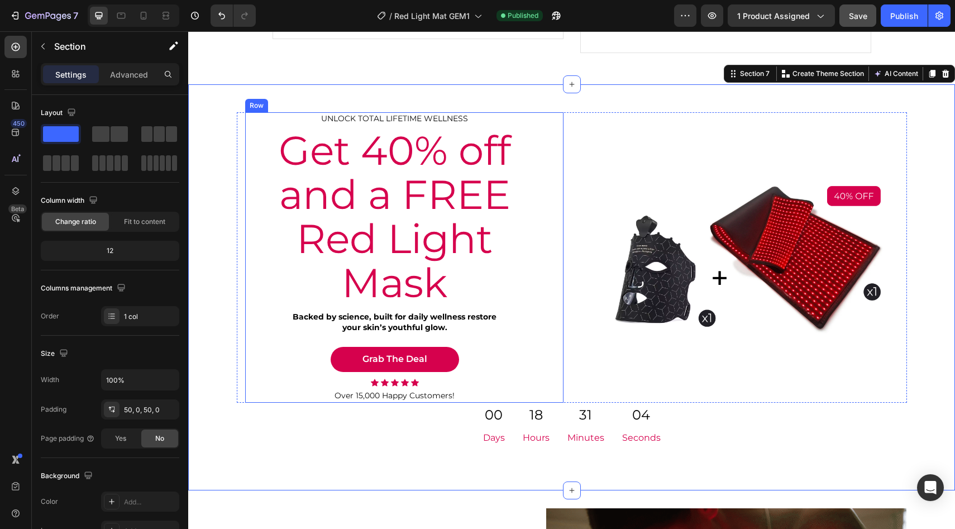
scroll to position [2651, 0]
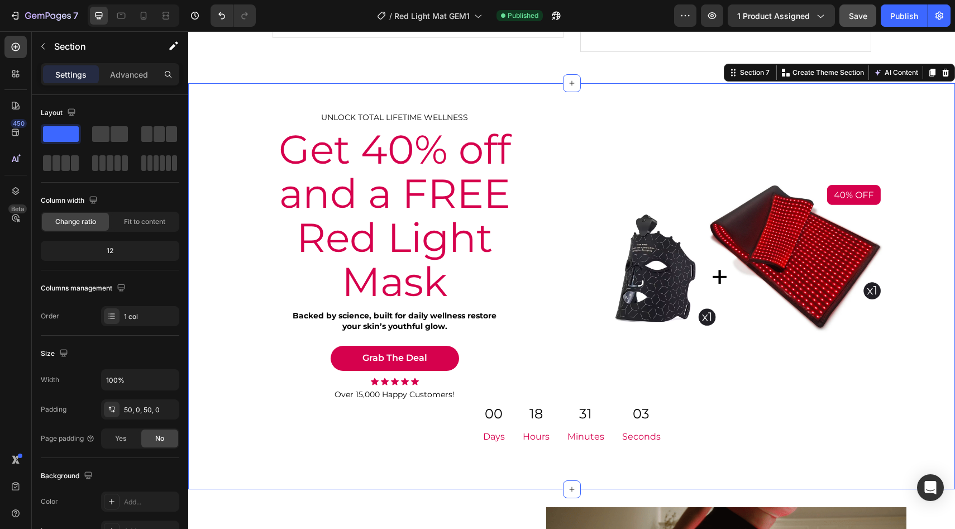
click at [232, 85] on div "UNLOCK TOTAL LIFETIME WELLNESS Text Block Get 40% off and a FREE Red Light Mask…" at bounding box center [571, 286] width 767 height 406
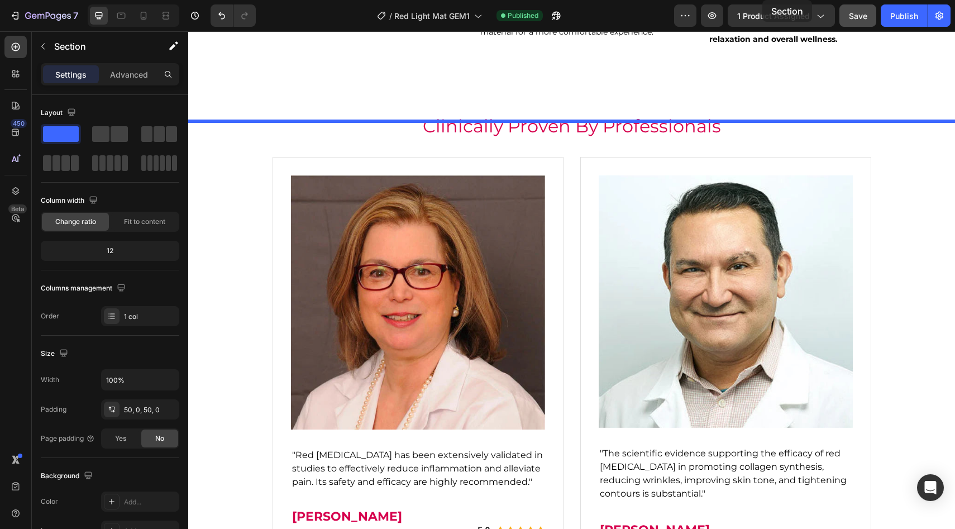
scroll to position [2047, 0]
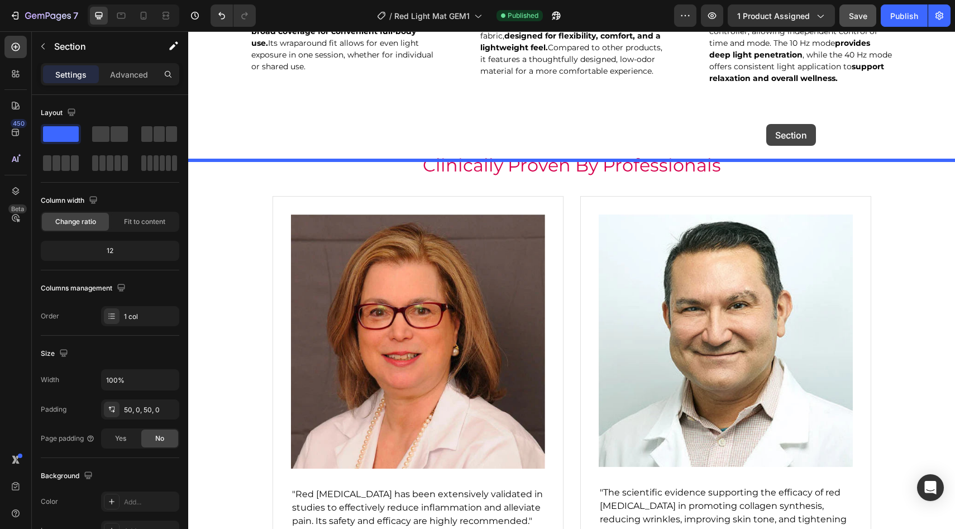
drag, startPoint x: 750, startPoint y: 59, endPoint x: 766, endPoint y: 124, distance: 67.3
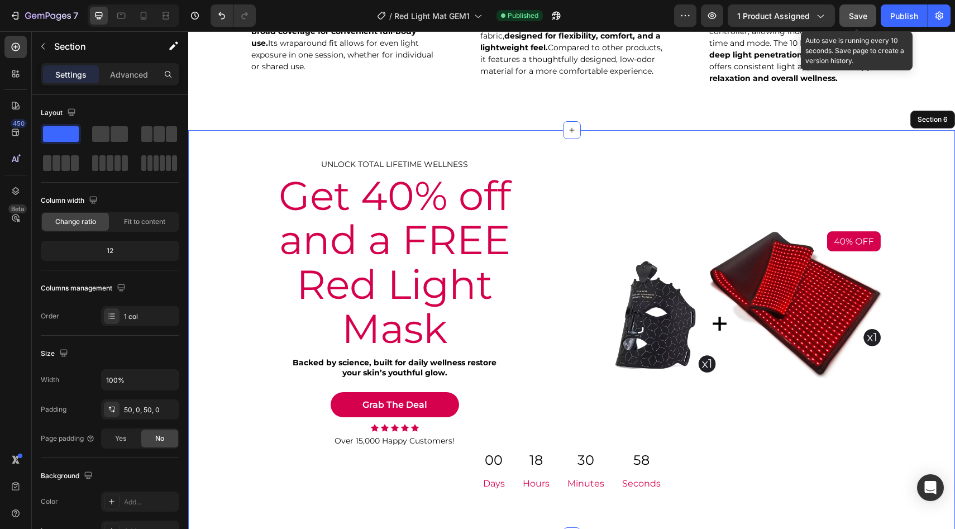
click at [856, 13] on span "Save" at bounding box center [858, 15] width 18 height 9
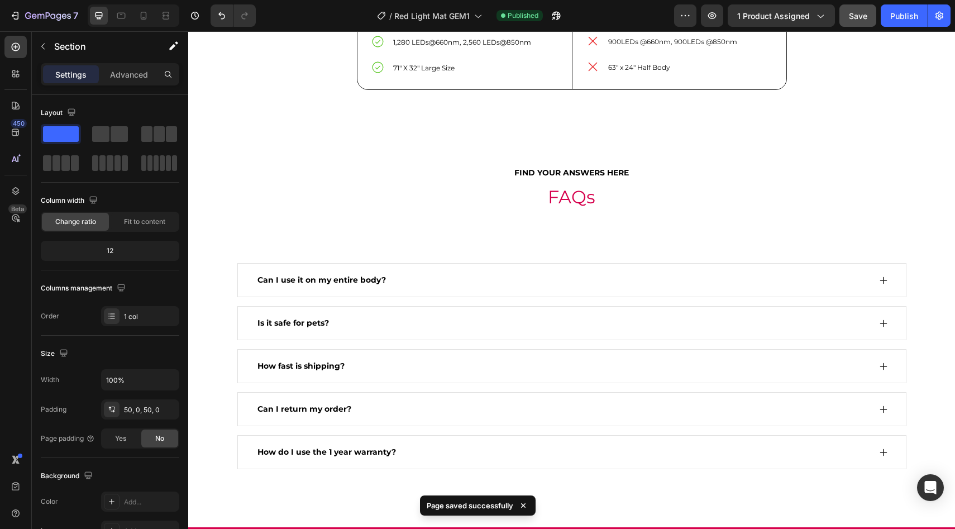
scroll to position [3753, 0]
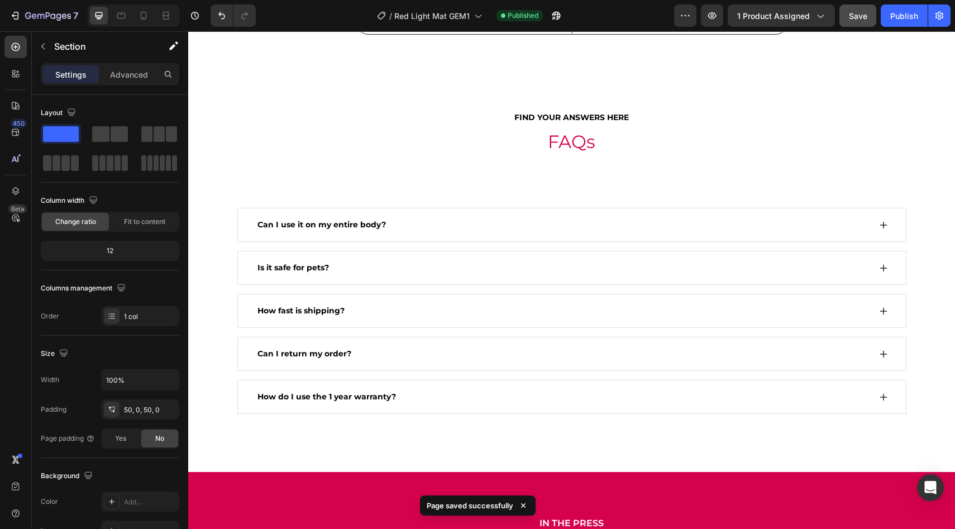
click at [861, 18] on span "Save" at bounding box center [858, 15] width 18 height 9
click at [905, 16] on div "Publish" at bounding box center [904, 16] width 28 height 12
click at [140, 12] on icon at bounding box center [143, 15] width 11 height 11
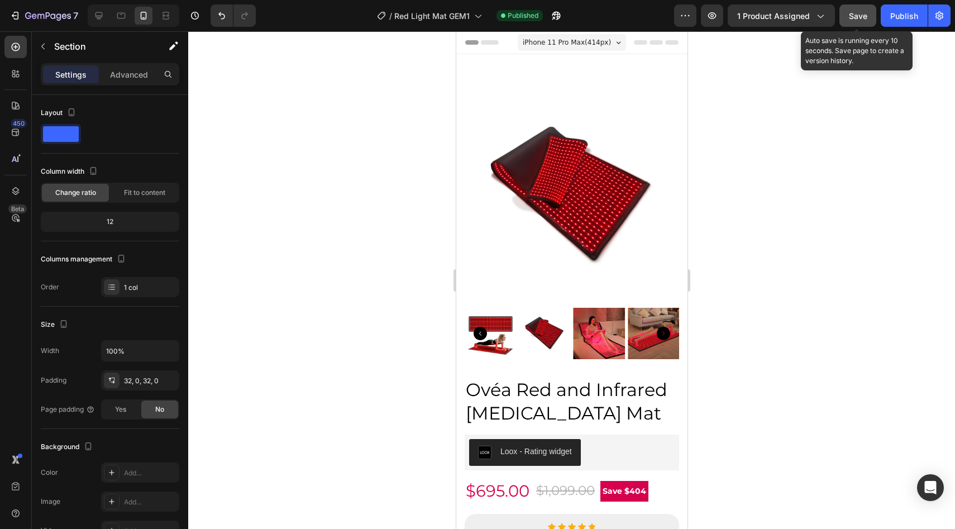
click at [860, 17] on span "Save" at bounding box center [858, 15] width 18 height 9
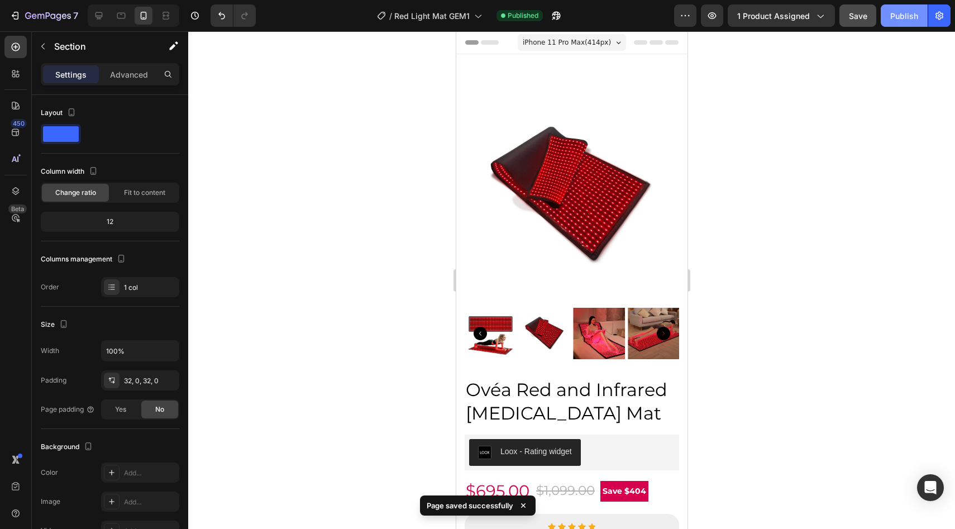
click at [901, 17] on div "Publish" at bounding box center [904, 16] width 28 height 12
click at [914, 22] on button "Publish" at bounding box center [904, 15] width 47 height 22
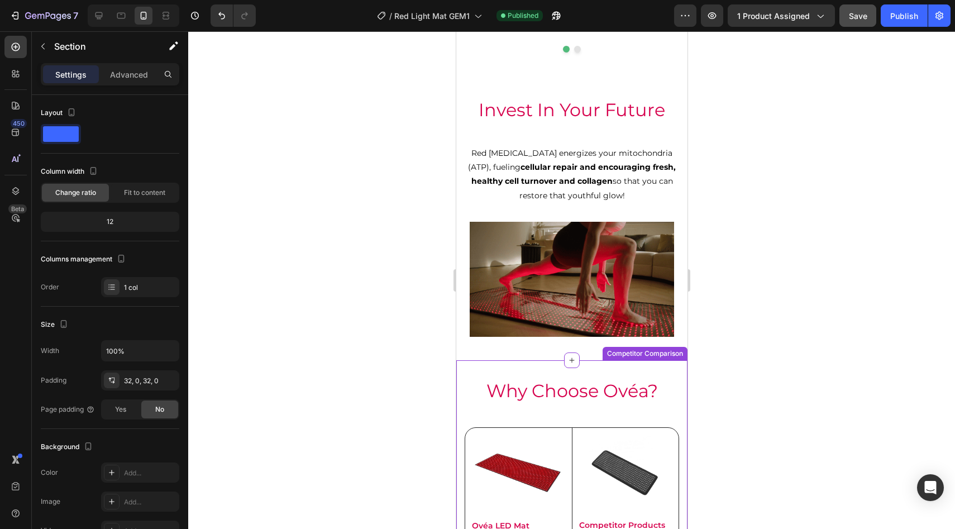
scroll to position [2954, 0]
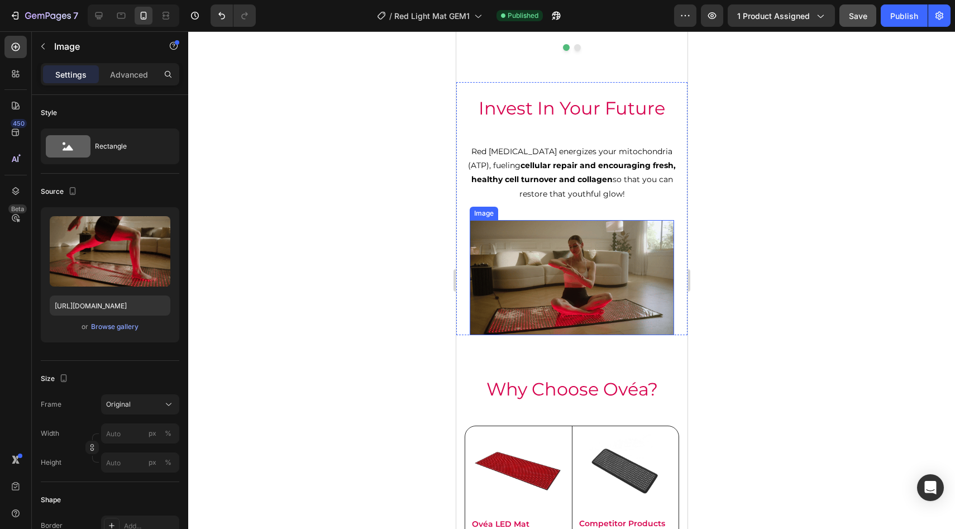
click at [578, 222] on img at bounding box center [571, 277] width 204 height 115
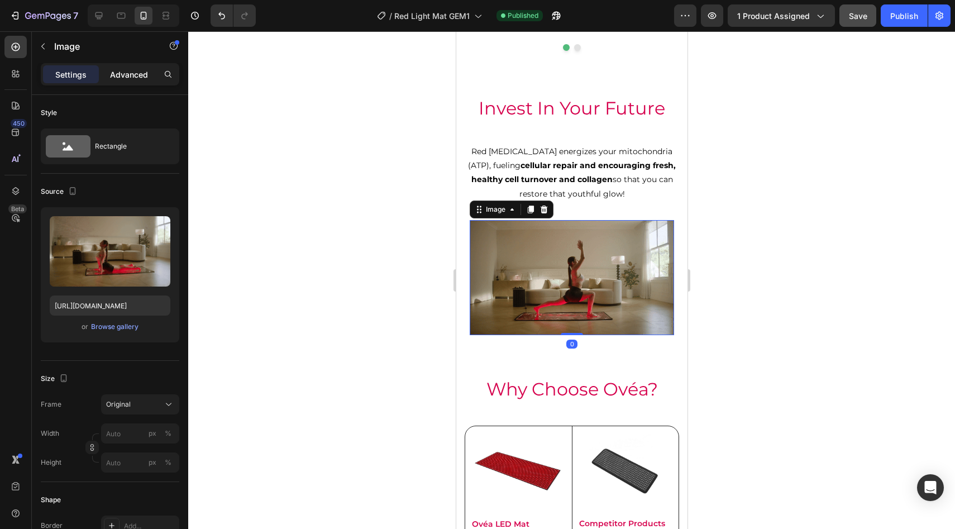
click at [118, 82] on div "Advanced" at bounding box center [129, 74] width 56 height 18
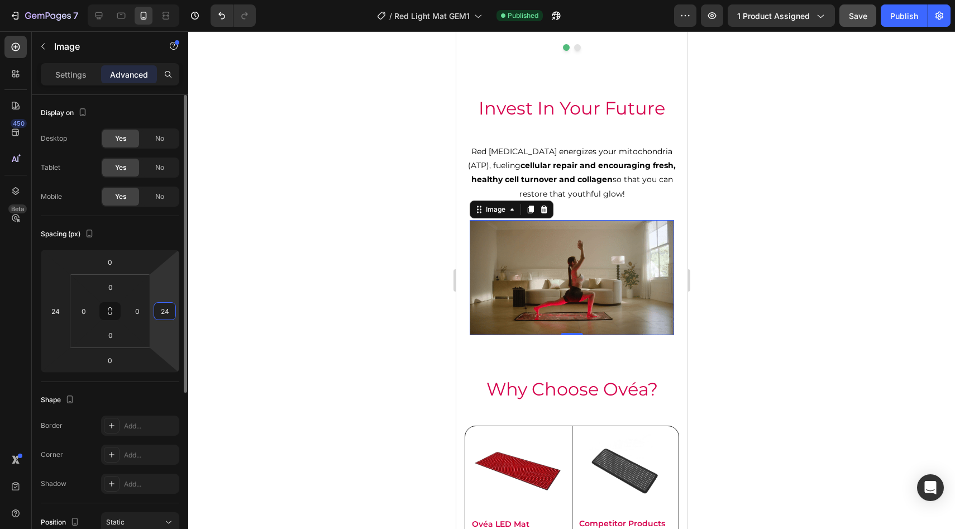
click at [161, 313] on input "24" at bounding box center [164, 311] width 17 height 17
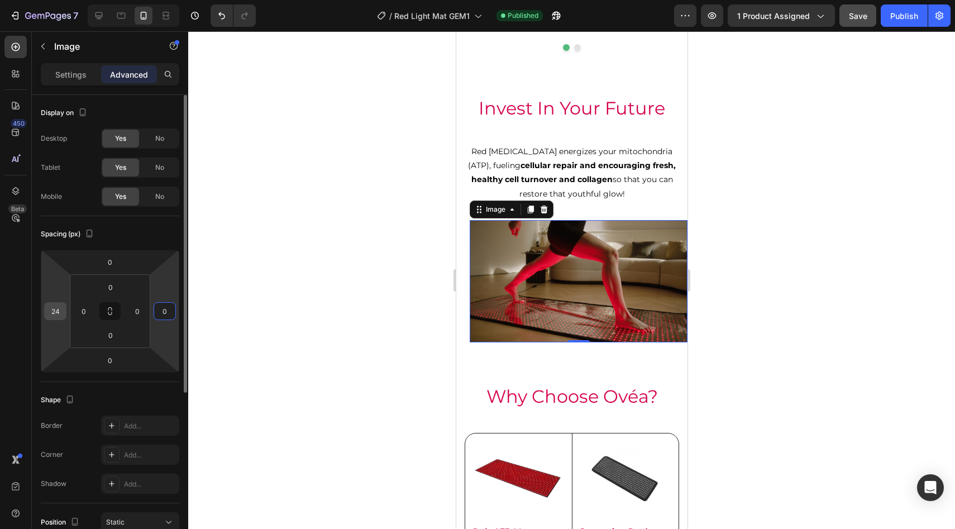
type input "0"
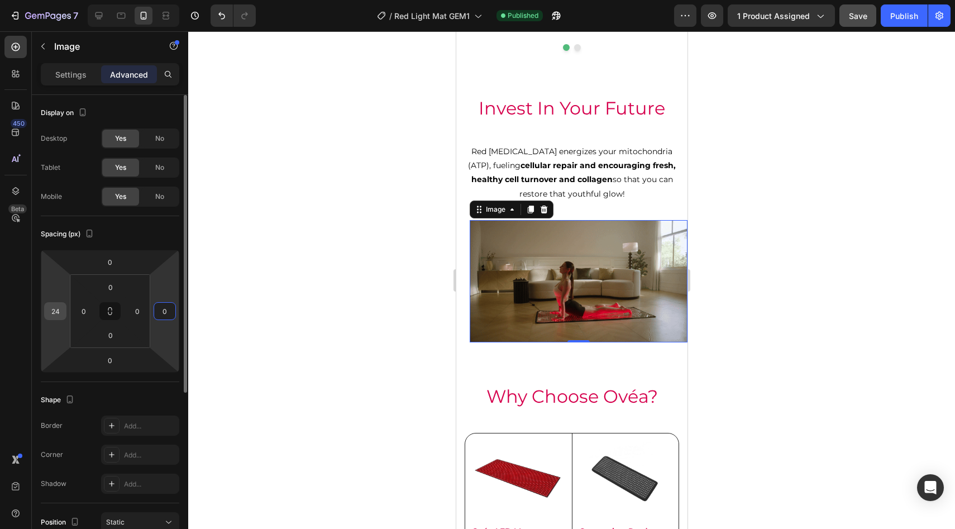
click at [50, 308] on input "24" at bounding box center [55, 311] width 17 height 17
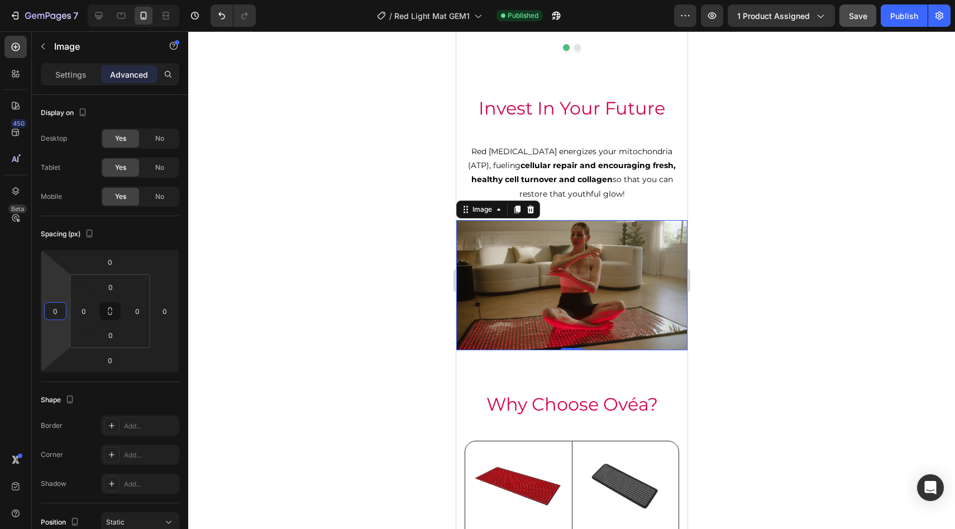
type input "0"
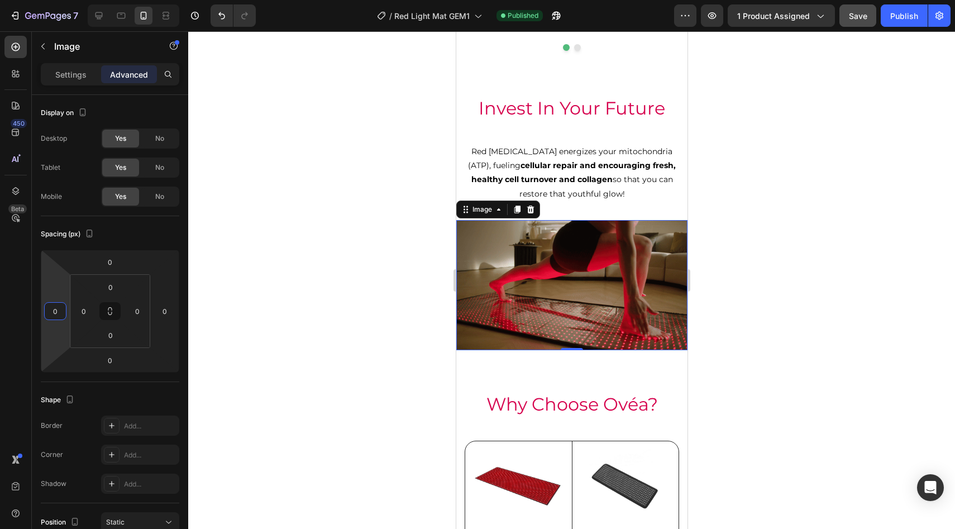
click at [277, 276] on div at bounding box center [571, 280] width 767 height 498
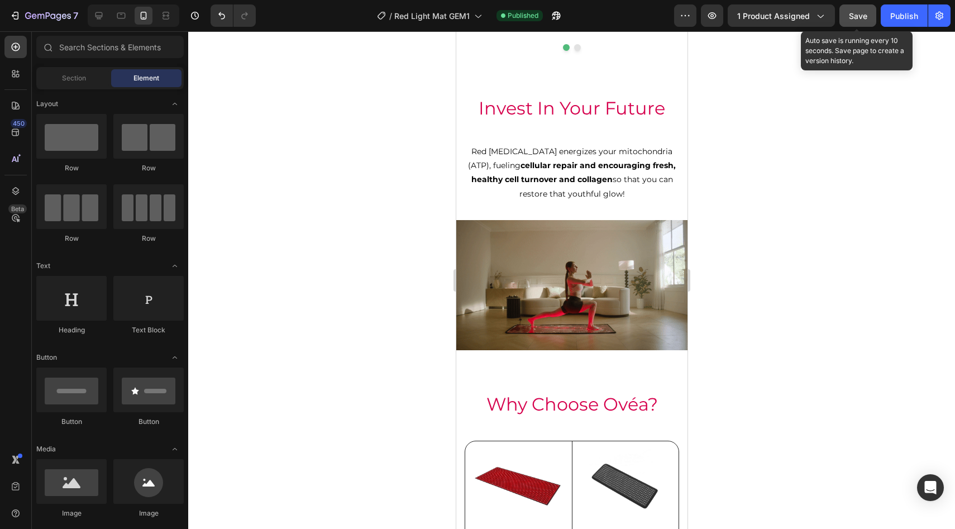
click at [859, 23] on button "Save" at bounding box center [857, 15] width 37 height 22
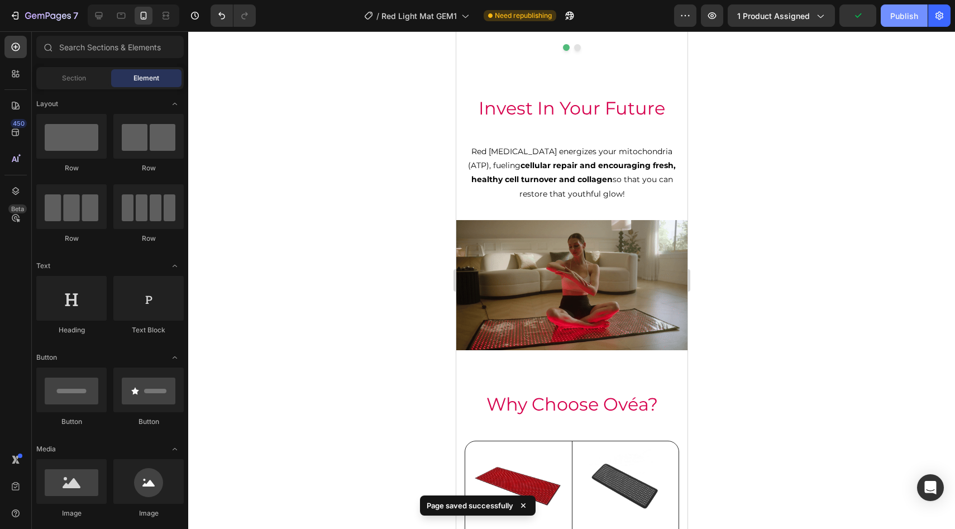
click at [901, 6] on button "Publish" at bounding box center [904, 15] width 47 height 22
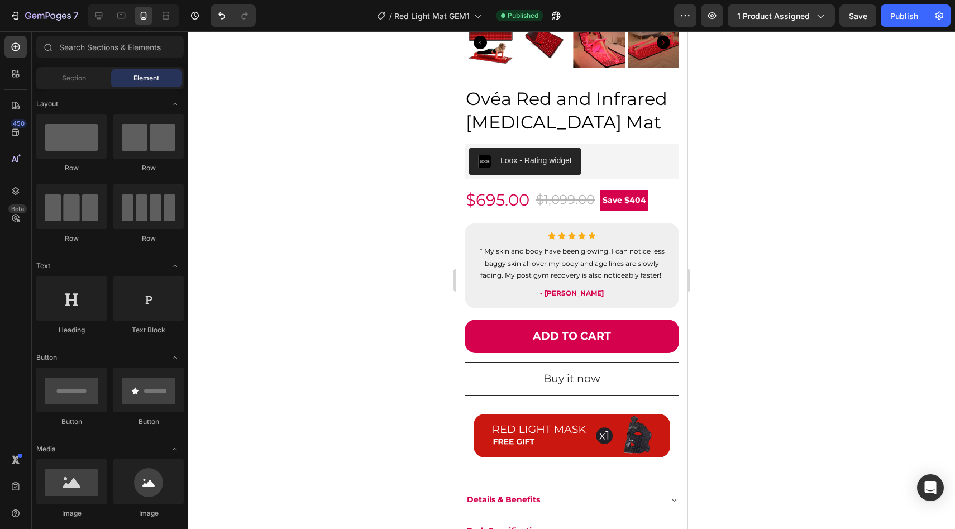
scroll to position [313, 0]
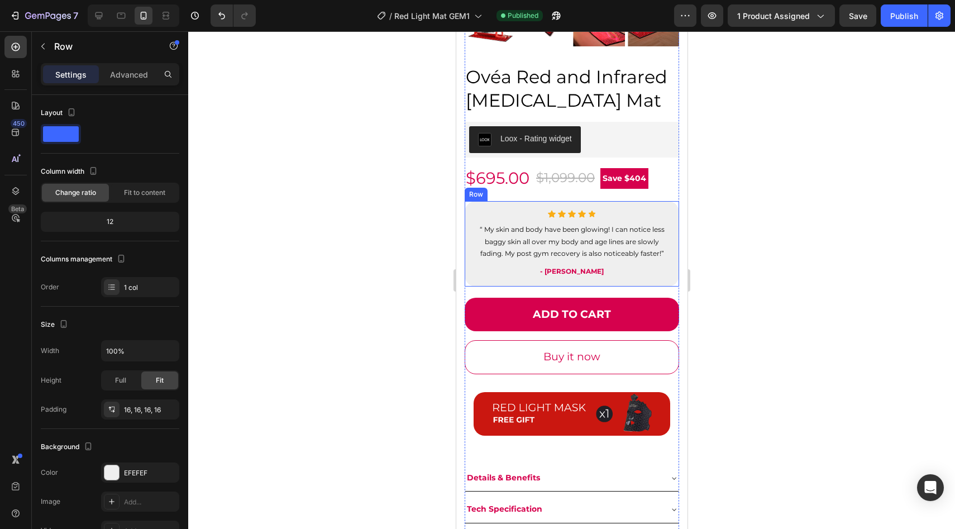
click at [667, 204] on div "Icon Icon Icon Icon Icon Icon List Hoz “ My skin and body have been glowing! I …" at bounding box center [571, 243] width 214 height 85
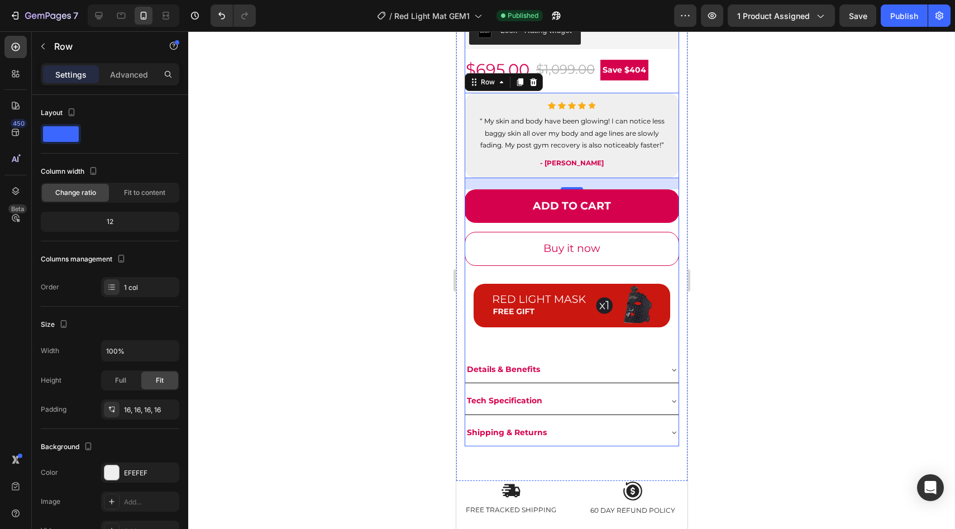
scroll to position [422, 0]
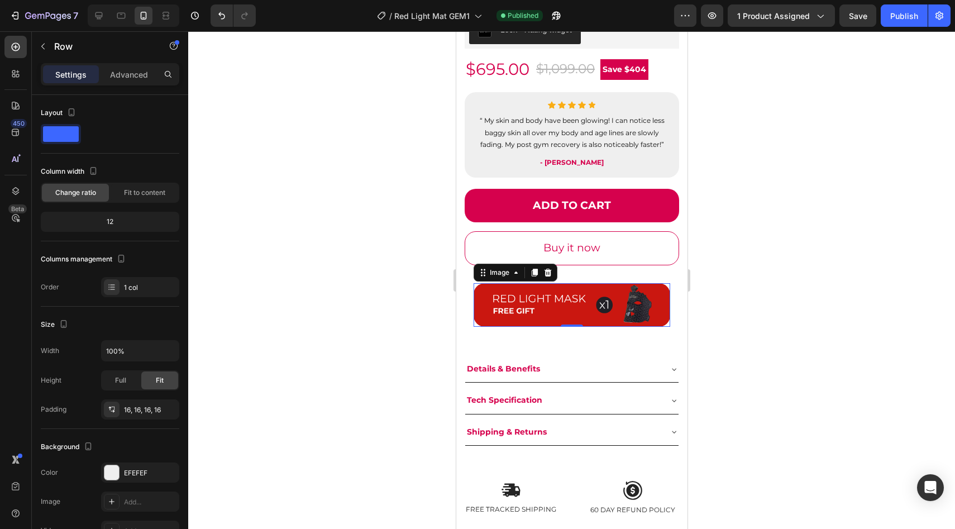
click at [662, 319] on img at bounding box center [571, 305] width 197 height 44
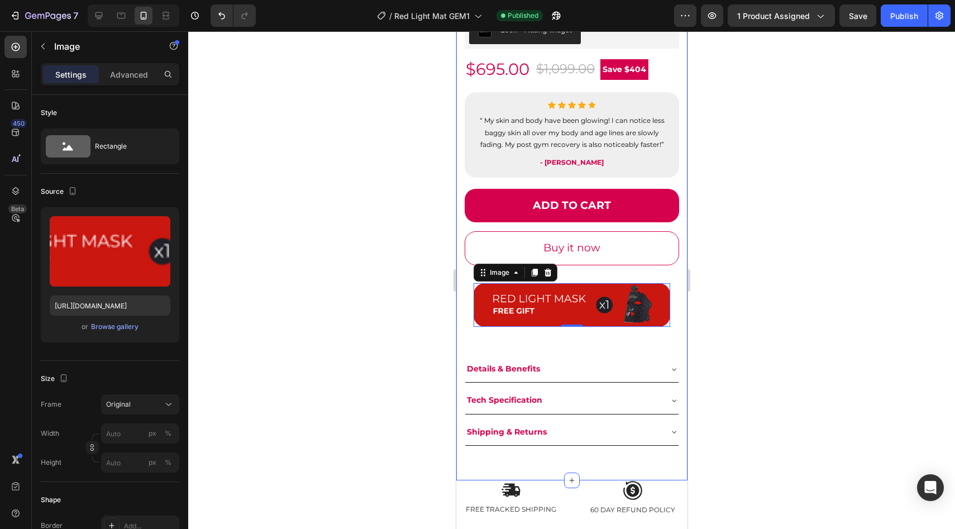
click at [792, 312] on div at bounding box center [571, 280] width 767 height 498
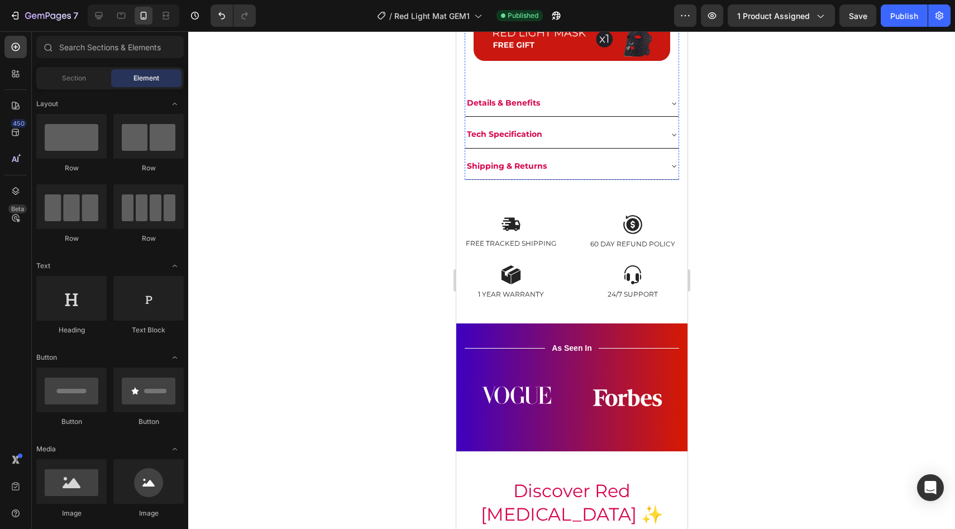
scroll to position [691, 0]
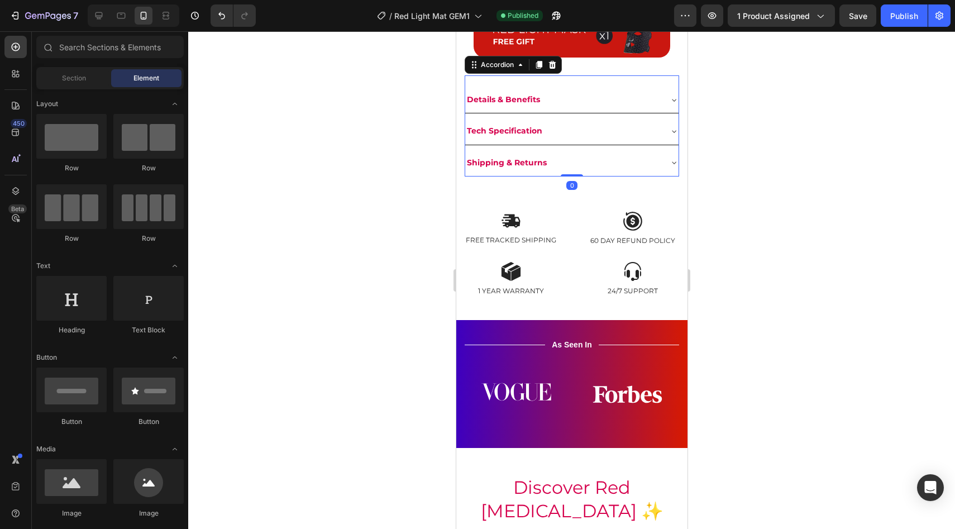
click at [626, 95] on div "Details & Benefits" at bounding box center [562, 99] width 195 height 17
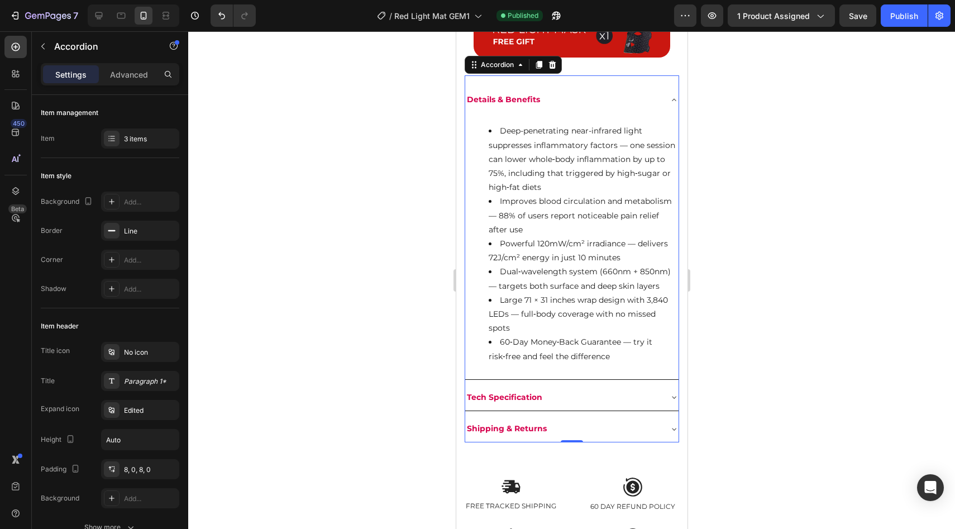
click at [672, 99] on icon at bounding box center [673, 99] width 9 height 9
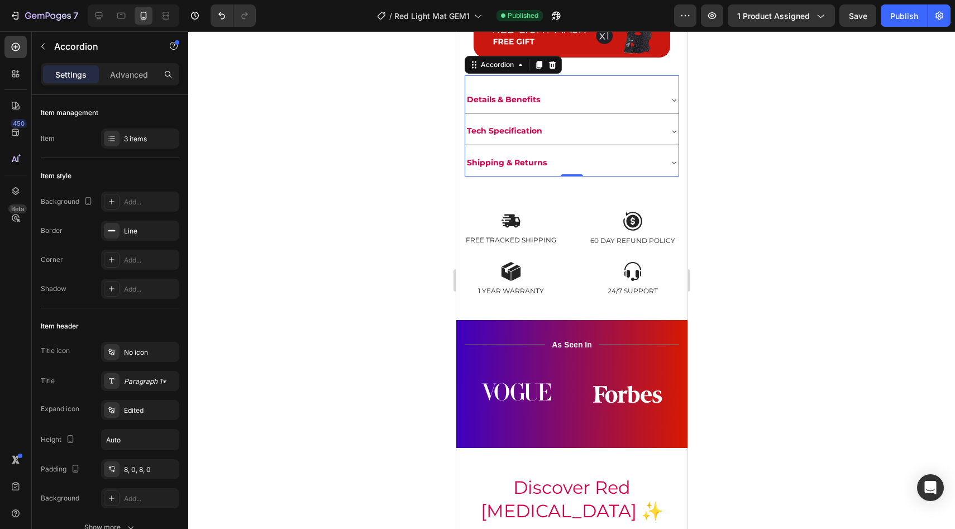
click at [645, 95] on div "Details & Benefits" at bounding box center [562, 99] width 195 height 17
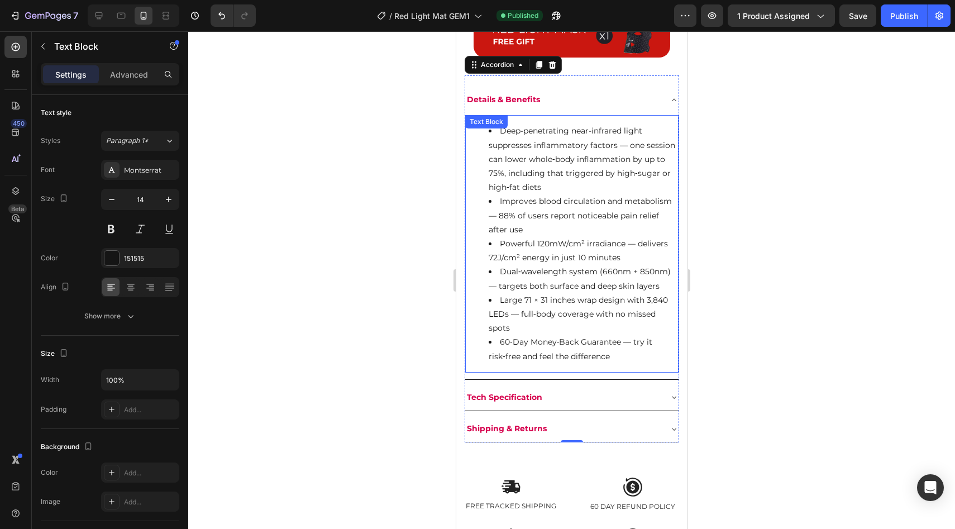
click at [558, 134] on div "Deep-penetrating near-infrared light suppresses inflammatory factors — one sess…" at bounding box center [571, 243] width 213 height 257
click at [578, 188] on li "Deep-penetrating near-infrared light suppresses inflammatory factors — one sess…" at bounding box center [582, 159] width 189 height 70
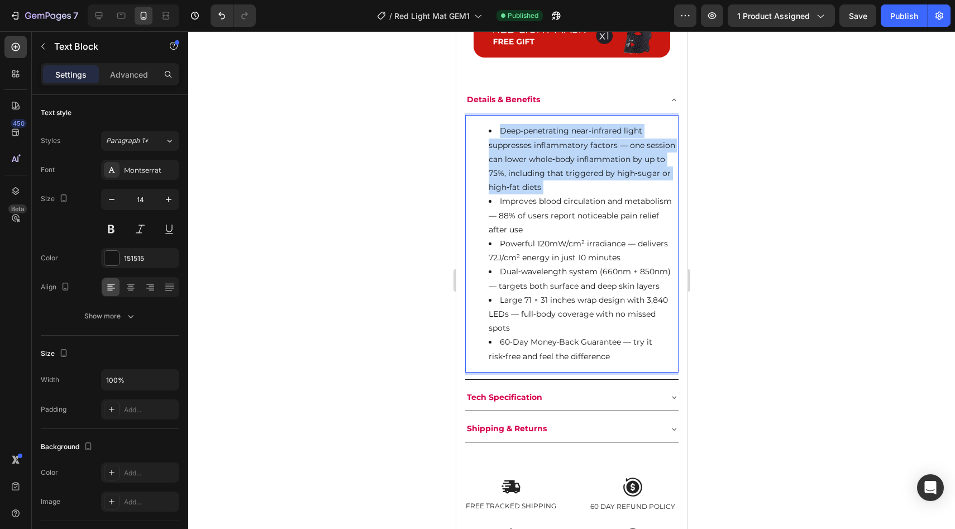
click at [578, 188] on li "Deep-penetrating near-infrared light suppresses inflammatory factors — one sess…" at bounding box center [582, 159] width 189 height 70
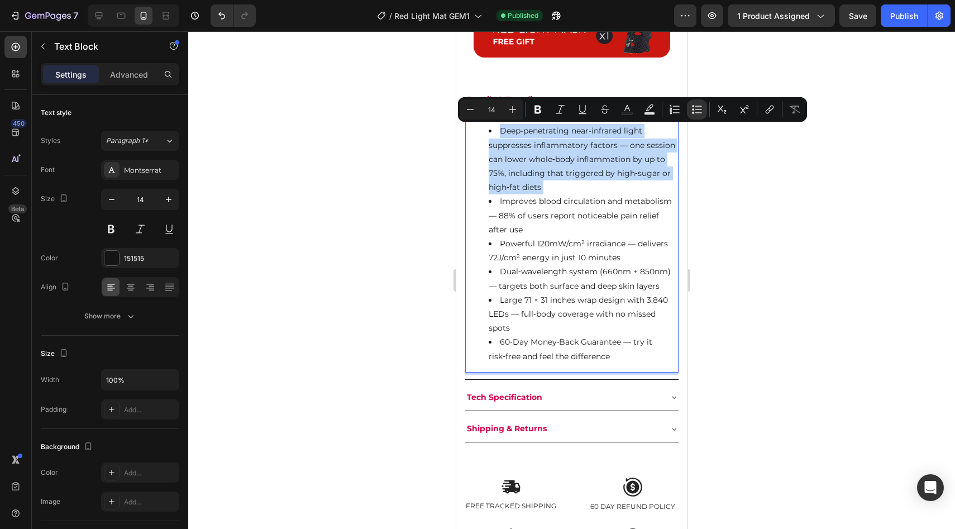
click at [578, 188] on li "Deep-penetrating near-infrared light suppresses inflammatory factors — one sess…" at bounding box center [582, 159] width 189 height 70
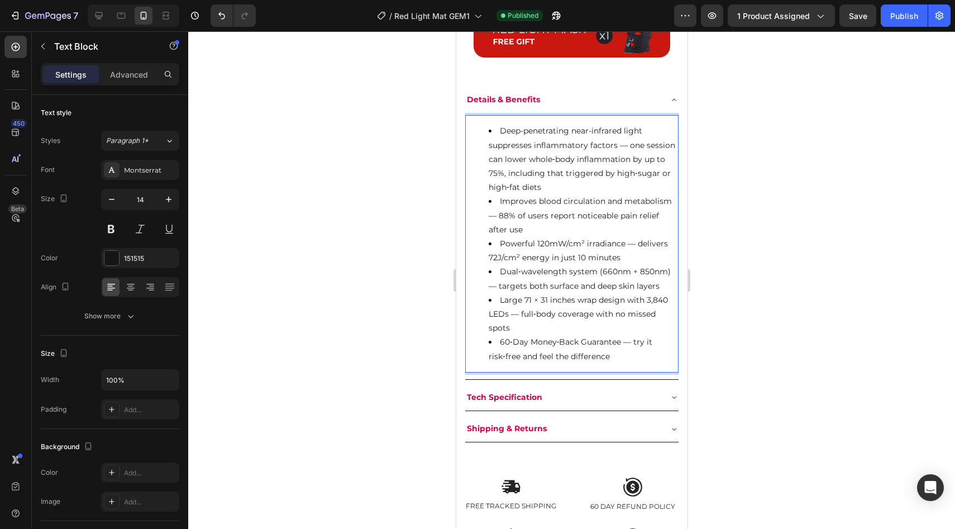
click at [490, 140] on li "Deep-penetrating near-infrared light suppresses inflammatory factors — one sess…" at bounding box center [582, 159] width 189 height 70
click at [517, 143] on li "Deep-penetrating near-infrared light suppresses inflammatory factors — one sess…" at bounding box center [582, 159] width 189 height 70
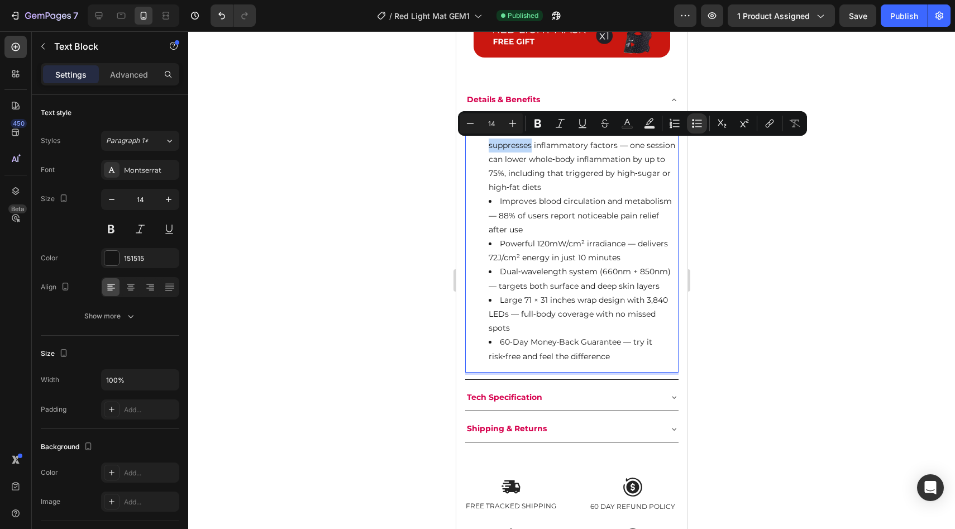
click at [505, 138] on li "Deep-penetrating near-infrared light suppresses inflammatory factors — one sess…" at bounding box center [582, 159] width 189 height 70
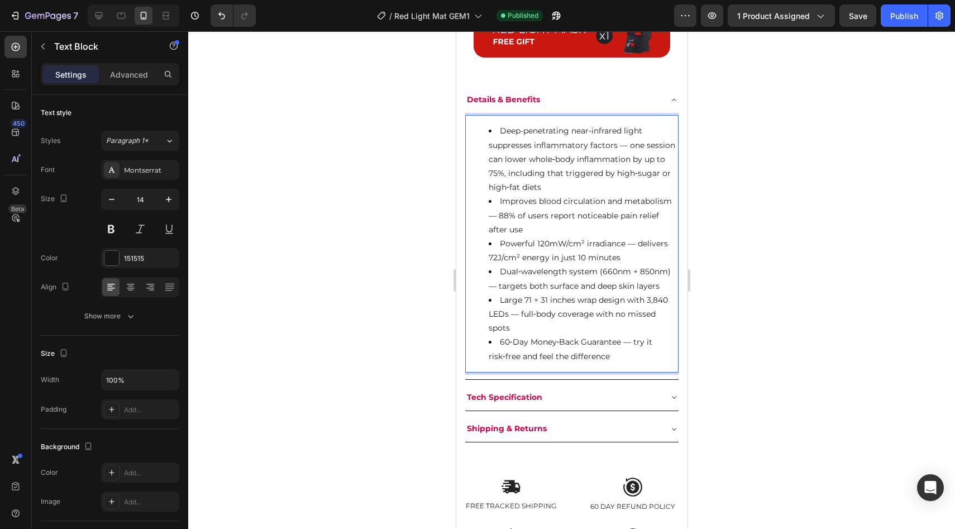
click at [500, 138] on li "Deep-penetrating near-infrared light suppresses inflammatory factors — one sess…" at bounding box center [582, 159] width 189 height 70
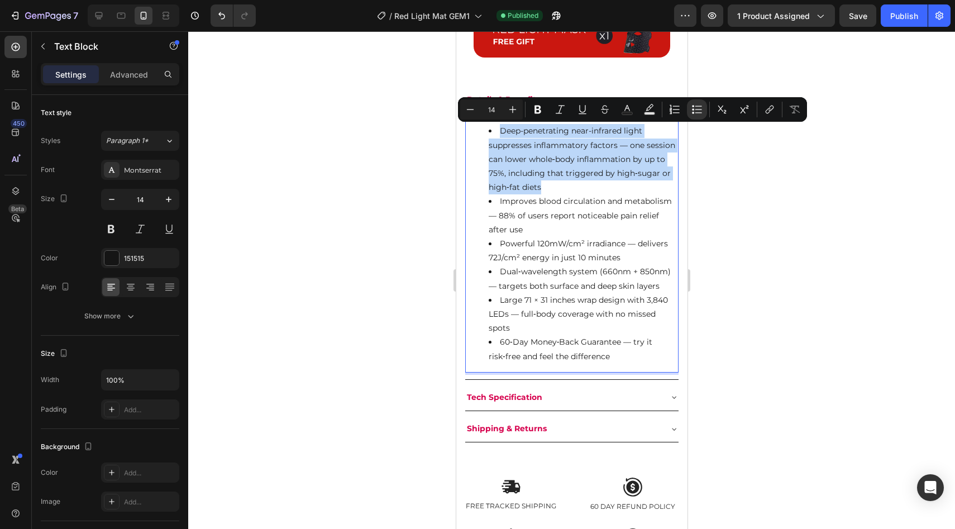
drag, startPoint x: 500, startPoint y: 131, endPoint x: 608, endPoint y: 186, distance: 120.9
click at [608, 186] on li "Deep-penetrating near-infrared light suppresses inflammatory factors — one sess…" at bounding box center [582, 159] width 189 height 70
click at [607, 189] on li "Deep-penetrating near-infrared light suppresses inflammatory factors — one sess…" at bounding box center [582, 159] width 189 height 70
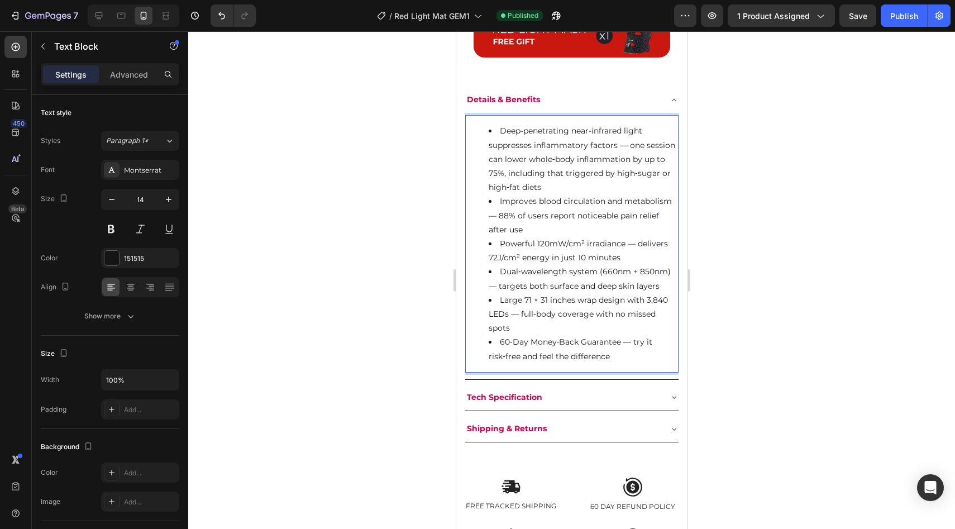
click at [504, 127] on li "Deep-penetrating near-infrared light suppresses inflammatory factors — one sess…" at bounding box center [582, 159] width 189 height 70
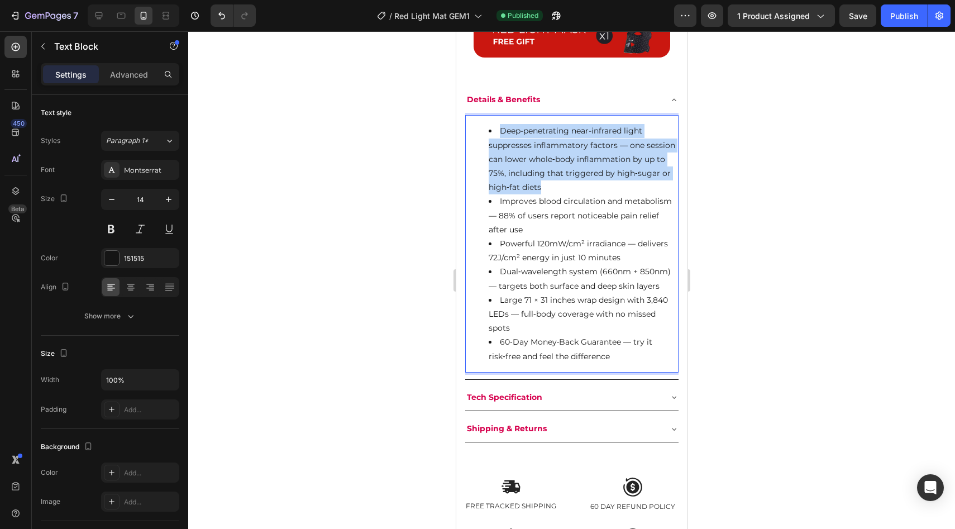
drag, startPoint x: 501, startPoint y: 135, endPoint x: 548, endPoint y: 186, distance: 70.4
click at [548, 186] on li "Deep-penetrating near-infrared light suppresses inflammatory factors — one sess…" at bounding box center [582, 159] width 189 height 70
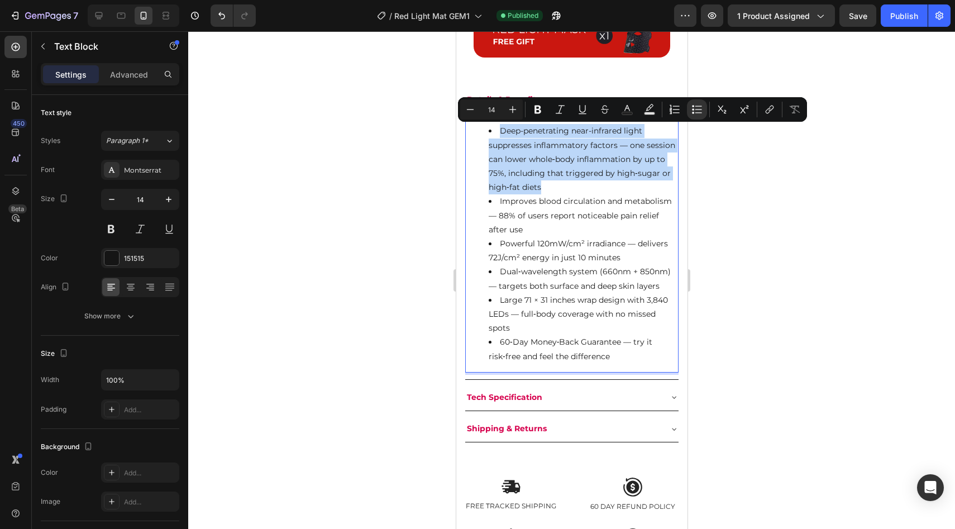
click at [547, 177] on li "Deep-penetrating near-infrared light suppresses inflammatory factors — one sess…" at bounding box center [582, 159] width 189 height 70
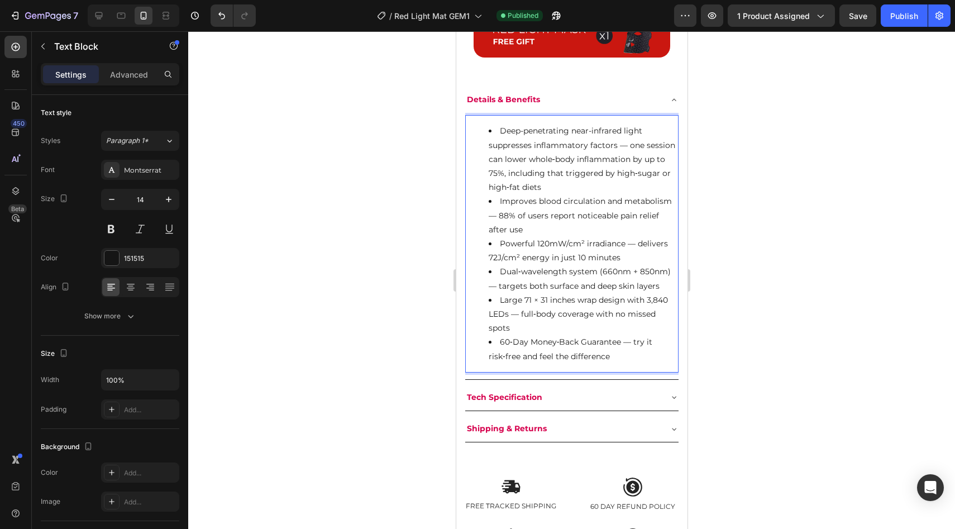
click at [551, 179] on li "Deep-penetrating near-infrared light suppresses inflammatory factors — one sess…" at bounding box center [582, 159] width 189 height 70
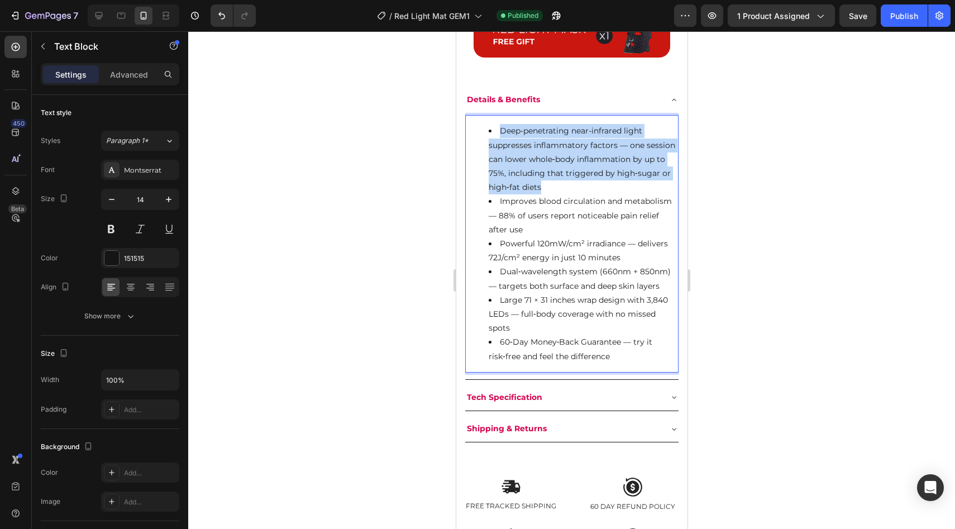
drag, startPoint x: 549, startPoint y: 185, endPoint x: 500, endPoint y: 127, distance: 75.6
click at [500, 127] on li "Deep-penetrating near-infrared light suppresses inflammatory factors — one sess…" at bounding box center [582, 159] width 189 height 70
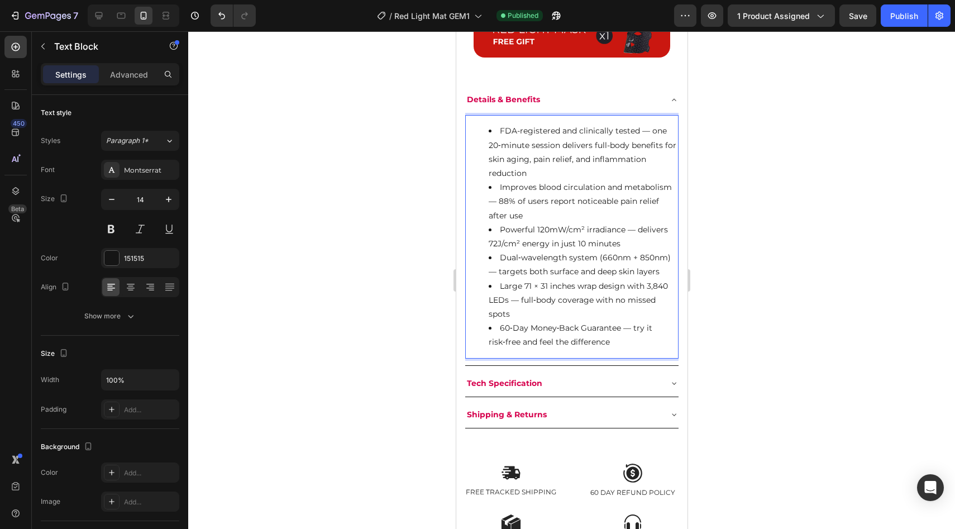
click at [575, 162] on li "FDA-registered and clinically tested — one 20‑minute session delivers full-body…" at bounding box center [582, 152] width 189 height 56
click at [572, 176] on li "FDA-registered and clinically tested — one 20‑minute session delivers full-body…" at bounding box center [582, 152] width 189 height 56
click at [528, 208] on li "Improves blood circulation and metabolism — 88% of users report noticeable pain…" at bounding box center [582, 201] width 189 height 42
drag, startPoint x: 530, startPoint y: 216, endPoint x: 498, endPoint y: 180, distance: 47.4
click at [498, 180] on li "Improves blood circulation and metabolism — 88% of users report noticeable pain…" at bounding box center [582, 201] width 189 height 42
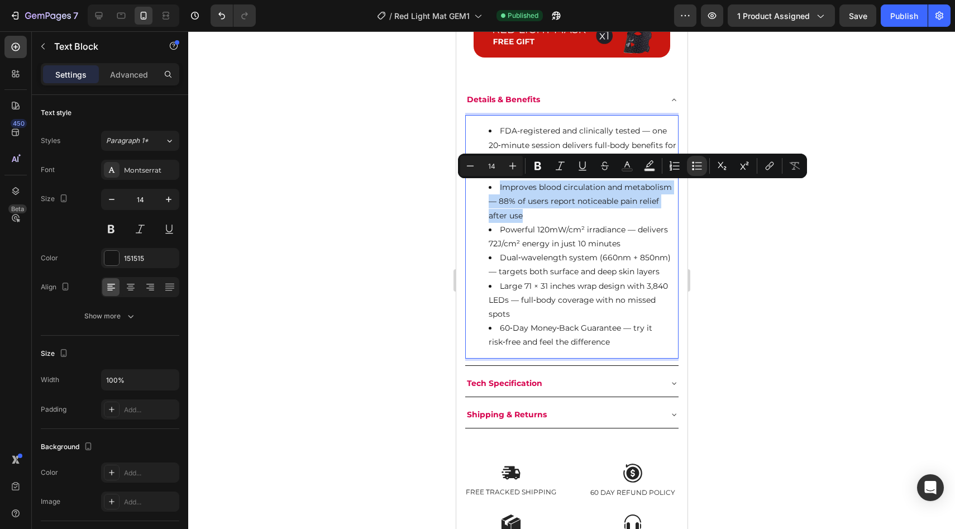
click at [542, 202] on li "Improves blood circulation and metabolism — 88% of users report noticeable pain…" at bounding box center [582, 201] width 189 height 42
click at [542, 219] on li "Improves blood circulation and metabolism — 88% of users report noticeable pain…" at bounding box center [582, 201] width 189 height 42
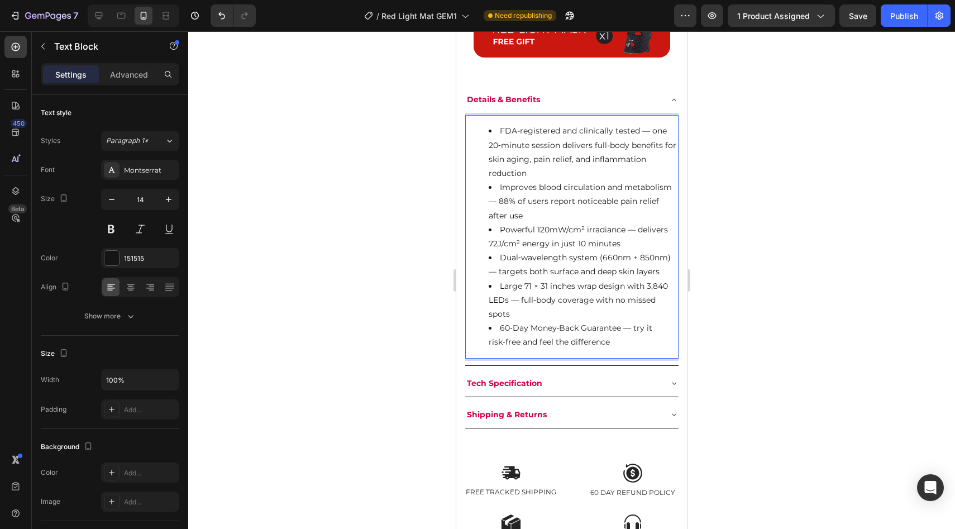
click at [635, 237] on li "Powerful 120mW/cm² irradiance — delivers 72J/cm² energy in just 10 minutes" at bounding box center [582, 237] width 189 height 28
click at [556, 214] on li "Improves blood circulation and metabolism — 88% of users report noticeable pain…" at bounding box center [582, 201] width 189 height 42
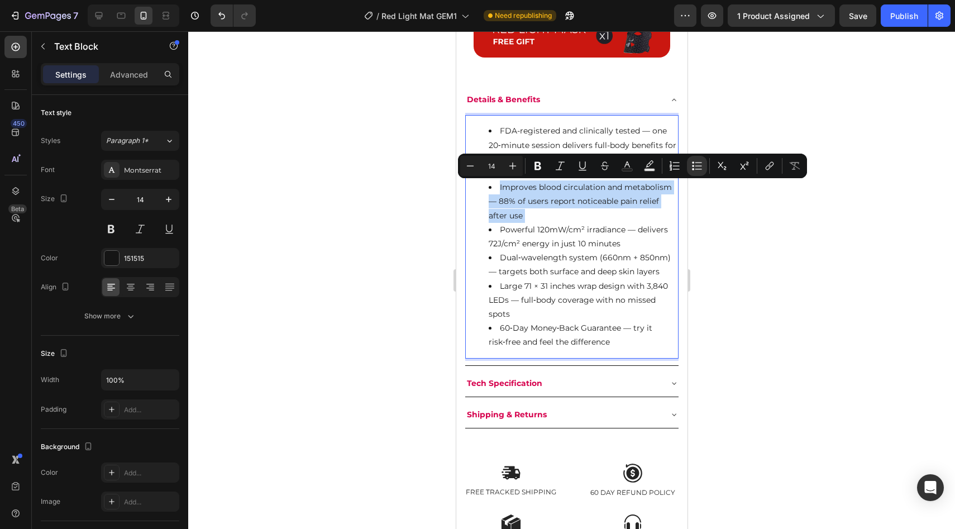
drag, startPoint x: 556, startPoint y: 214, endPoint x: 512, endPoint y: 184, distance: 53.1
click at [512, 184] on li "Improves blood circulation and metabolism — 88% of users report noticeable pain…" at bounding box center [582, 201] width 189 height 42
click at [536, 211] on li "Improves blood circulation and metabolism — 88% of users report noticeable pain…" at bounding box center [582, 201] width 189 height 42
drag, startPoint x: 543, startPoint y: 219, endPoint x: 496, endPoint y: 188, distance: 55.9
click at [496, 188] on li "Improves blood circulation and metabolism — 88% of users report noticeable pain…" at bounding box center [582, 201] width 189 height 42
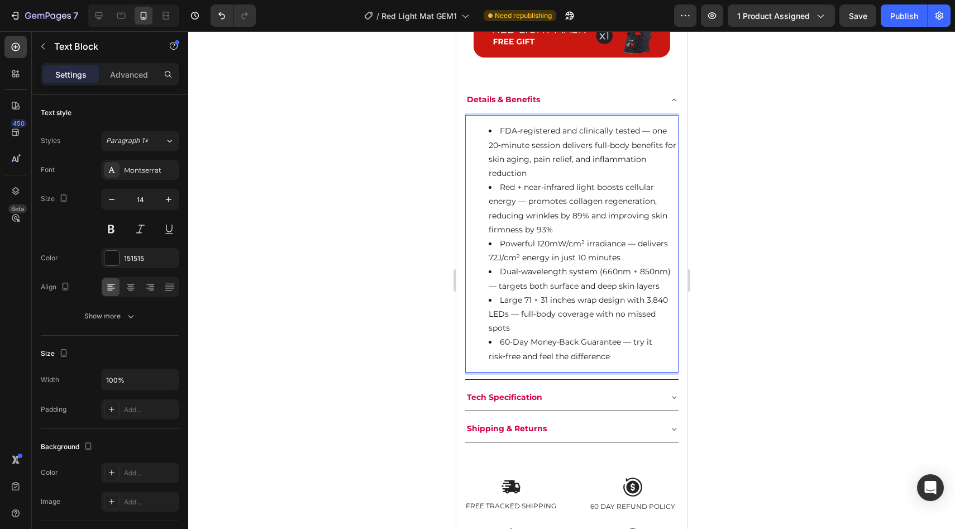
click at [560, 193] on li "Red + near-infrared light boosts cellular energy — promotes collagen regenerati…" at bounding box center [582, 208] width 189 height 56
click at [587, 238] on li "Powerful 120mW/cm² irradiance — delivers 72J/cm² energy in just 10 minutes" at bounding box center [582, 251] width 189 height 28
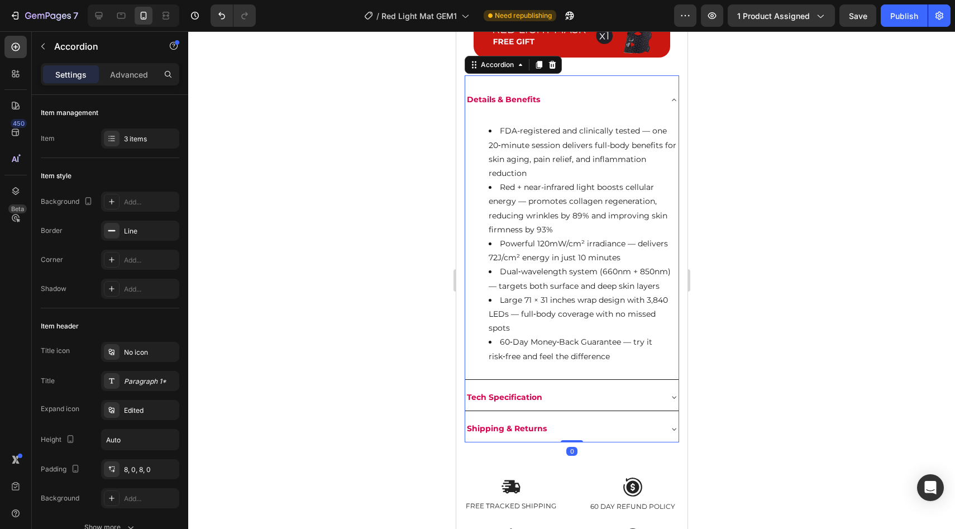
click at [546, 92] on div "Details & Benefits" at bounding box center [562, 99] width 195 height 17
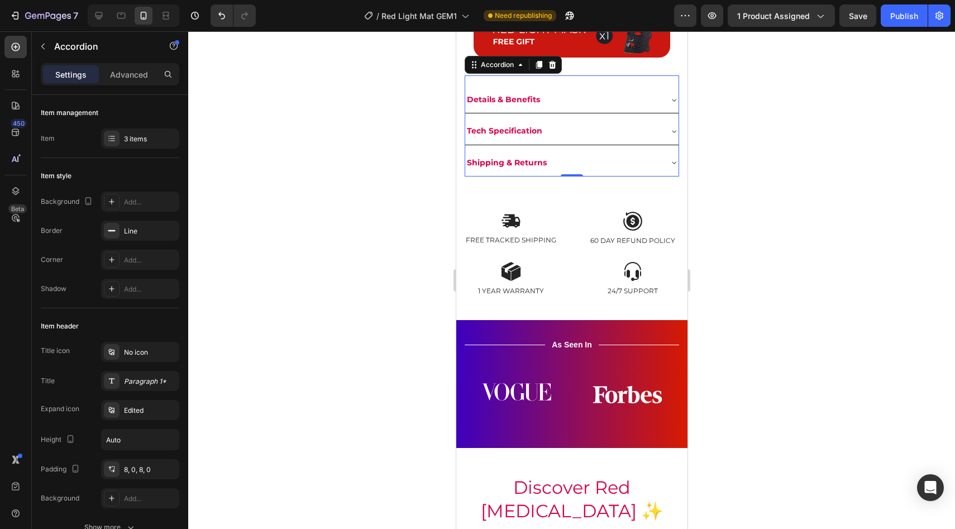
click at [541, 85] on div "Details & Benefits Tech Specification Shipping & Returns Accordion 0" at bounding box center [571, 125] width 214 height 101
click at [547, 98] on div "Details & Benefits" at bounding box center [562, 99] width 195 height 17
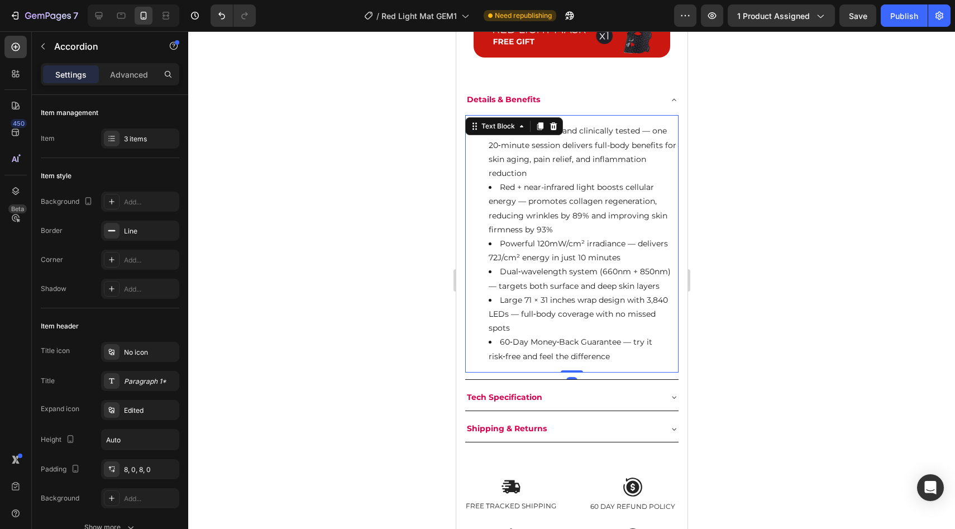
click at [503, 136] on li "FDA-registered and clinically tested — one 20‑minute session delivers full-body…" at bounding box center [582, 152] width 189 height 56
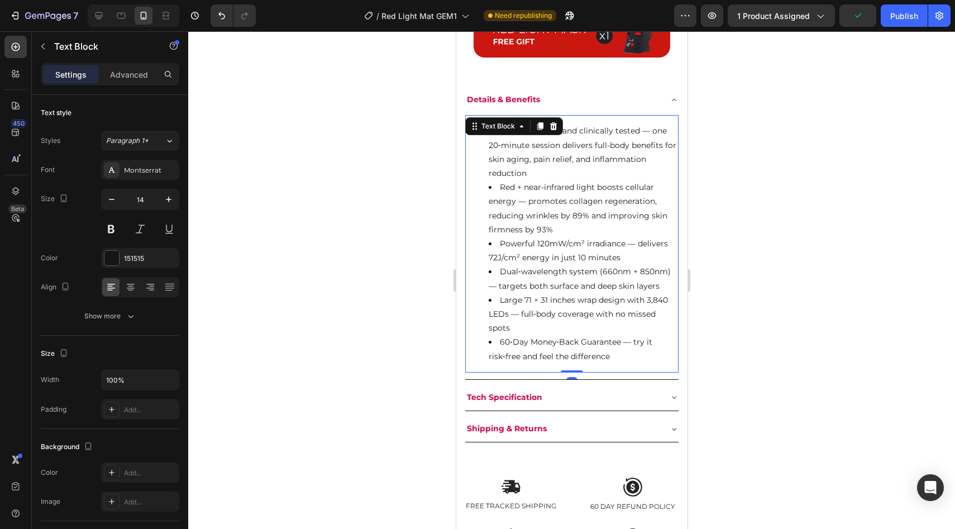
click at [506, 152] on li "FDA-registered and clinically tested — one 20‑minute session delivers full-body…" at bounding box center [582, 152] width 189 height 56
click at [519, 172] on li "FDA-registered and clinically tested — one 20‑minute session delivers full-body…" at bounding box center [582, 152] width 189 height 56
click at [499, 132] on li "FDA-registered and clinically tested — one 20‑minute session delivers full-body…" at bounding box center [582, 152] width 189 height 56
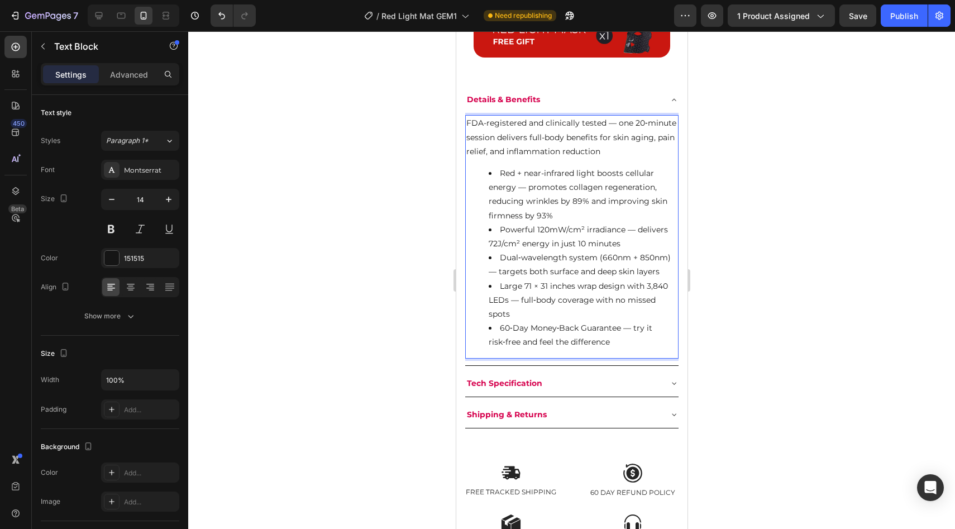
click at [501, 176] on li "Red + near-infrared light boosts cellular energy — promotes collagen regenerati…" at bounding box center [582, 194] width 189 height 56
click at [499, 174] on li "Red + near-infrared light boosts cellular energy — promotes collagen regenerati…" at bounding box center [582, 194] width 189 height 56
click at [474, 126] on p "FDA-registered and clinically tested — one 20‑minute session delivers full-body…" at bounding box center [571, 137] width 211 height 42
click at [472, 126] on p "FDA-registered and clinically tested — one 20‑minute session delivers full-body…" at bounding box center [571, 137] width 211 height 42
click at [466, 126] on p "FDA-registered and clinically tested — one 20‑minute session delivers full-body…" at bounding box center [571, 137] width 211 height 42
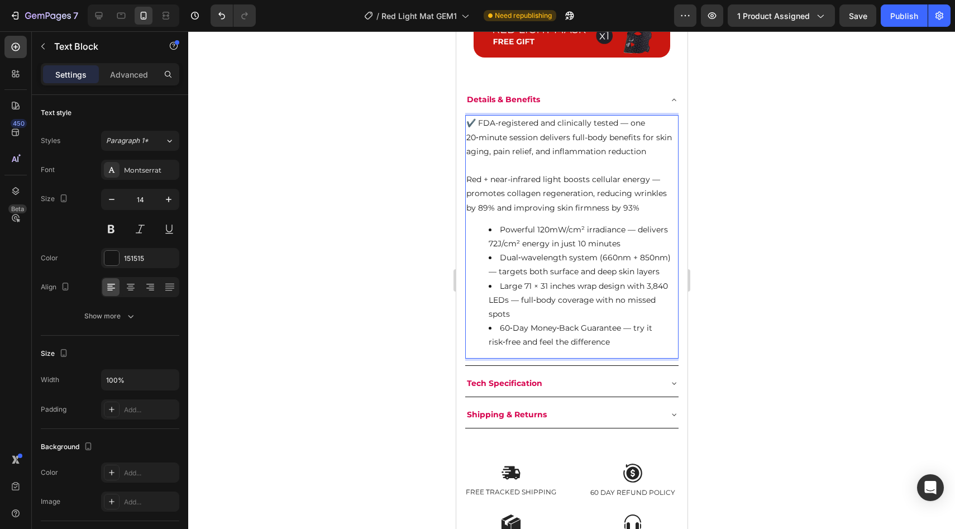
click at [552, 149] on p "✔️ FDA-registered and clinically tested — one 20‑minute session delivers full-b…" at bounding box center [571, 137] width 211 height 42
click at [470, 181] on p "Red + near-infrared light boosts cellular energy — promotes collagen regenerati…" at bounding box center [571, 194] width 211 height 42
click at [467, 180] on p "Red + near-infrared light boosts cellular energy — promotes collagen regenerati…" at bounding box center [571, 194] width 211 height 42
click at [566, 218] on div "✔️ FDA-registered and clinically tested — one 20‑minute session delivers full-b…" at bounding box center [571, 236] width 213 height 243
click at [549, 265] on li "Dual‑wavelength system (660nm + 850nm) — targets both surface and deep skin lay…" at bounding box center [582, 265] width 189 height 28
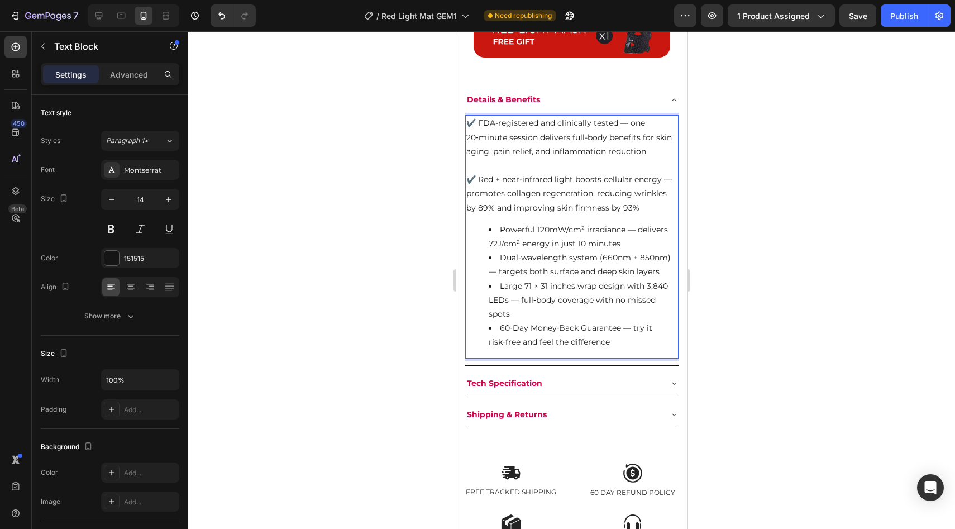
click at [614, 247] on li "Powerful 120mW/cm² irradiance — delivers 72J/cm² energy in just 10 minutes" at bounding box center [582, 237] width 189 height 28
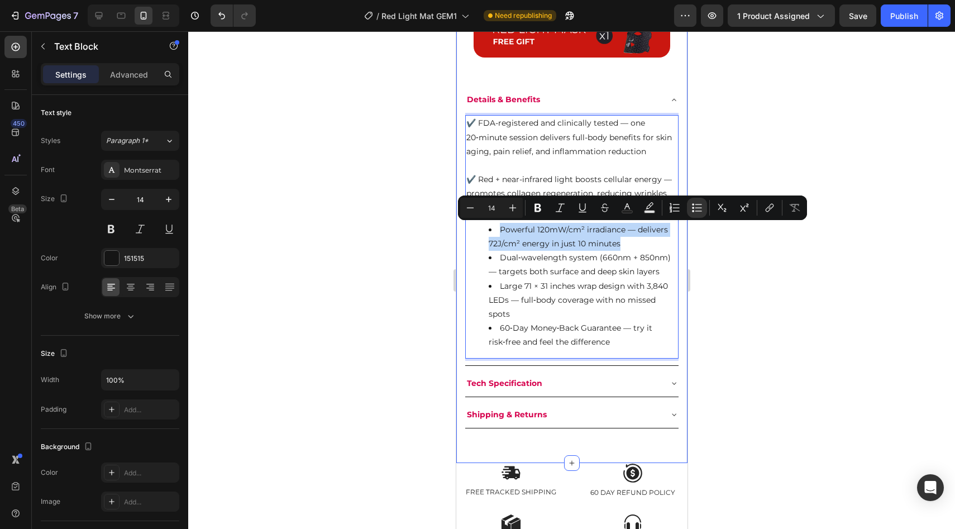
drag, startPoint x: 629, startPoint y: 247, endPoint x: 457, endPoint y: 229, distance: 172.9
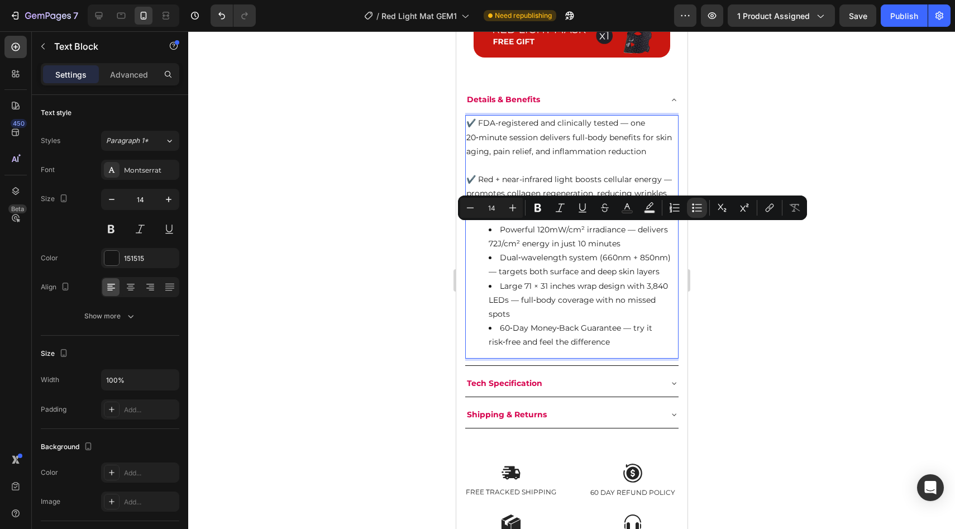
click at [577, 245] on li "Powerful 120mW/cm² irradiance — delivers 72J/cm² energy in just 10 minutes" at bounding box center [582, 237] width 189 height 28
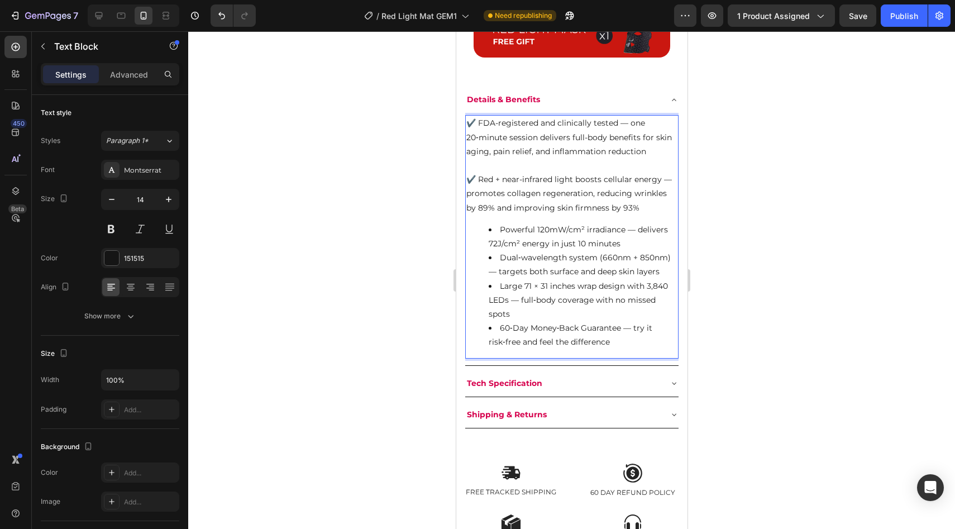
click at [662, 209] on p "✔️ Red + near-infrared light boosts cellular energy — promotes collagen regener…" at bounding box center [571, 194] width 211 height 42
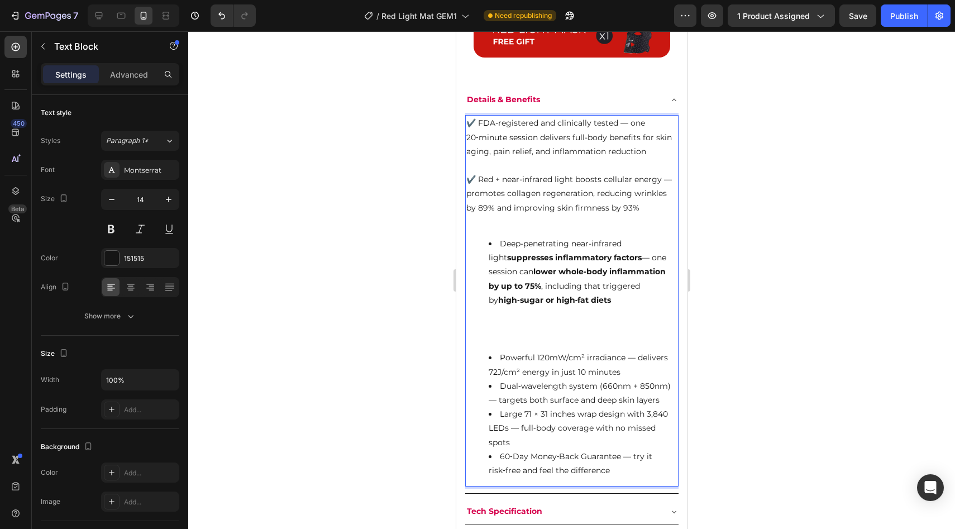
click at [498, 242] on li "Deep-penetrating near-infrared light suppresses inflammatory factors — one sess…" at bounding box center [582, 272] width 189 height 70
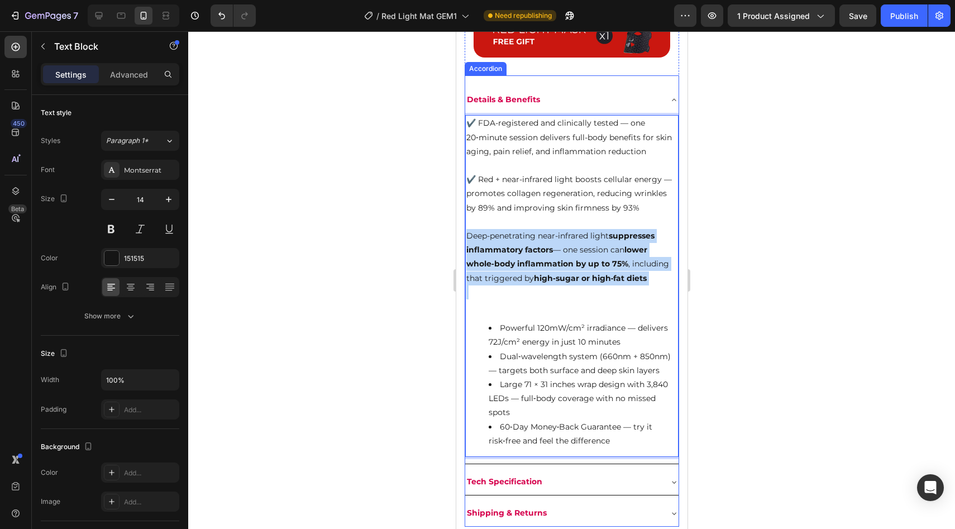
drag, startPoint x: 656, startPoint y: 290, endPoint x: 462, endPoint y: 241, distance: 199.8
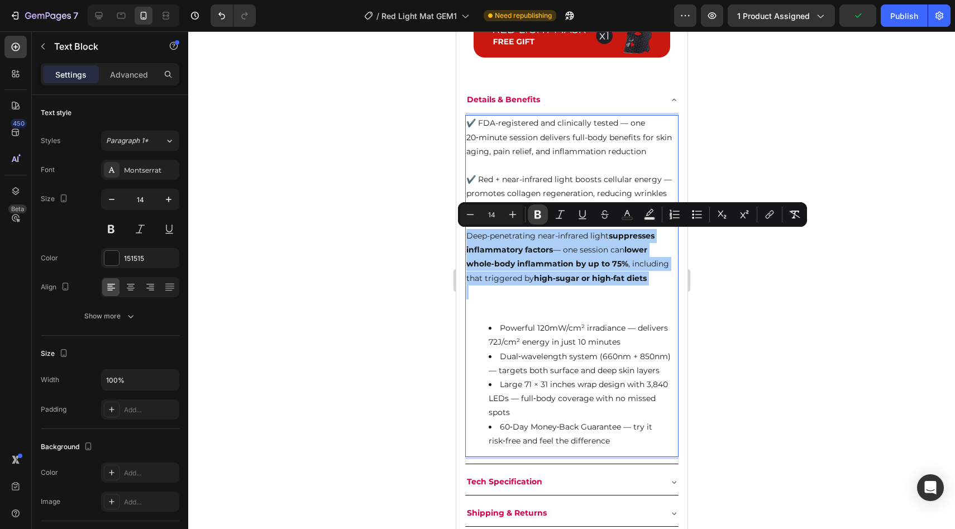
click at [537, 221] on button "Bold" at bounding box center [538, 214] width 20 height 20
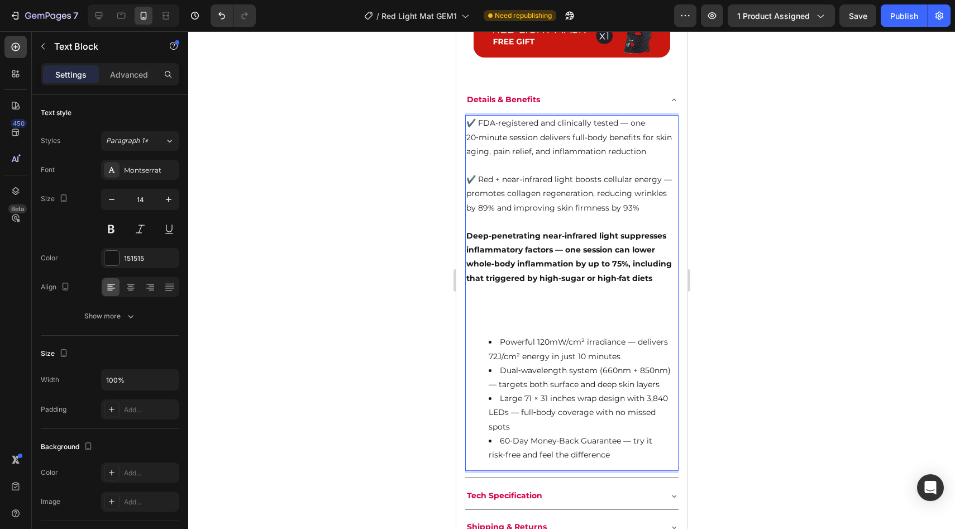
click at [570, 306] on p "Rich Text Editor. Editing area: main" at bounding box center [571, 306] width 211 height 42
click at [803, 279] on div at bounding box center [571, 280] width 767 height 498
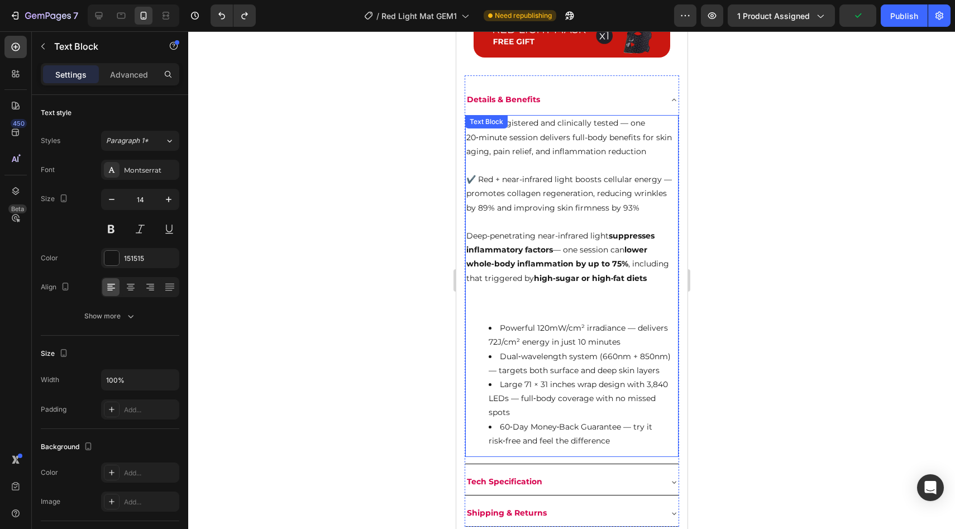
click at [527, 245] on strong "suppresses inflammatory factors" at bounding box center [560, 243] width 188 height 24
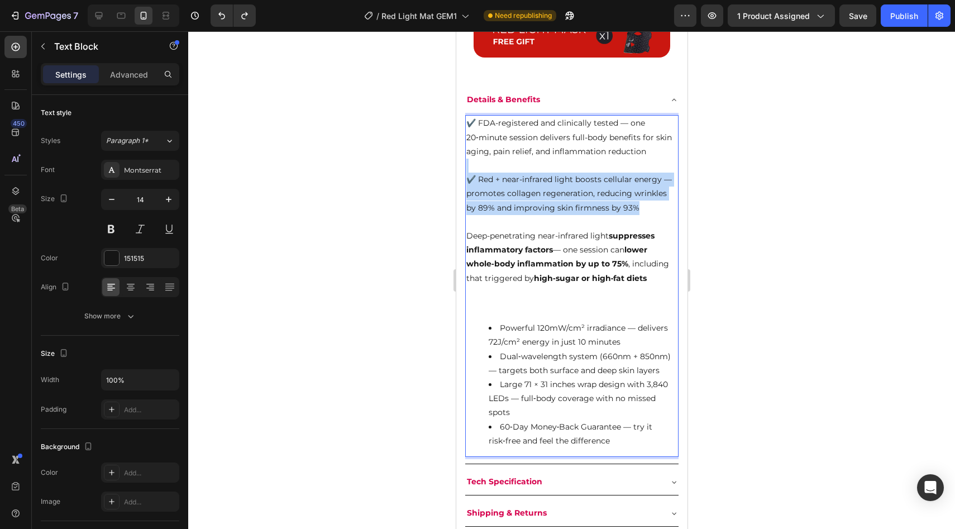
drag, startPoint x: 640, startPoint y: 205, endPoint x: 439, endPoint y: 172, distance: 203.7
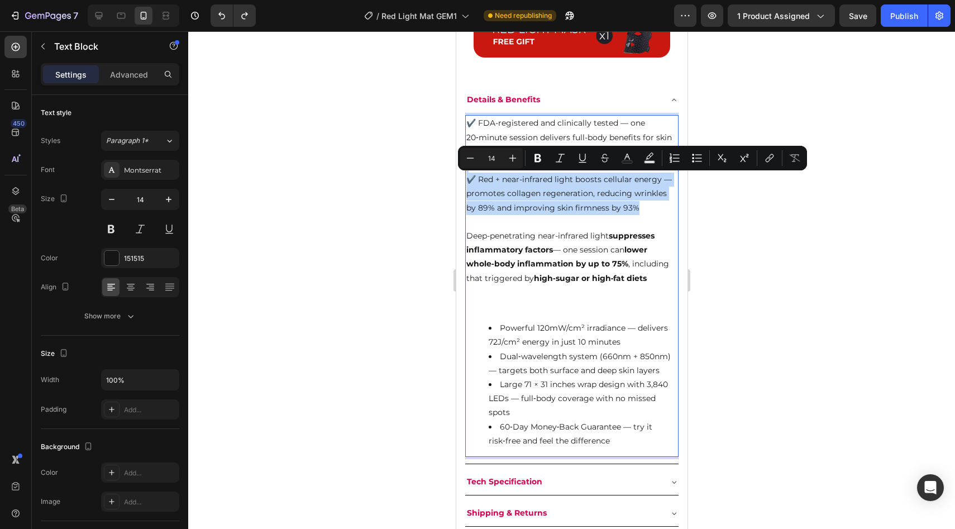
click at [513, 192] on p "✔️ Red + near-infrared light boosts cellular energy — promotes collagen regener…" at bounding box center [571, 194] width 211 height 42
drag, startPoint x: 641, startPoint y: 209, endPoint x: 467, endPoint y: 178, distance: 176.9
click at [467, 178] on p "✔️ Red + near-infrared light boosts cellular energy — promotes collagen regener…" at bounding box center [571, 194] width 211 height 42
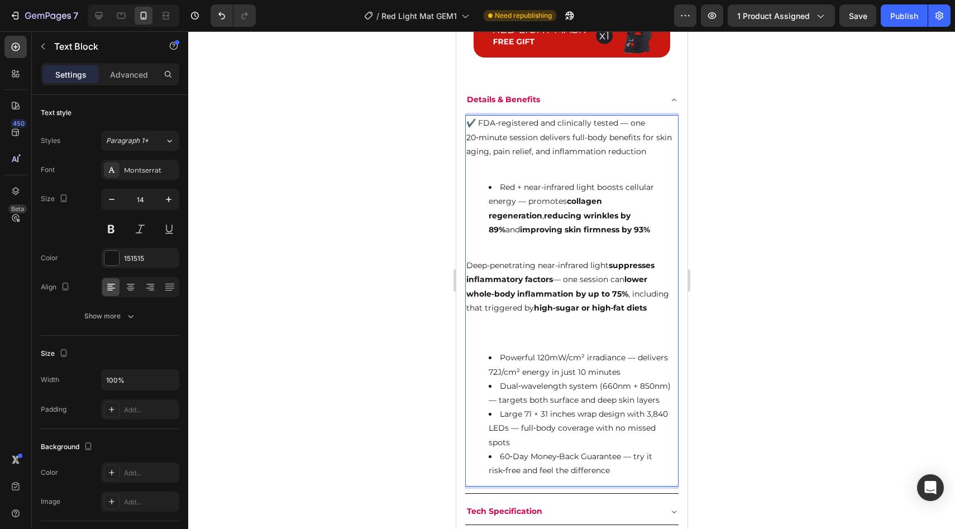
click at [494, 188] on li "Red + near-infrared light boosts cellular energy — promotes collagen regenerati…" at bounding box center [582, 208] width 189 height 56
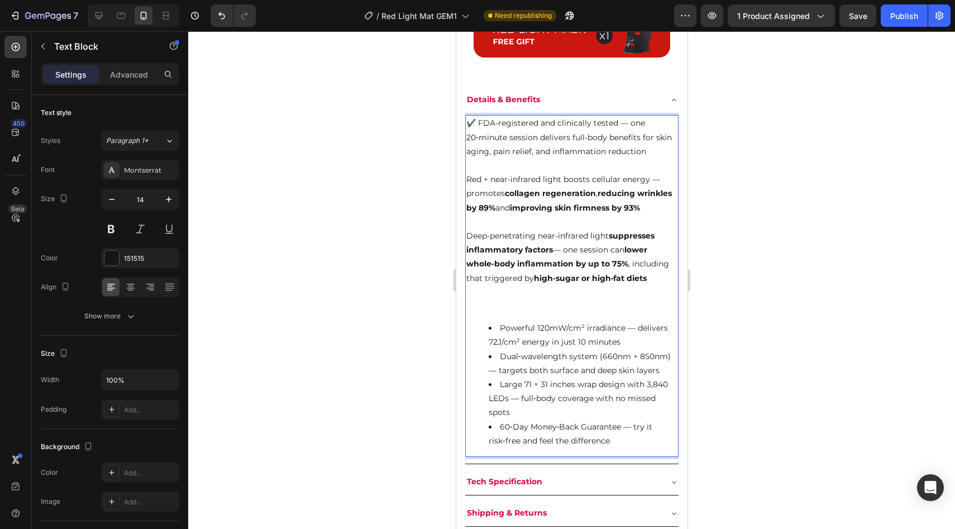
click at [498, 142] on p "✔️ FDA-registered and clinically tested — one 20‑minute session delivers full-b…" at bounding box center [571, 137] width 211 height 42
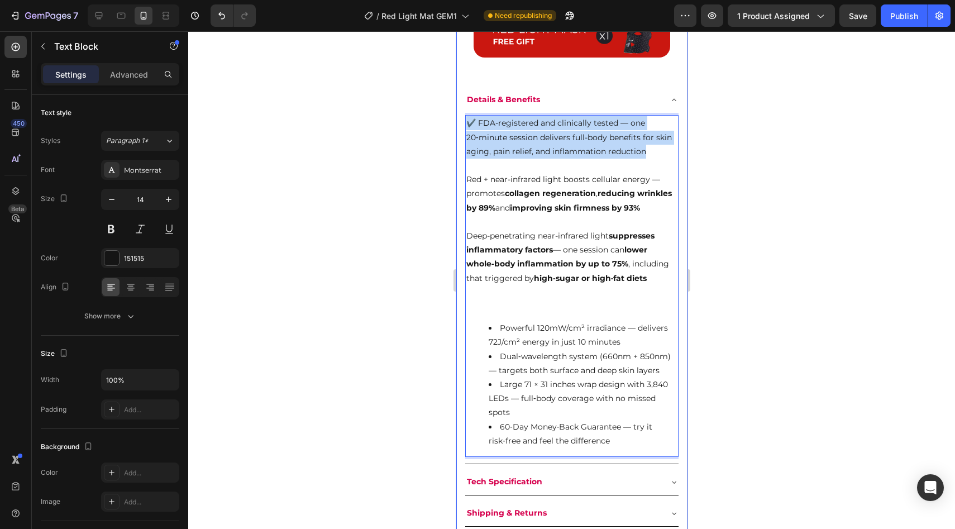
drag, startPoint x: 654, startPoint y: 153, endPoint x: 458, endPoint y: 126, distance: 197.9
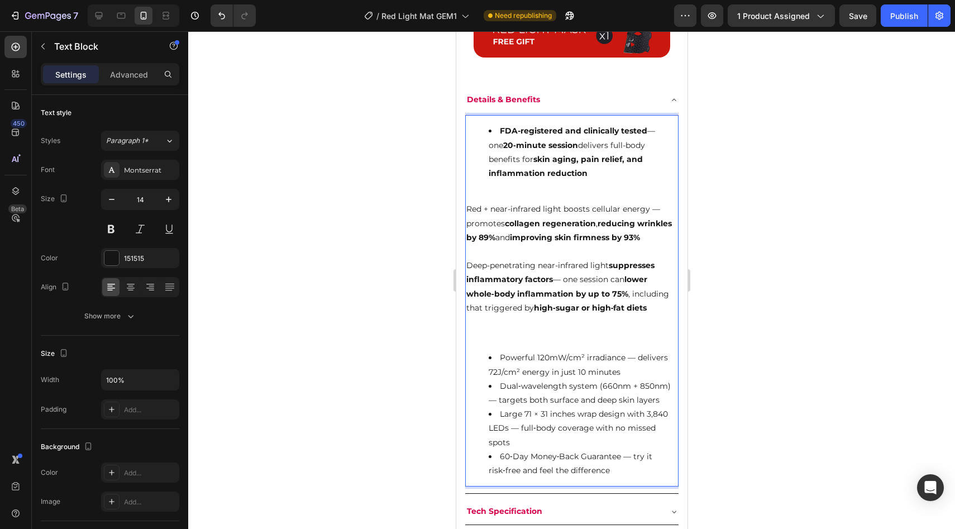
click at [499, 136] on li "FDA-registered and clinically tested — one 20‑minute session delivers full-body…" at bounding box center [582, 152] width 189 height 56
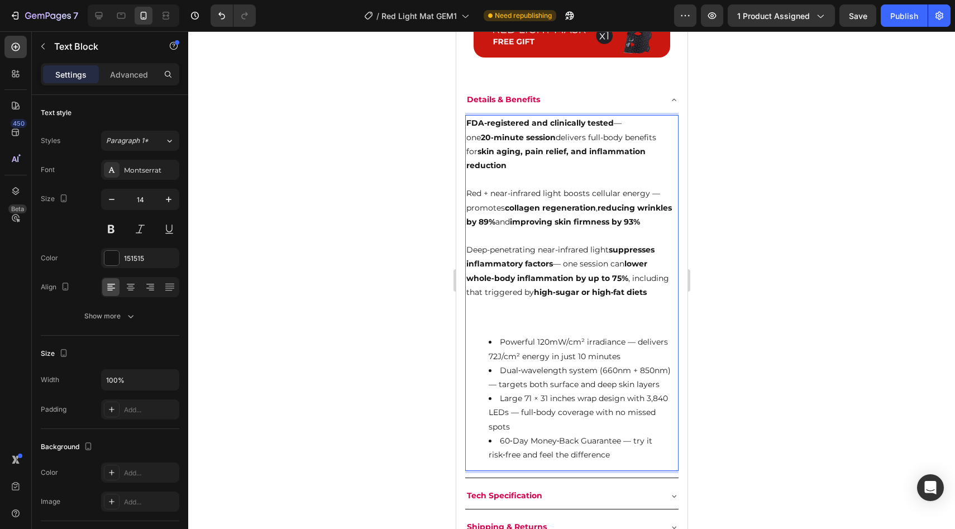
click at [551, 188] on p "Red + near-infrared light boosts cellular energy — promotes collagen regenerati…" at bounding box center [571, 207] width 211 height 42
click at [541, 335] on li "Powerful 120mW/cm² irradiance — delivers 72J/cm² energy in just 10 minutes" at bounding box center [582, 349] width 189 height 28
click at [497, 173] on p "Rich Text Editor. Editing area: main" at bounding box center [571, 180] width 211 height 14
click at [497, 144] on p "FDA-registered and clinically tested — one 20‑minute session delivers full-body…" at bounding box center [571, 144] width 211 height 56
click at [501, 210] on p "Red + near-infrared light boosts cellular energy — promotes collagen regenerati…" at bounding box center [571, 207] width 211 height 42
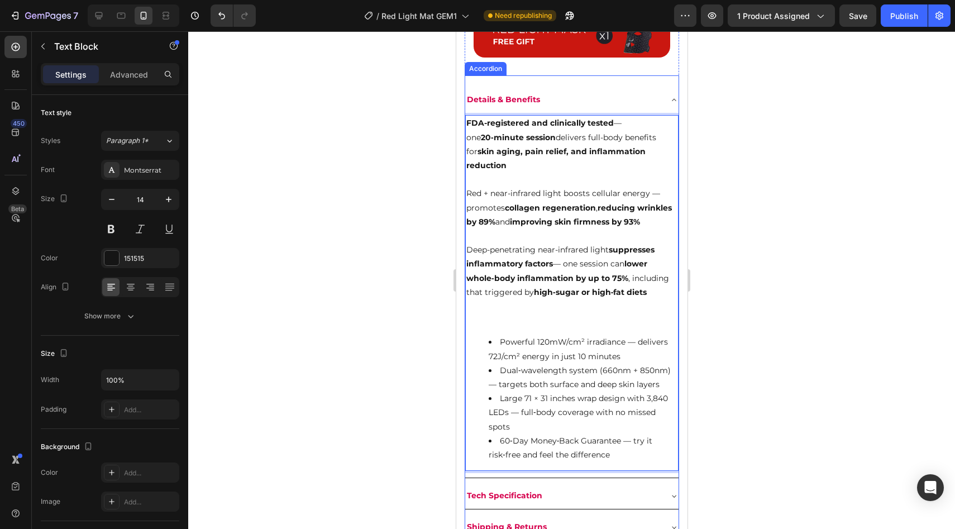
click at [485, 97] on strong "Details & Benefits" at bounding box center [502, 99] width 73 height 10
click at [529, 252] on strong "suppresses inflammatory factors" at bounding box center [560, 257] width 188 height 24
click at [346, 250] on div at bounding box center [571, 280] width 767 height 498
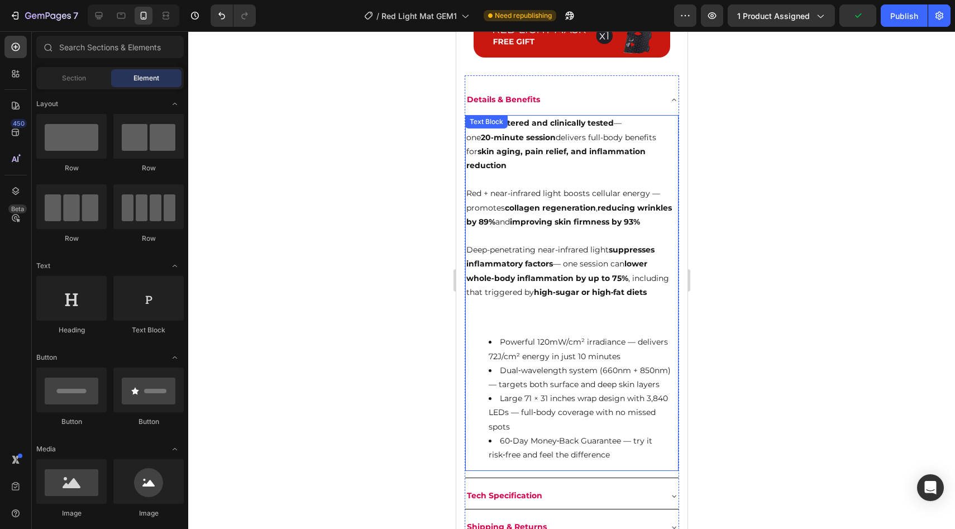
click at [538, 347] on li "Powerful 120mW/cm² irradiance — delivers 72J/cm² energy in just 10 minutes" at bounding box center [582, 349] width 189 height 28
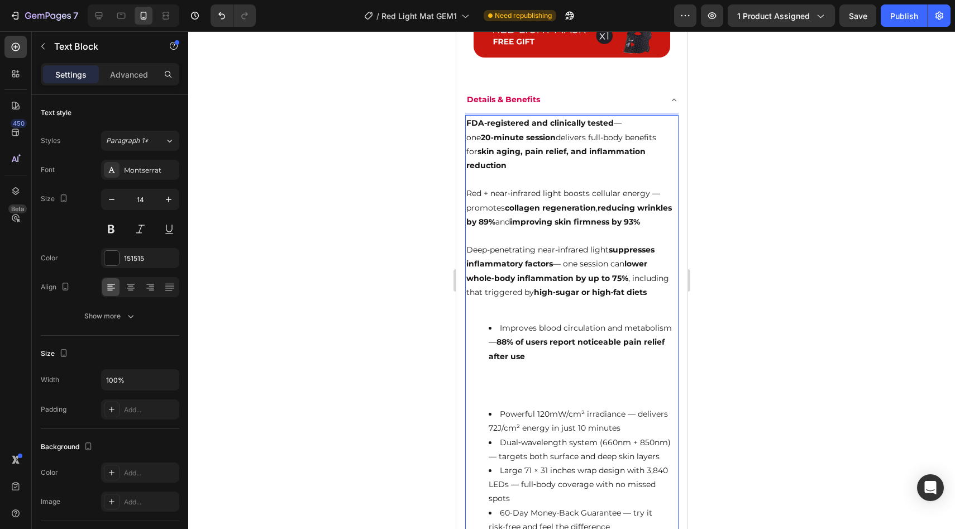
click at [495, 321] on li "Improves blood circulation and metabolism — 88% of users report noticeable pain…" at bounding box center [582, 342] width 189 height 42
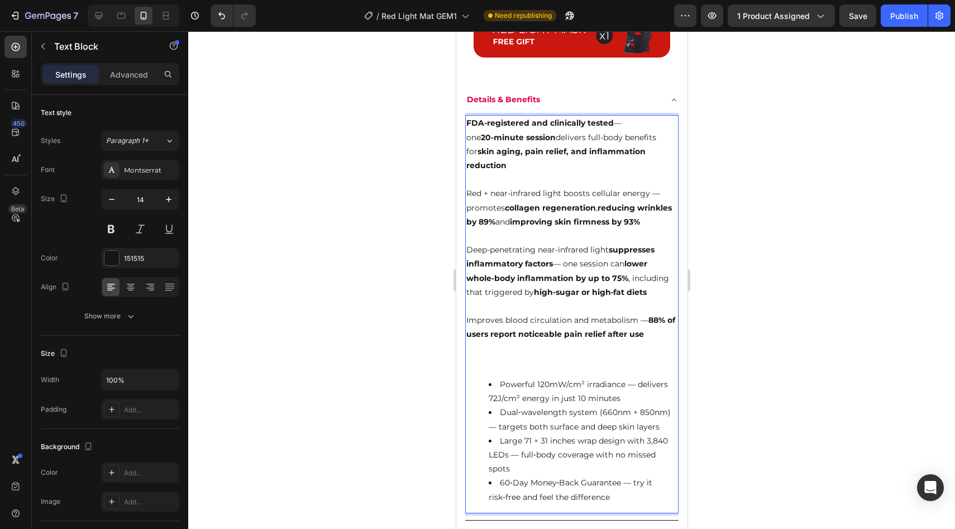
click at [658, 342] on p "Rich Text Editor. Editing area: main" at bounding box center [571, 356] width 211 height 28
click at [645, 318] on p "Improves blood circulation and metabolism — 88% of users report noticeable pain…" at bounding box center [571, 327] width 211 height 28
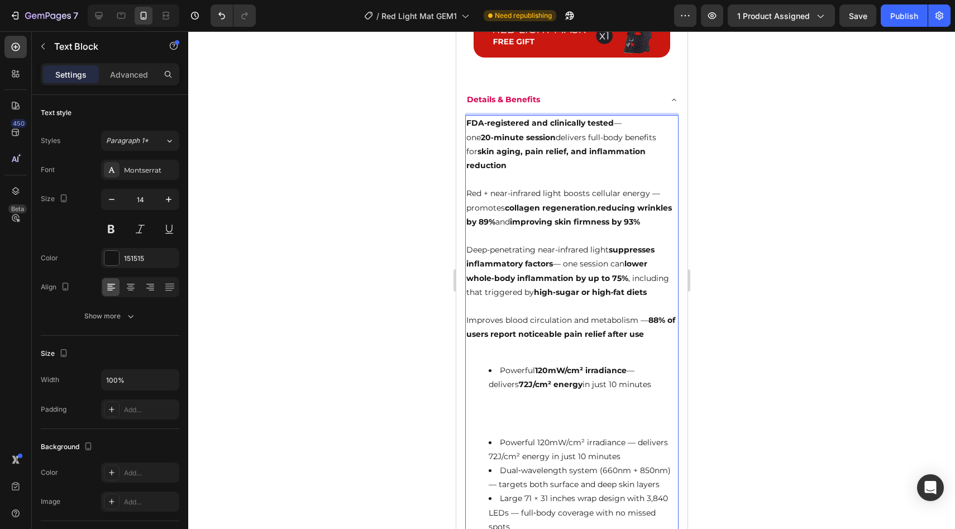
click at [499, 364] on li "Powerful 120mW/cm² irradiance — delivers 72J/cm² energy in just 10 minutes" at bounding box center [582, 378] width 189 height 28
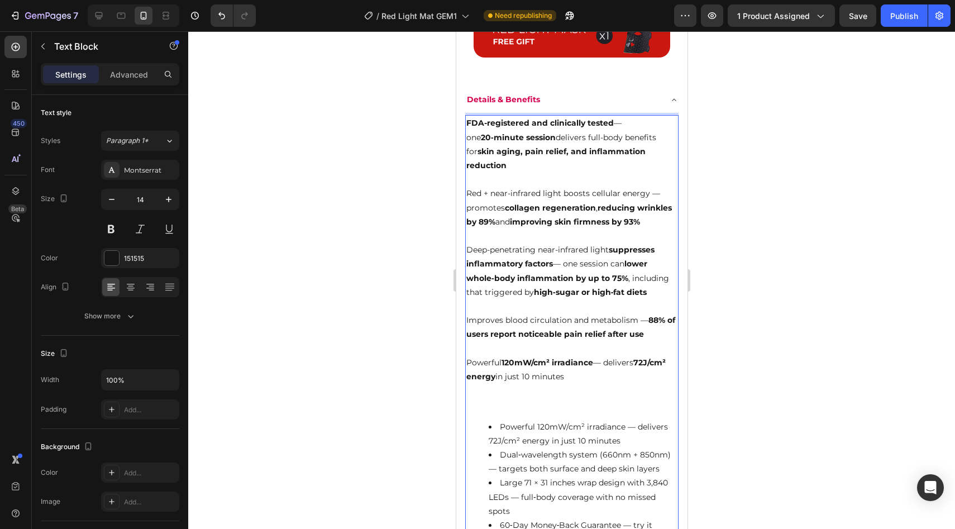
click at [499, 428] on li "Powerful 120mW/cm² irradiance — delivers 72J/cm² energy in just 10 minutes" at bounding box center [582, 434] width 189 height 28
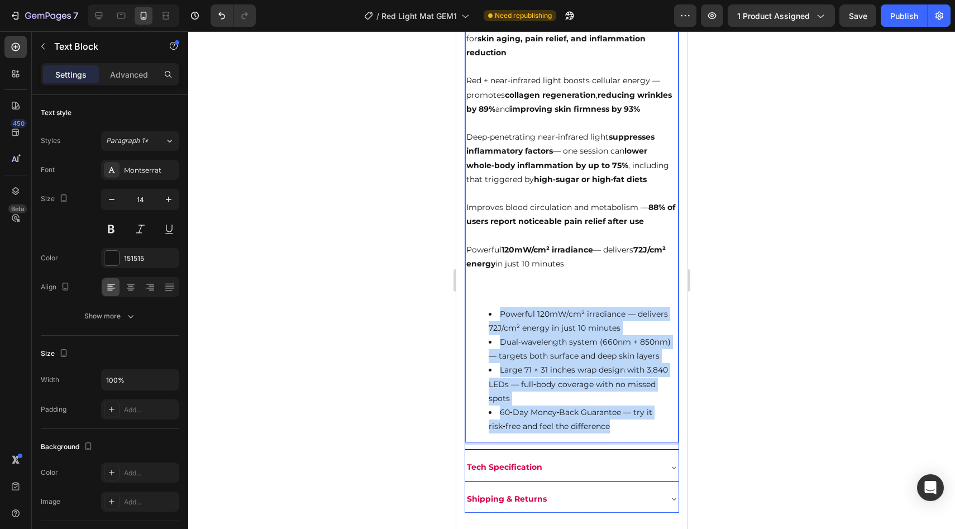
scroll to position [811, 0]
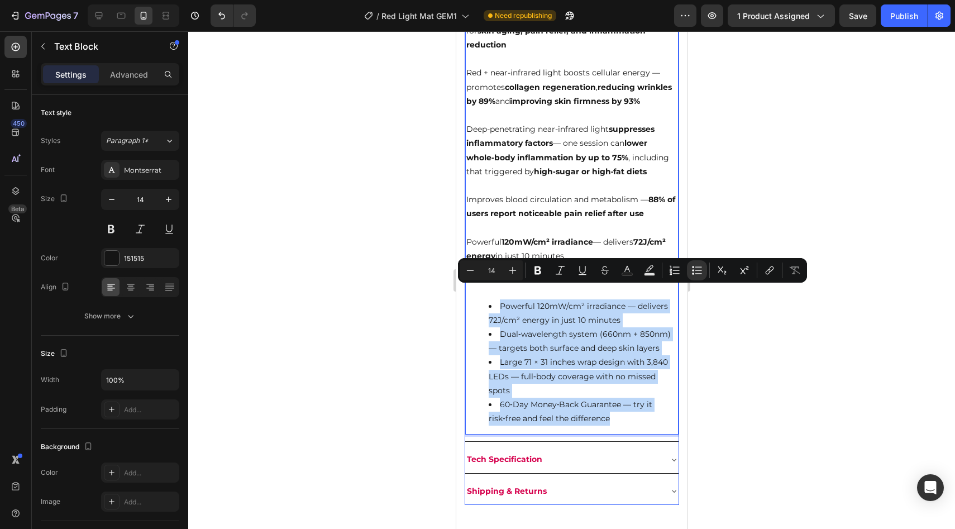
drag, startPoint x: 484, startPoint y: 414, endPoint x: 568, endPoint y: 475, distance: 104.3
click at [568, 475] on div "Details & Benefits FDA-registered and clinically tested — one 20‑minute session…" at bounding box center [571, 235] width 214 height 539
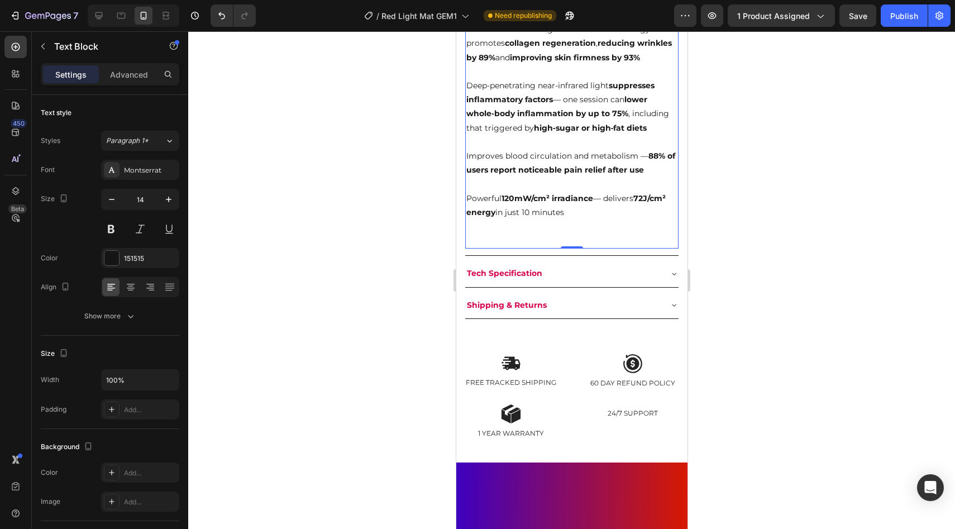
scroll to position [811, 0]
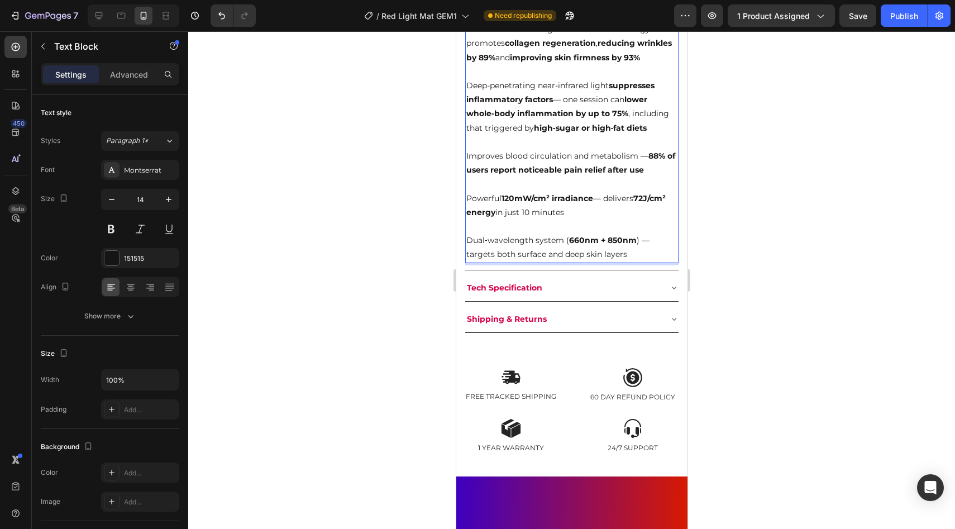
click at [470, 262] on p "Dual‑wavelength system ( 660nm + 850nm ) — targets both surface and deep skin l…" at bounding box center [571, 240] width 211 height 42
click at [604, 219] on p "Powerful 120mW/cm² irradiance — delivers 72J/cm² energy in just 10 minutes" at bounding box center [571, 206] width 211 height 28
click at [614, 262] on p "Dual‑wavelength system ( 660nm + 850nm ) — targets both surface and deep skin l…" at bounding box center [571, 240] width 211 height 42
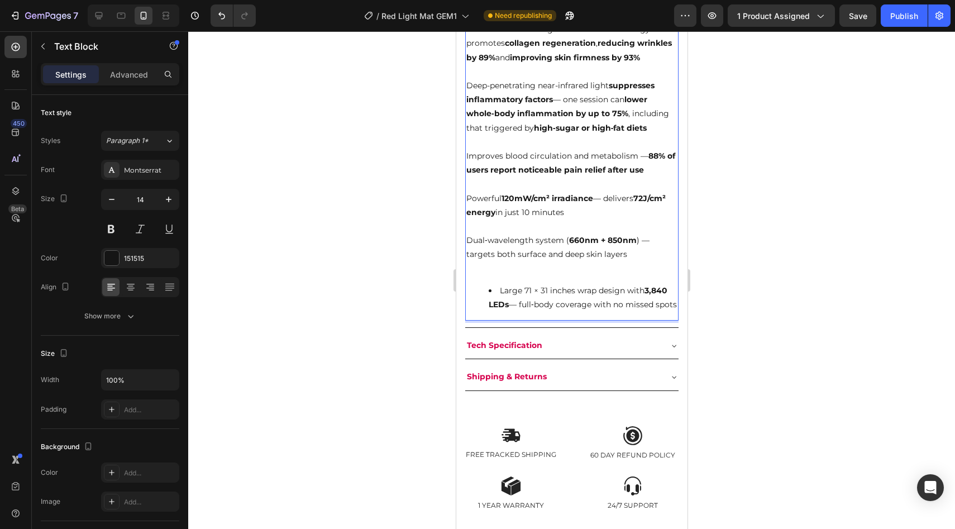
click at [495, 312] on li "Large 71 × 31 inches wrap design with 3,840 LEDs — full‑body coverage with no m…" at bounding box center [582, 298] width 189 height 28
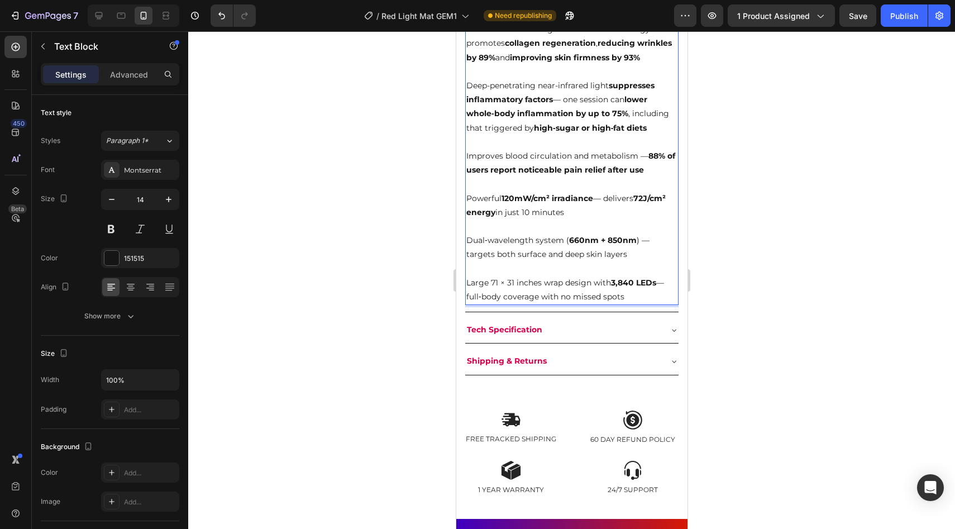
click at [527, 276] on p "Rich Text Editor. Editing area: main" at bounding box center [571, 269] width 211 height 14
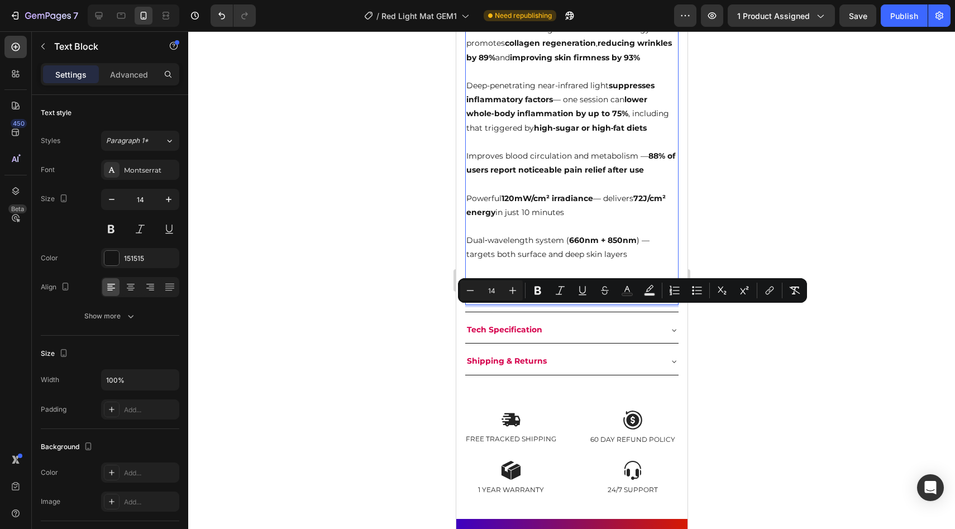
drag, startPoint x: 634, startPoint y: 324, endPoint x: 400, endPoint y: 302, distance: 235.0
drag, startPoint x: 1034, startPoint y: 327, endPoint x: 582, endPoint y: 317, distance: 451.8
click at [582, 304] on p "Large 71 × 31 inches wrap design with 3,840 LEDs — full‑body coverage with no m…" at bounding box center [571, 290] width 211 height 28
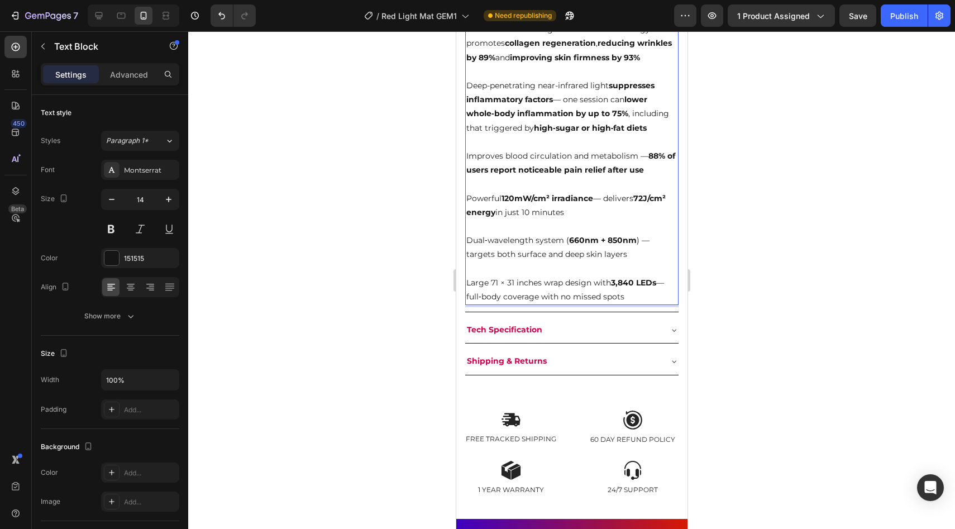
click at [645, 304] on p "Large 71 × 31 inches wrap design with 3,840 LEDs — full‑body coverage with no m…" at bounding box center [571, 290] width 211 height 28
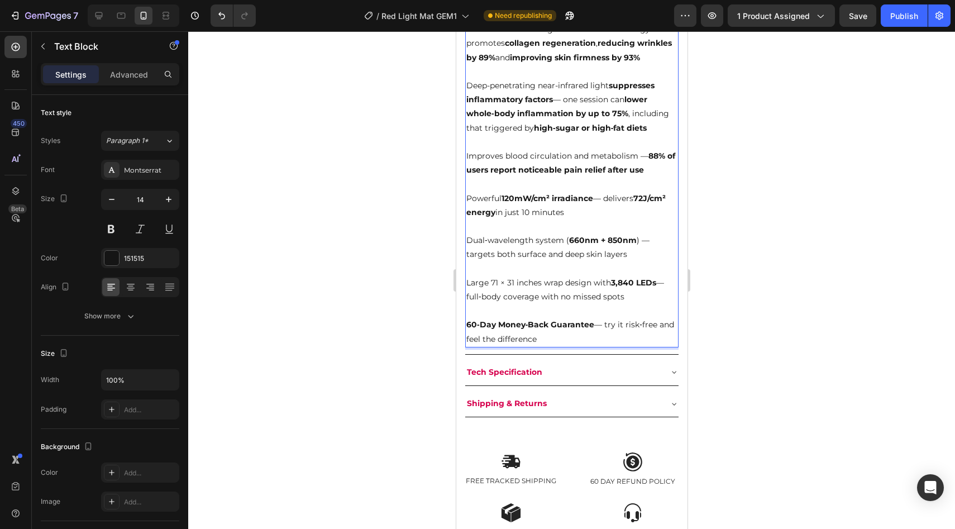
click at [519, 276] on p "Rich Text Editor. Editing area: main" at bounding box center [571, 269] width 211 height 14
click at [858, 6] on button "Save" at bounding box center [857, 15] width 37 height 22
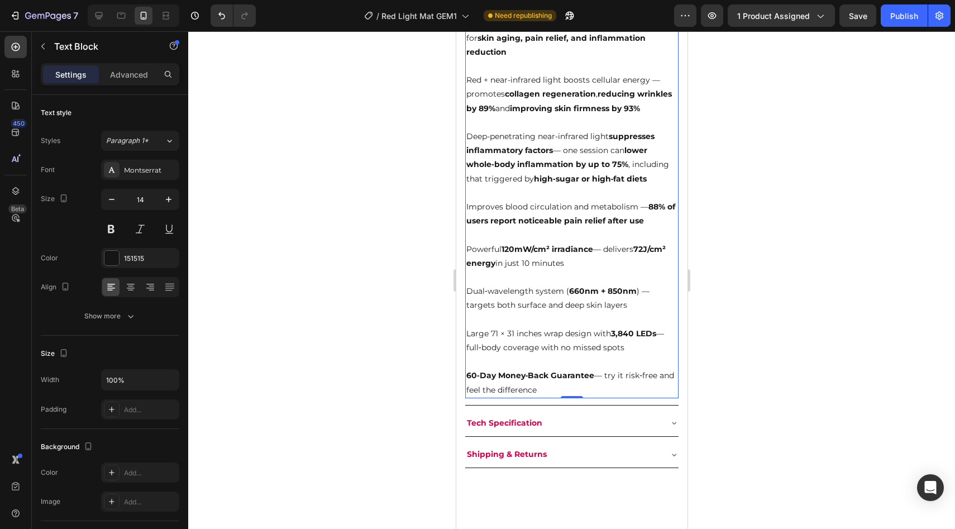
scroll to position [759, 0]
drag, startPoint x: 793, startPoint y: 319, endPoint x: 137, endPoint y: 171, distance: 672.0
click at [793, 319] on div at bounding box center [571, 280] width 767 height 498
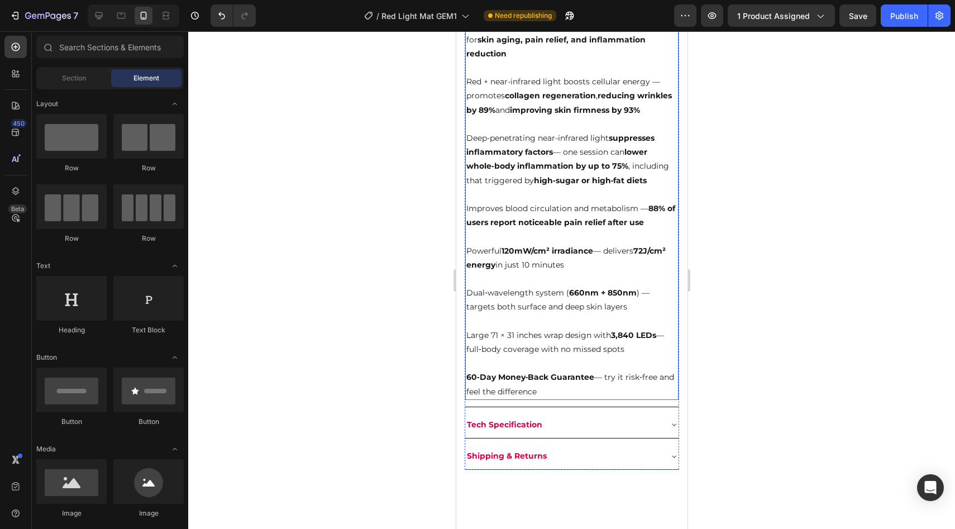
click at [533, 75] on p "Rich Text Editor. Editing area: main" at bounding box center [571, 68] width 211 height 14
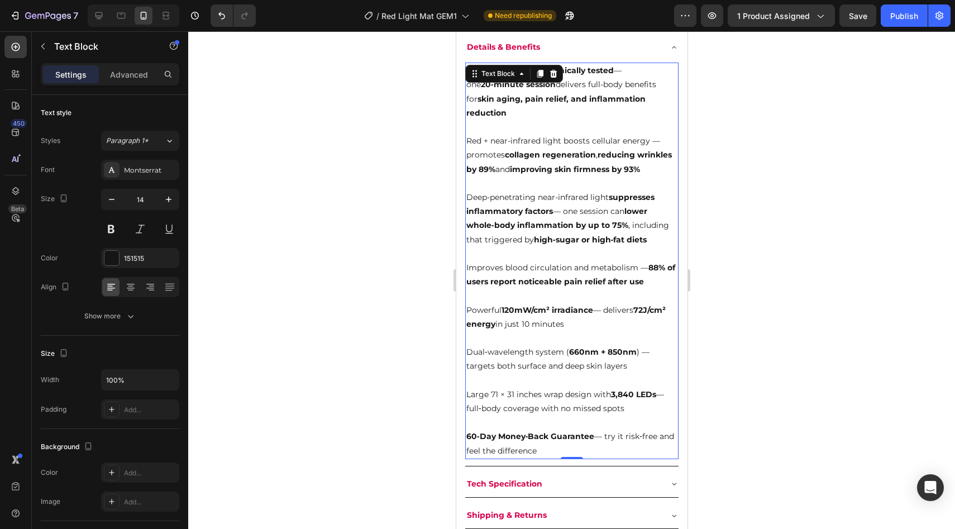
scroll to position [693, 0]
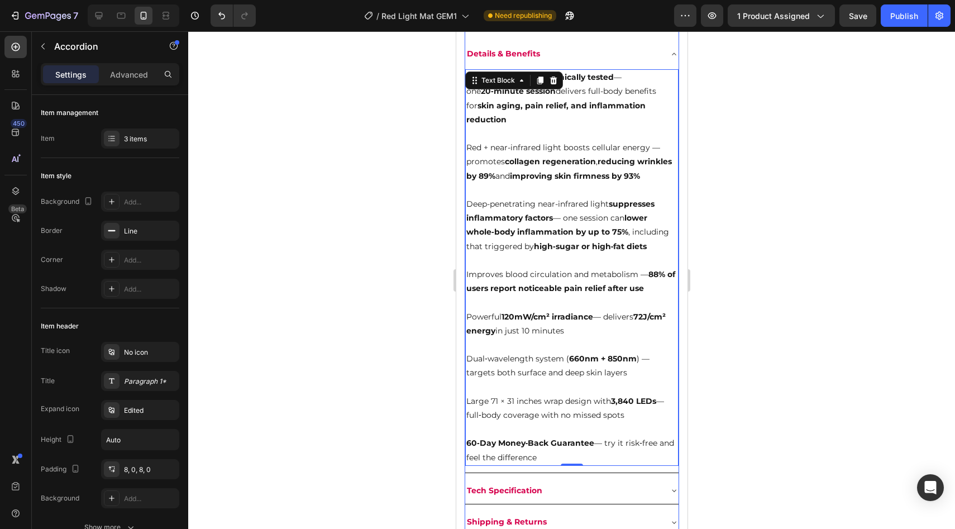
click at [604, 63] on div "Details & Benefits" at bounding box center [562, 53] width 195 height 17
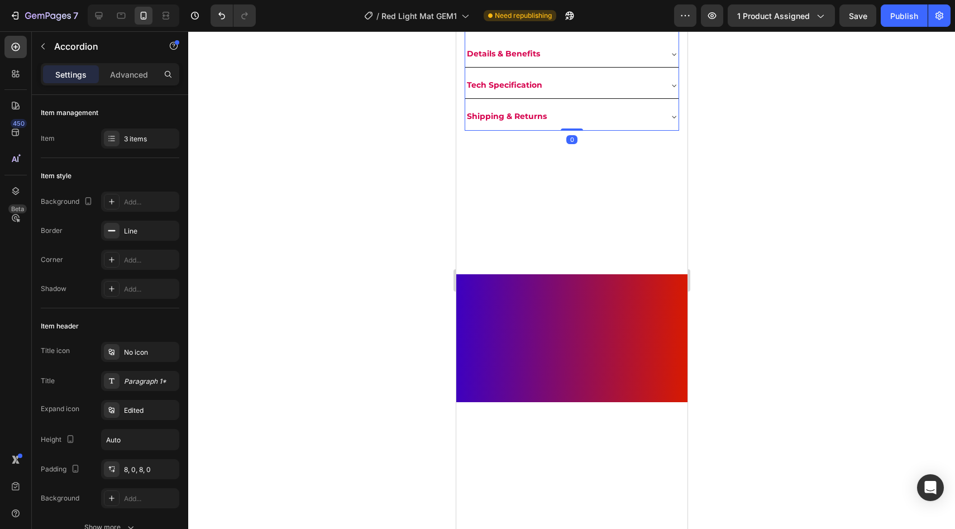
click at [604, 63] on div "Details & Benefits" at bounding box center [562, 53] width 195 height 17
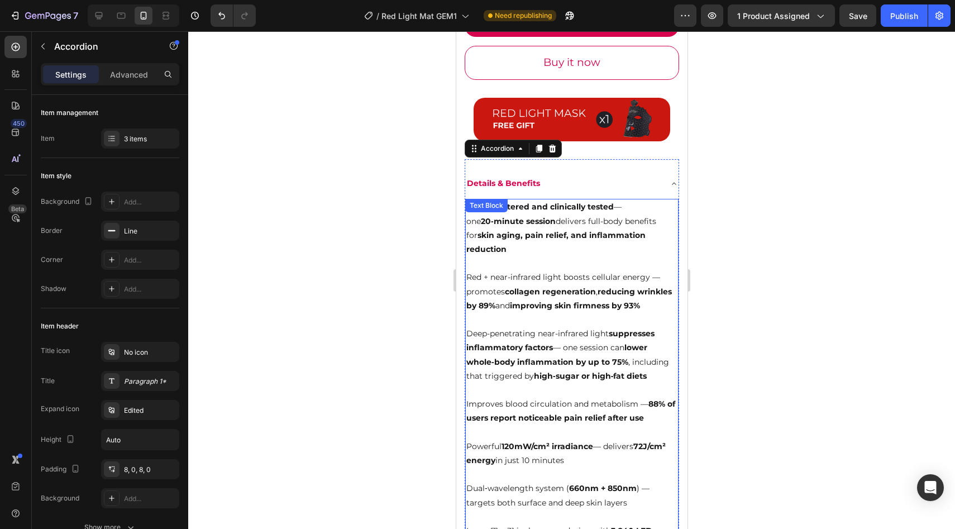
scroll to position [599, 0]
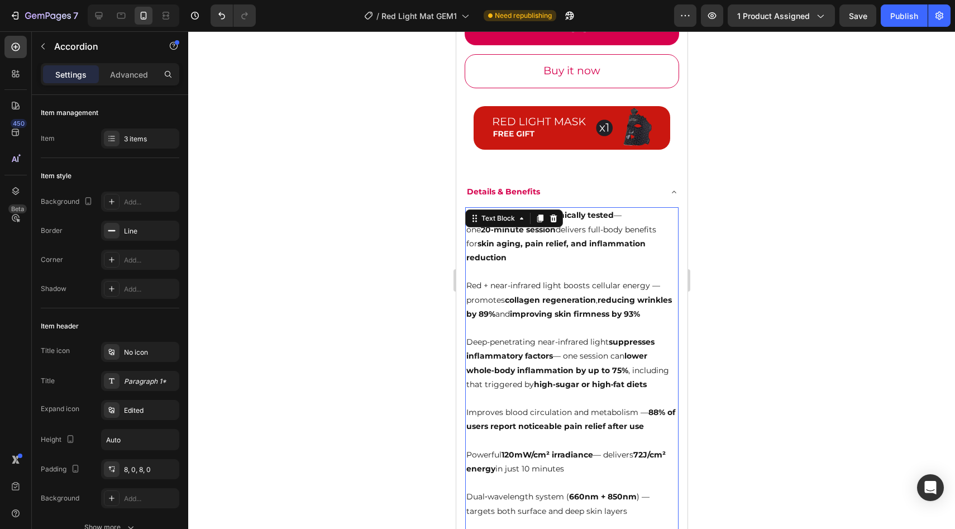
click at [519, 279] on p "Red + near-infrared light boosts cellular energy — promotes collagen regenerati…" at bounding box center [571, 300] width 211 height 42
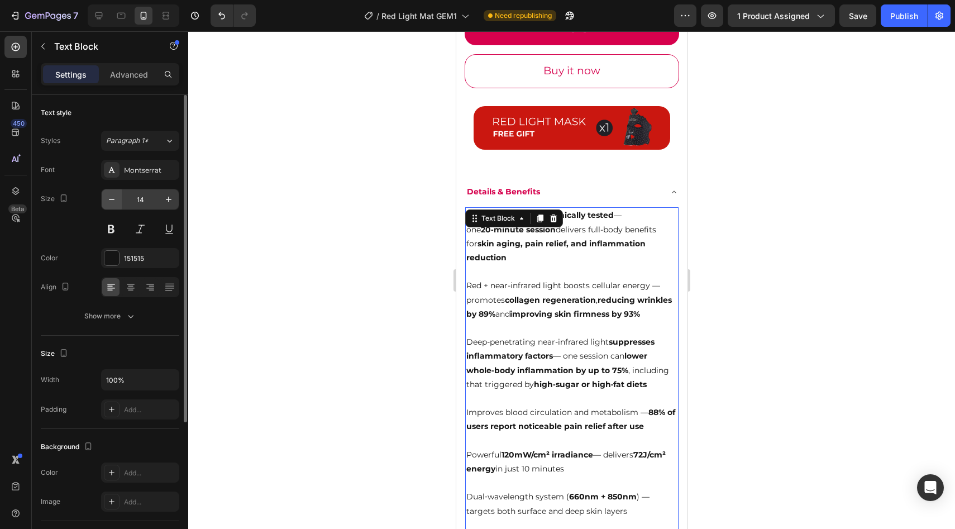
click at [104, 202] on button "button" at bounding box center [112, 199] width 20 height 20
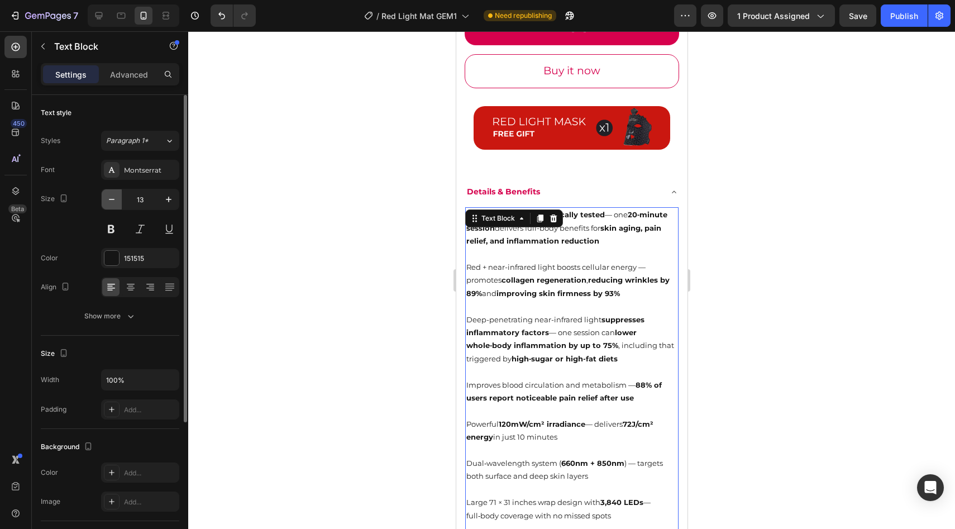
click at [106, 202] on icon "button" at bounding box center [111, 199] width 11 height 11
type input "12"
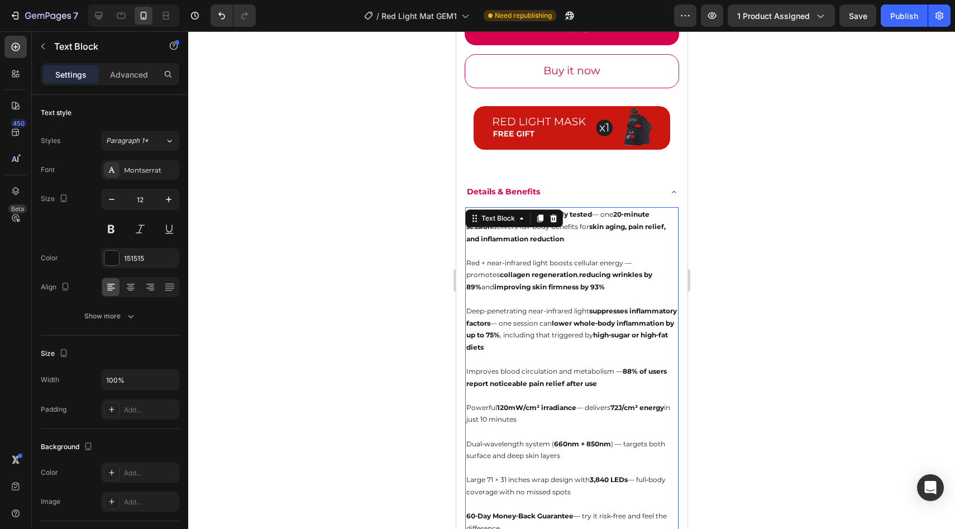
click at [785, 308] on div at bounding box center [571, 280] width 767 height 498
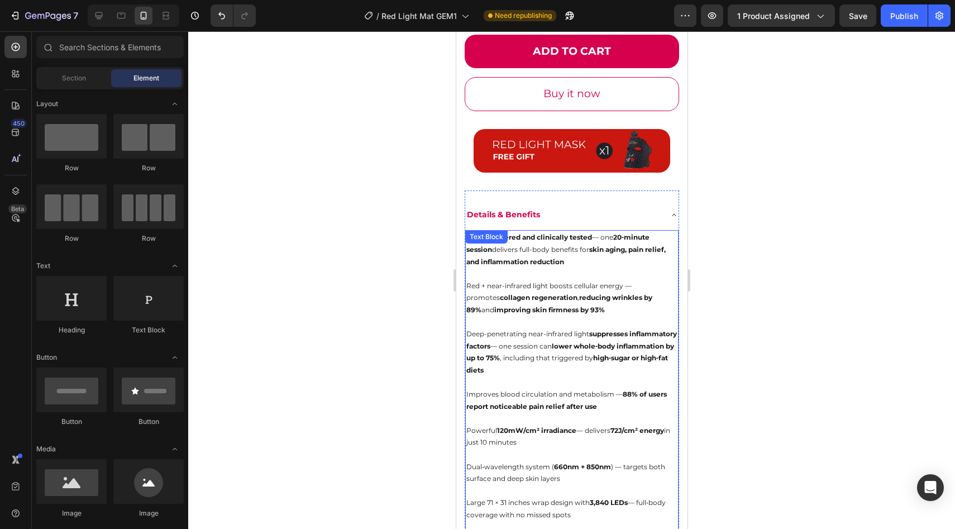
scroll to position [606, 0]
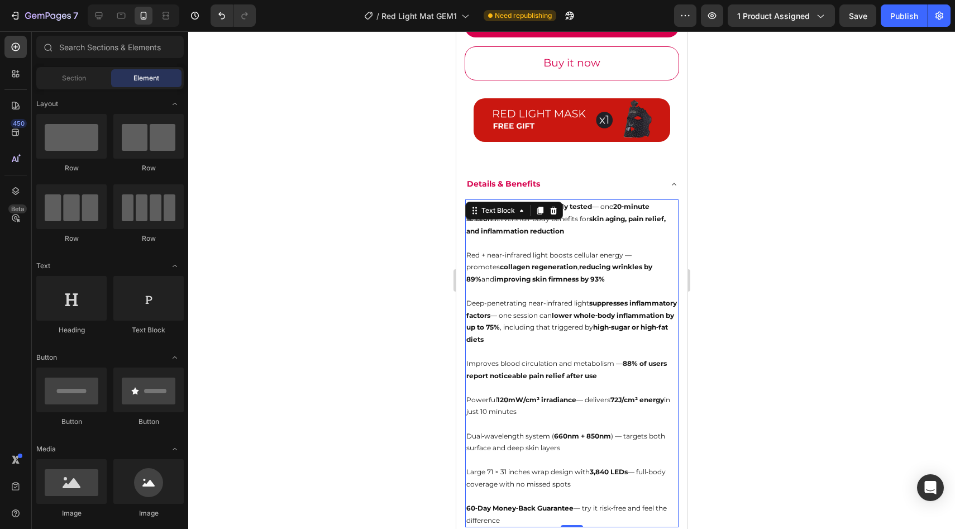
click at [613, 345] on p "Deep-penetrating near-infrared light suppresses inflammatory factors — one sess…" at bounding box center [571, 321] width 211 height 48
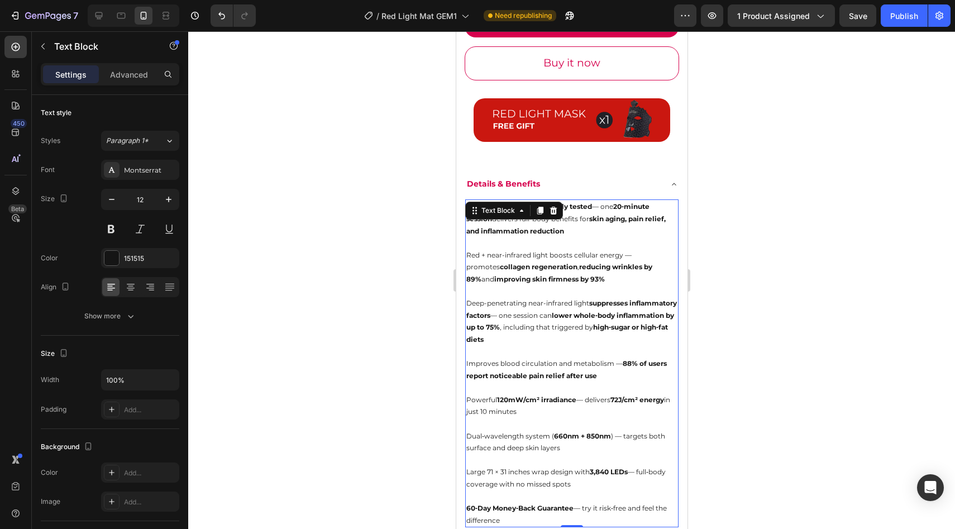
click at [474, 252] on p "Red + near-infrared light boosts cellular energy — promotes collagen regenerati…" at bounding box center [571, 267] width 211 height 36
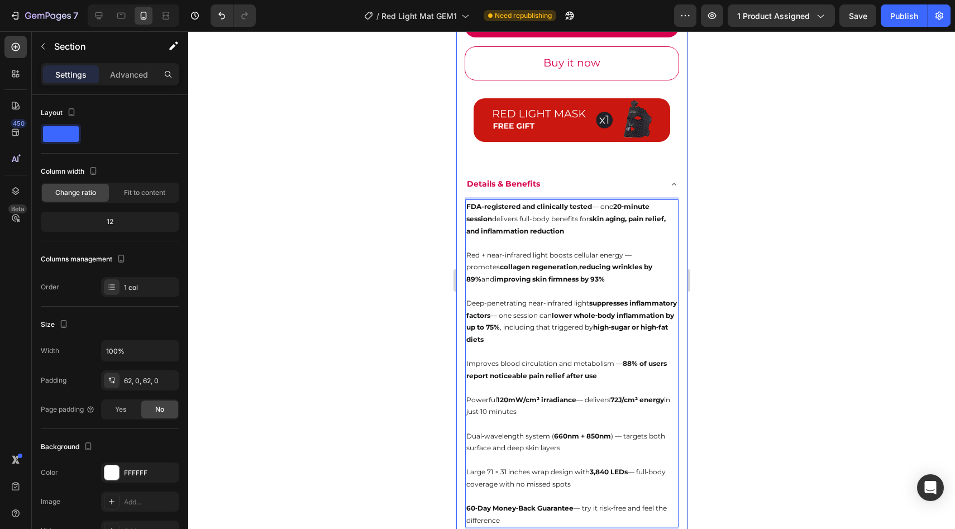
click at [463, 252] on div "Product Images Ovéa Red and Infrared Light Therapy Mat (P) Title Loox - Rating …" at bounding box center [571, 40] width 231 height 1184
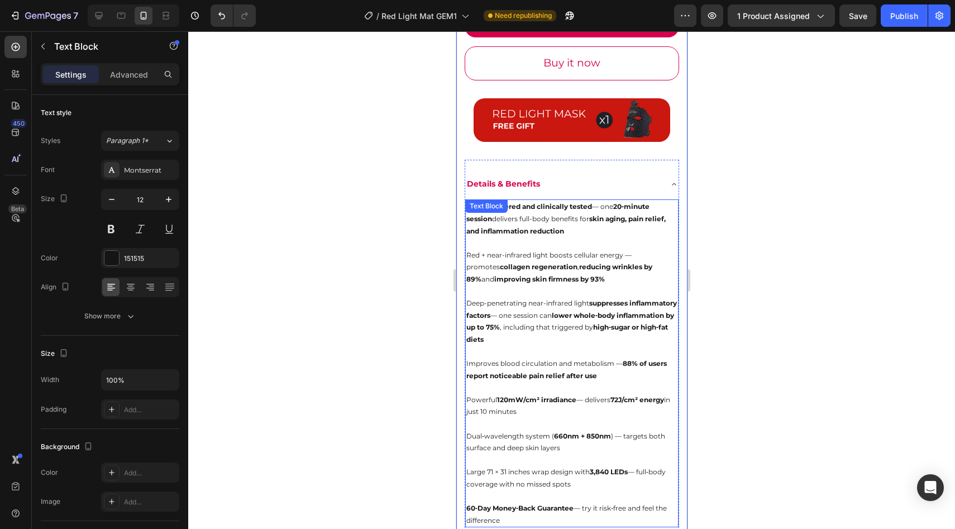
click at [474, 256] on p "Red + near-infrared light boosts cellular energy — promotes collagen regenerati…" at bounding box center [571, 267] width 211 height 36
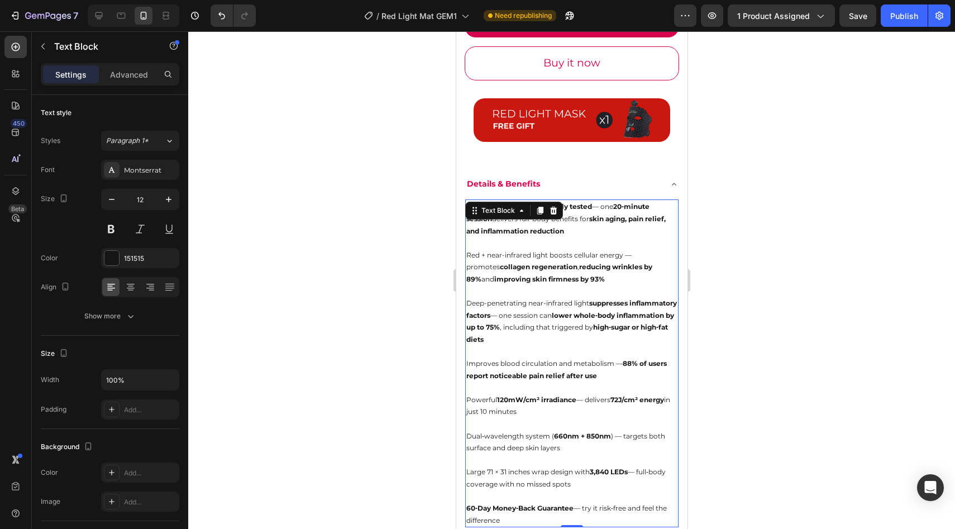
click at [465, 254] on div "FDA-registered and clinically tested — one 20‑minute session delivers full-body…" at bounding box center [571, 363] width 213 height 328
click at [468, 209] on strong "FDA-registered and clinically tested" at bounding box center [529, 206] width 126 height 8
click at [493, 225] on p "FDA-registered and clinically tested — one 20‑minute session delivers full-body…" at bounding box center [571, 218] width 211 height 36
click at [503, 249] on p "Red + near-infrared light boosts cellular energy — promotes collagen regenerati…" at bounding box center [571, 267] width 211 height 36
click at [508, 248] on p "Rich Text Editor. Editing area: main" at bounding box center [571, 243] width 211 height 12
